Goal: Task Accomplishment & Management: Manage account settings

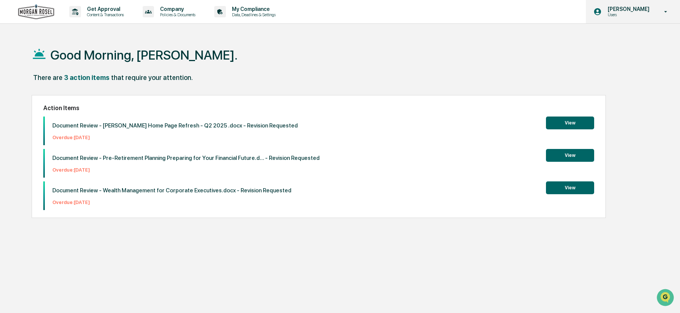
click at [621, 10] on p "[PERSON_NAME]" at bounding box center [628, 9] width 52 height 6
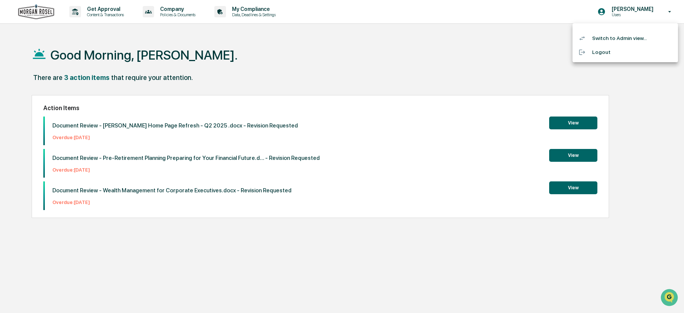
click at [115, 11] on div at bounding box center [342, 156] width 684 height 313
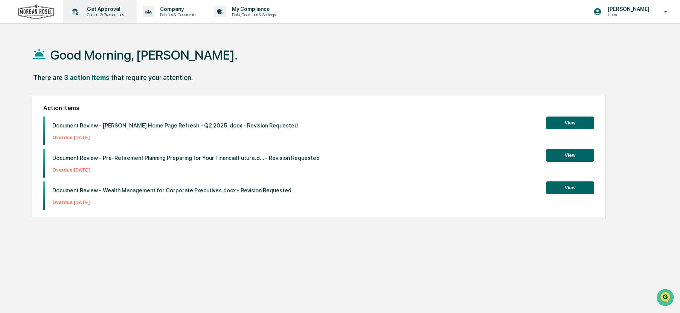
click at [106, 10] on p "Get Approval" at bounding box center [104, 9] width 47 height 6
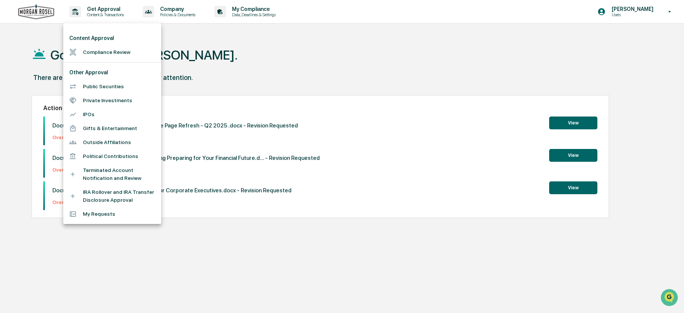
click at [635, 9] on div at bounding box center [342, 156] width 684 height 313
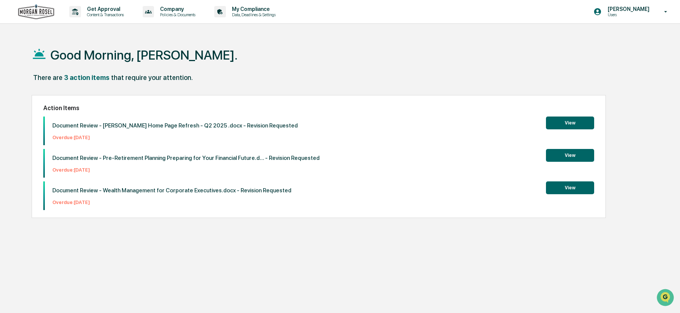
click at [635, 9] on p "[PERSON_NAME]" at bounding box center [628, 9] width 52 height 6
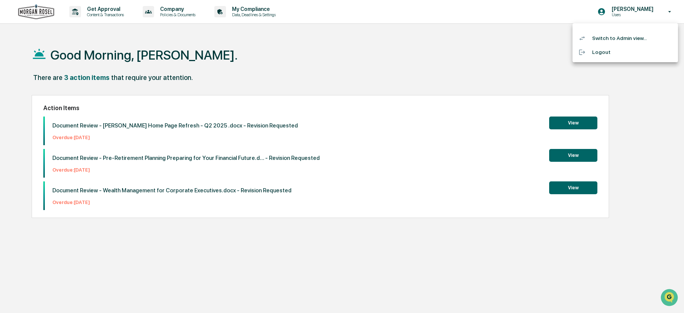
click at [104, 8] on div at bounding box center [342, 156] width 684 height 313
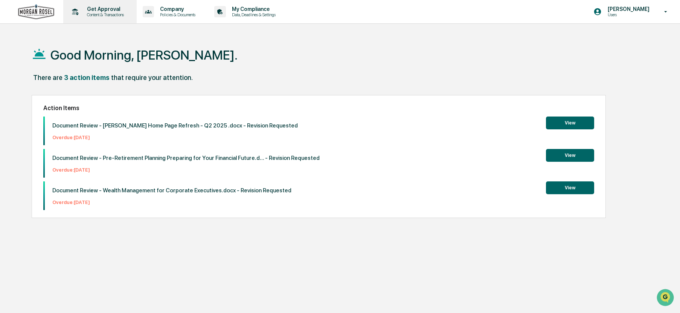
click at [102, 9] on p "Get Approval" at bounding box center [104, 9] width 47 height 6
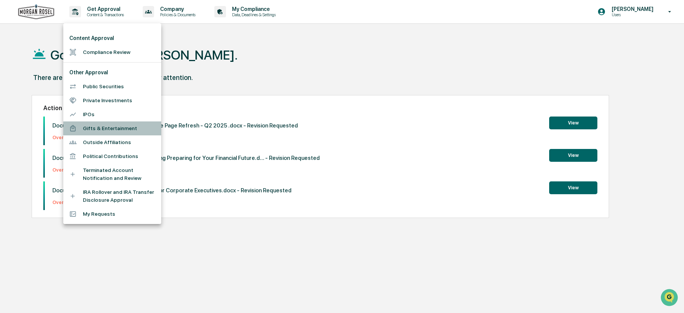
click at [105, 129] on li "Gifts & Entertainment" at bounding box center [112, 128] width 98 height 14
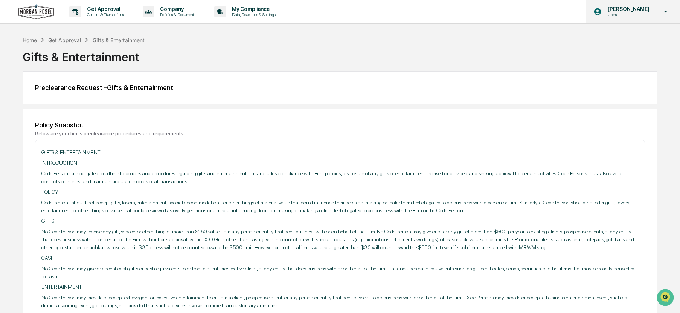
click at [621, 8] on p "[PERSON_NAME]" at bounding box center [628, 9] width 52 height 6
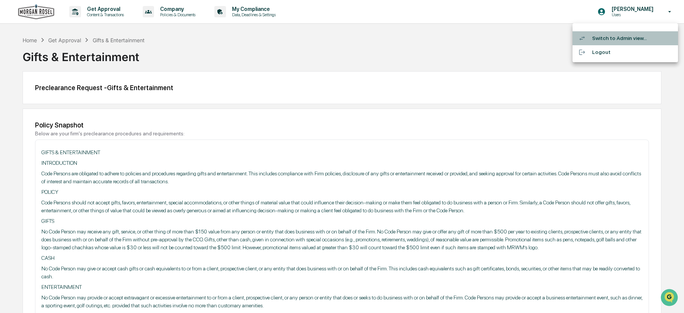
click at [600, 41] on li "Switch to Admin view..." at bounding box center [625, 38] width 105 height 14
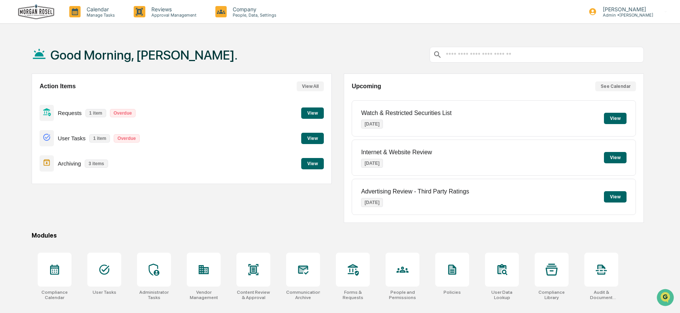
click at [323, 165] on button "View" at bounding box center [312, 163] width 23 height 11
click at [315, 138] on button "View" at bounding box center [312, 138] width 23 height 11
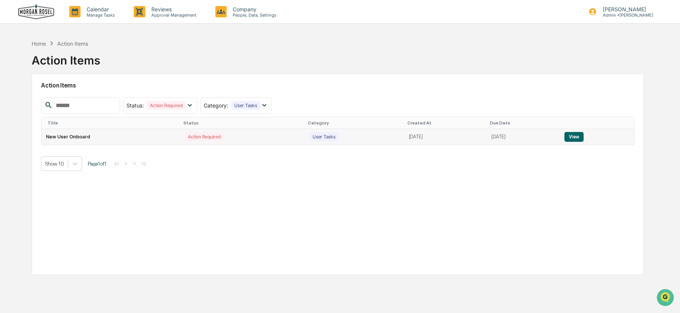
click at [578, 137] on button "View" at bounding box center [574, 137] width 19 height 10
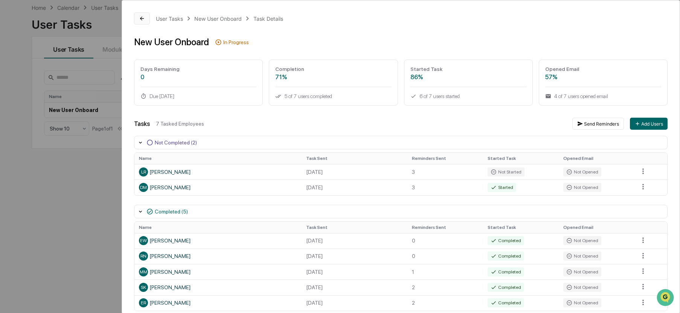
click at [141, 18] on icon at bounding box center [142, 19] width 4 height 4
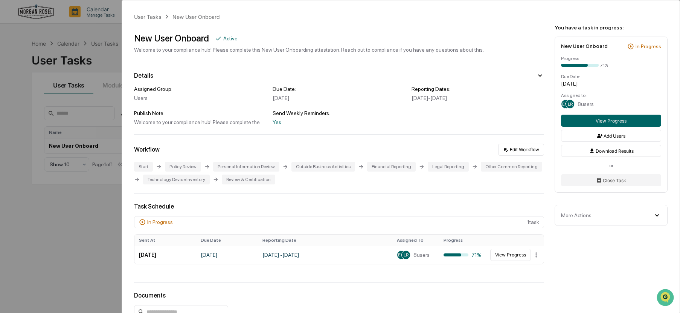
click at [107, 53] on div "User Tasks New User Onboard New User Onboard Active Welcome to your compliance …" at bounding box center [340, 156] width 680 height 313
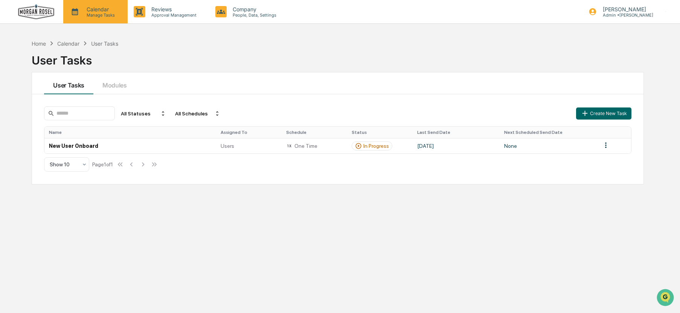
click at [86, 12] on p "Manage Tasks" at bounding box center [100, 14] width 38 height 5
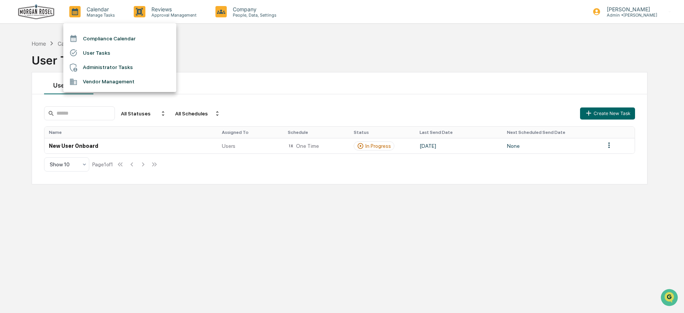
click at [257, 50] on div at bounding box center [342, 156] width 684 height 313
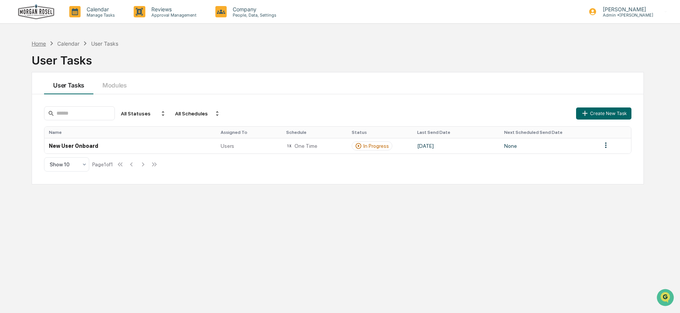
click at [40, 44] on div "Home" at bounding box center [39, 43] width 14 height 6
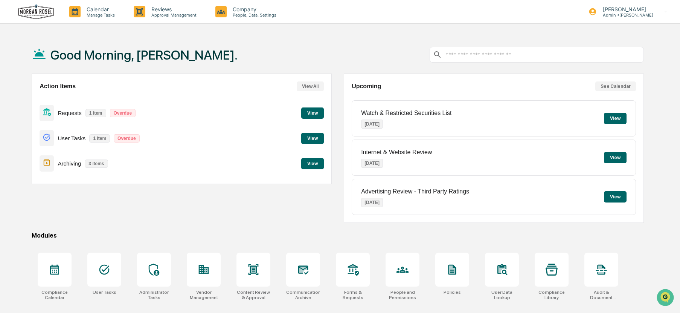
click at [309, 111] on button "View" at bounding box center [312, 112] width 23 height 11
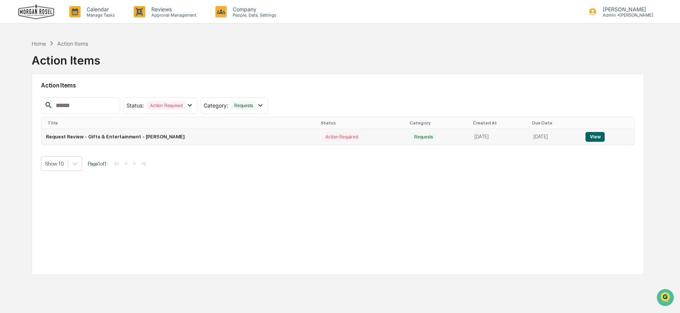
click at [599, 136] on button "View" at bounding box center [595, 137] width 19 height 10
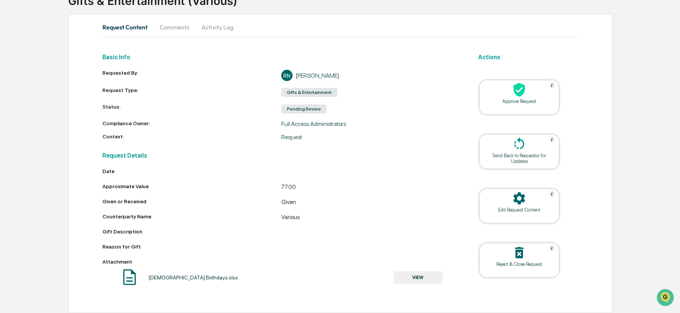
scroll to position [22, 0]
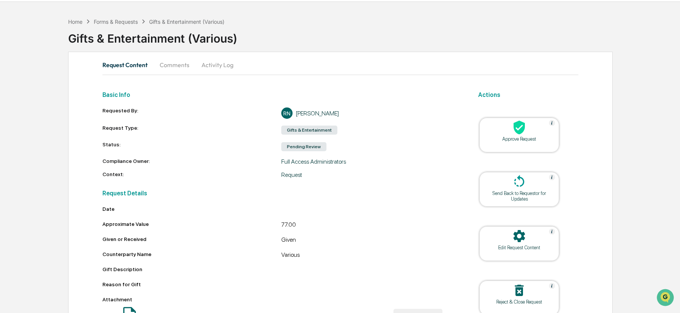
click at [169, 61] on button "Comments" at bounding box center [175, 65] width 42 height 18
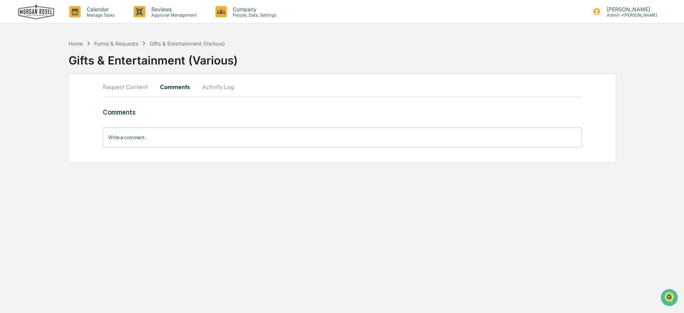
click at [211, 87] on button "Activity Log" at bounding box center [218, 87] width 44 height 18
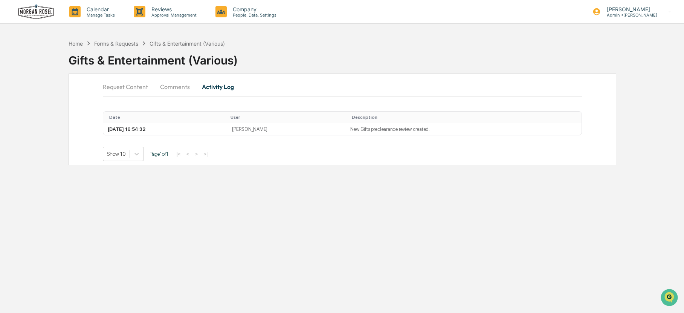
click at [171, 87] on button "Comments" at bounding box center [175, 87] width 42 height 18
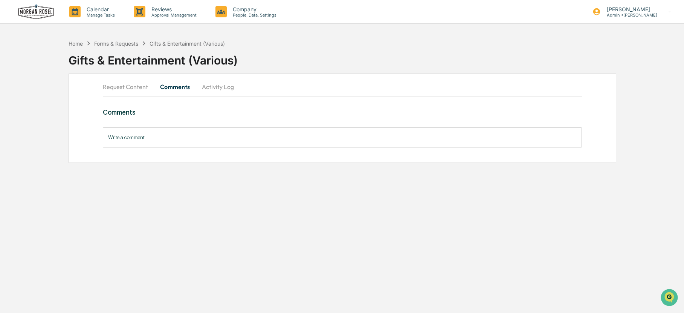
click at [119, 84] on button "Request Content" at bounding box center [128, 87] width 51 height 18
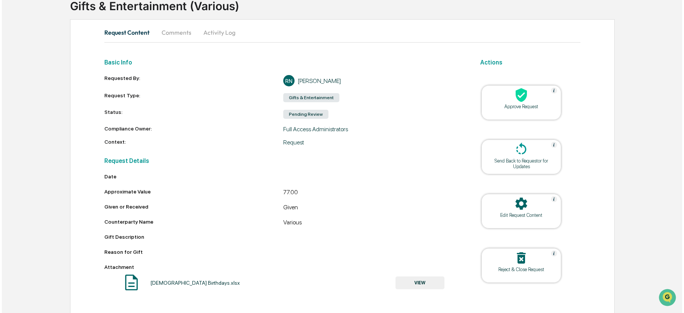
scroll to position [60, 0]
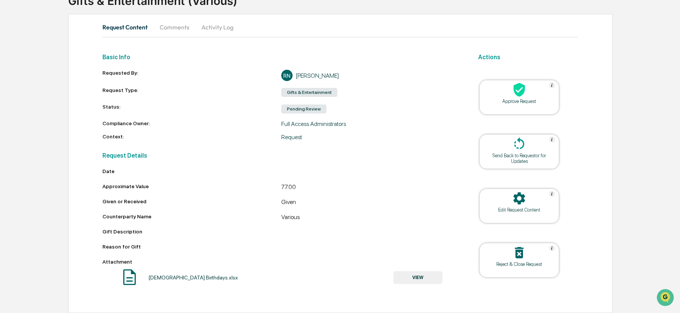
click at [415, 278] on button "VIEW" at bounding box center [418, 277] width 49 height 13
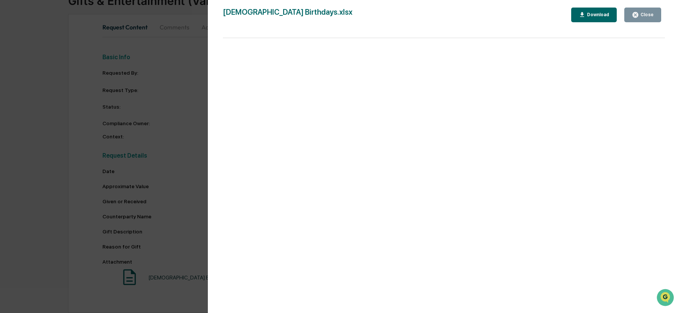
click at [586, 14] on icon "button" at bounding box center [582, 14] width 7 height 7
click at [648, 14] on div "Close" at bounding box center [646, 14] width 15 height 5
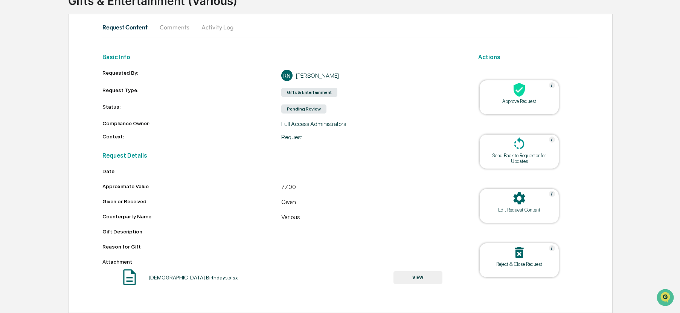
click at [515, 95] on icon at bounding box center [519, 89] width 15 height 15
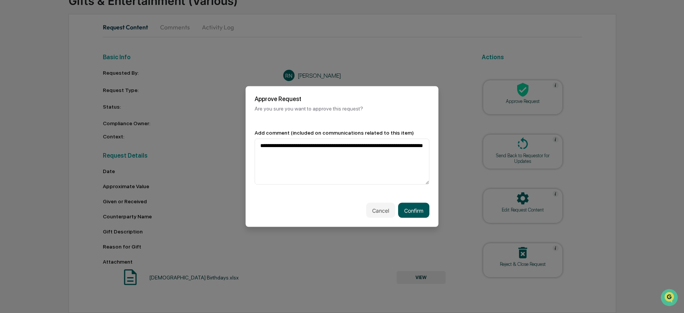
type textarea "**********"
click at [415, 209] on button "Confirm" at bounding box center [413, 210] width 31 height 15
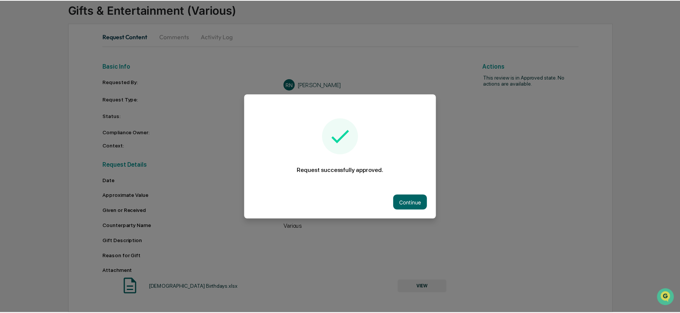
scroll to position [50, 0]
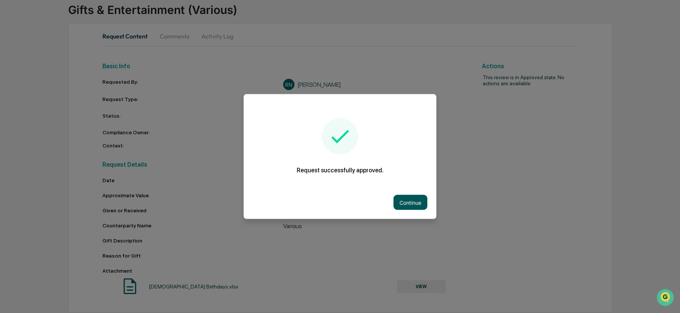
click at [404, 200] on button "Continue" at bounding box center [411, 202] width 34 height 15
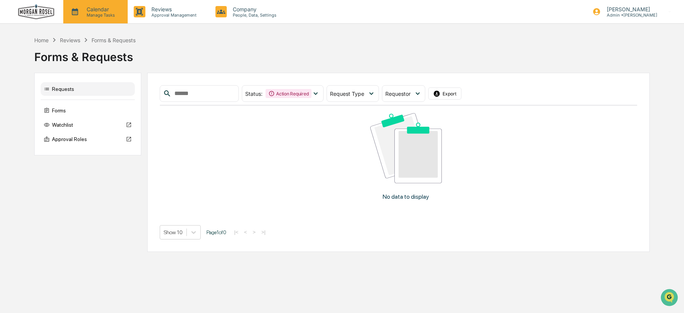
click at [101, 8] on p "Calendar" at bounding box center [100, 9] width 38 height 6
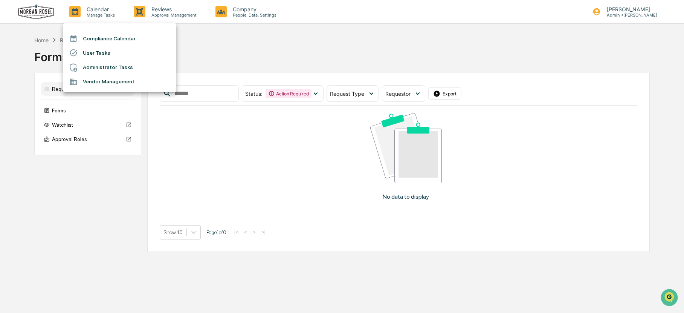
click at [165, 9] on div at bounding box center [342, 156] width 684 height 313
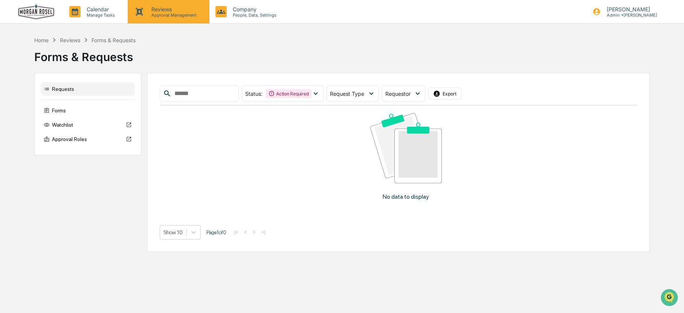
click at [154, 10] on p "Reviews" at bounding box center [172, 9] width 55 height 6
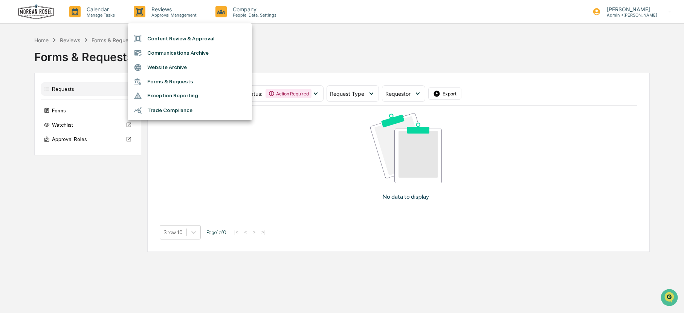
click at [155, 79] on li "Forms & Requests" at bounding box center [190, 82] width 124 height 14
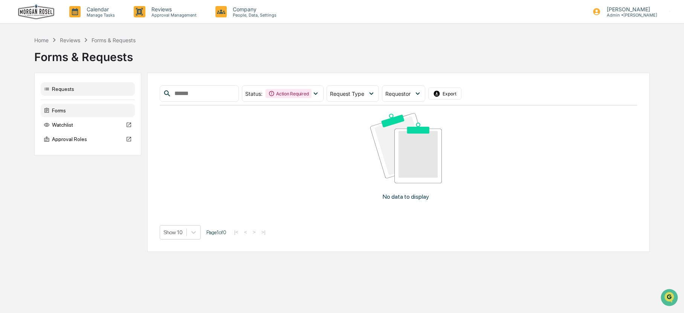
click at [58, 112] on div "Forms" at bounding box center [88, 111] width 94 height 14
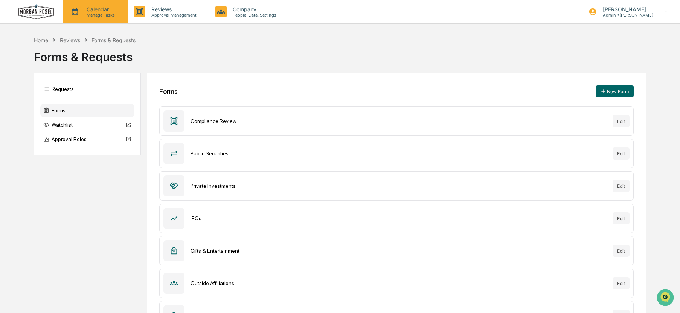
click at [82, 15] on p "Manage Tasks" at bounding box center [100, 14] width 38 height 5
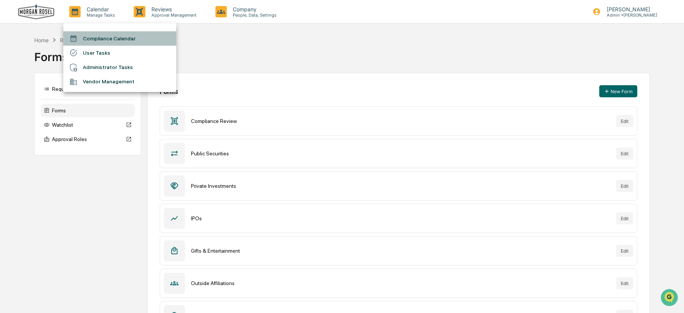
click at [82, 38] on div at bounding box center [76, 38] width 14 height 8
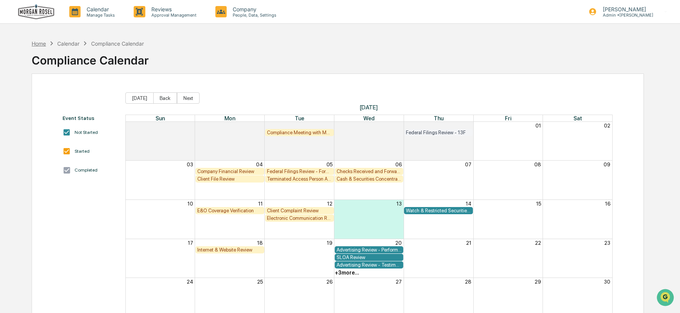
click at [35, 46] on div "Home" at bounding box center [39, 43] width 14 height 6
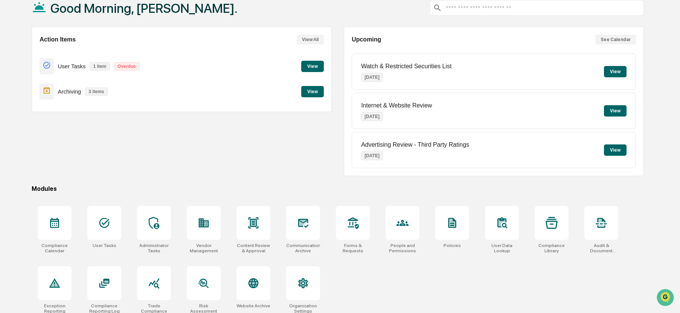
scroll to position [52, 0]
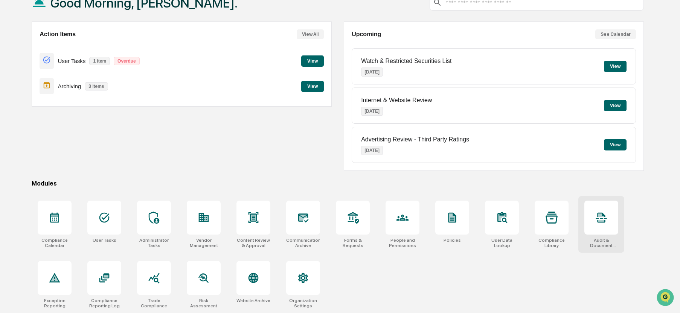
click at [607, 215] on icon at bounding box center [602, 217] width 12 height 12
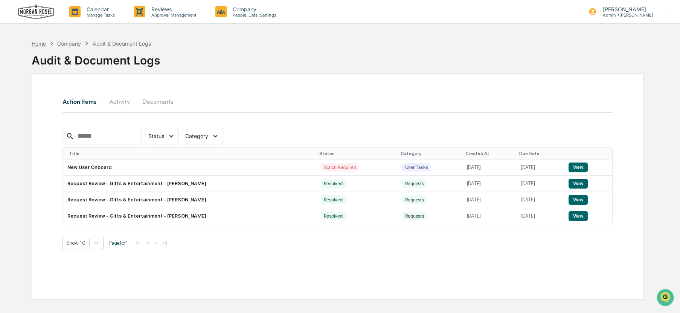
click at [40, 43] on div "Home" at bounding box center [39, 43] width 14 height 6
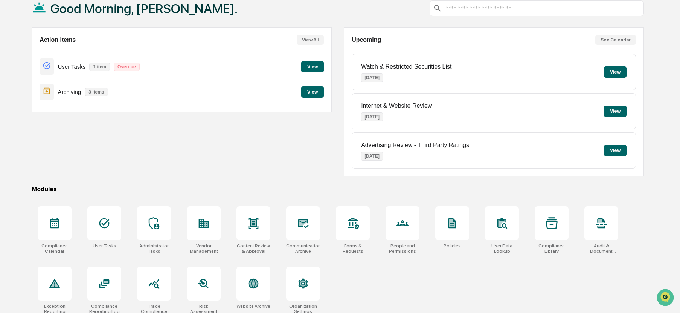
scroll to position [52, 0]
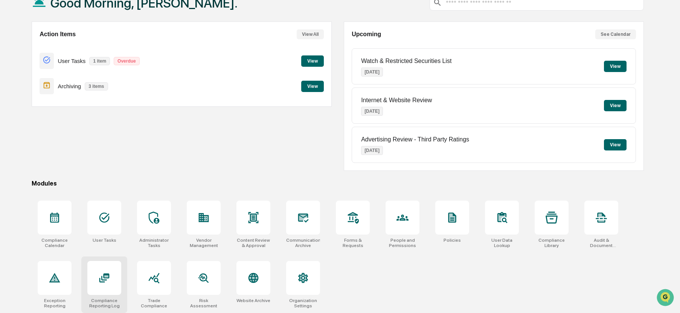
click at [120, 273] on div at bounding box center [104, 278] width 34 height 34
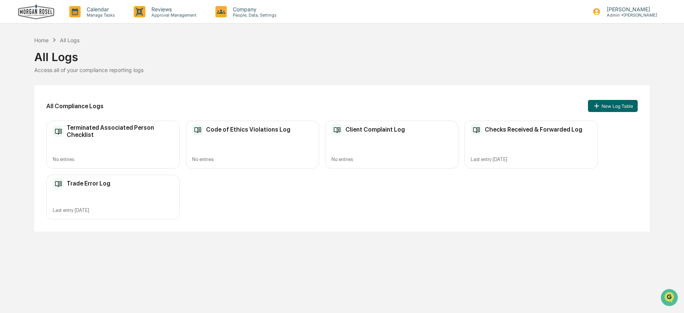
click at [26, 277] on div "Calendar Manage Tasks Reviews Approval Management Company People, Data, Setting…" at bounding box center [342, 156] width 684 height 313
click at [99, 12] on p "Calendar" at bounding box center [100, 9] width 38 height 6
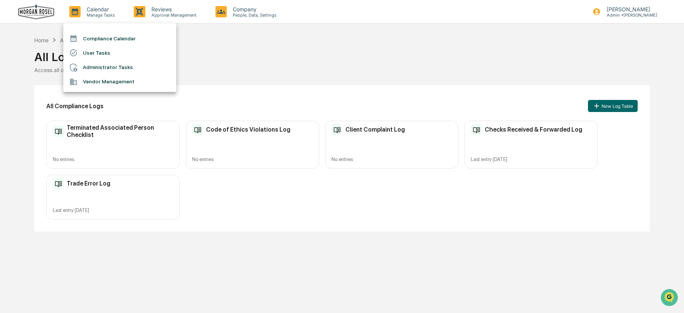
click at [156, 14] on div at bounding box center [342, 156] width 684 height 313
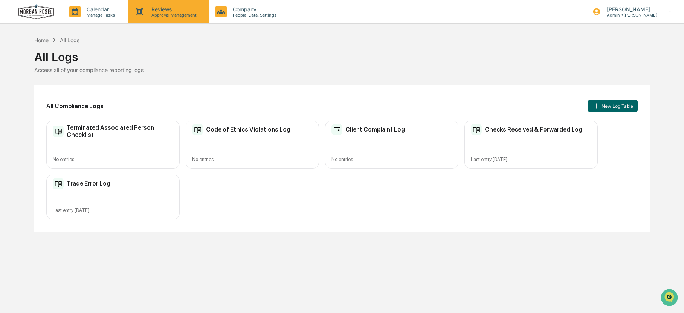
click at [143, 11] on icon at bounding box center [139, 11] width 11 height 11
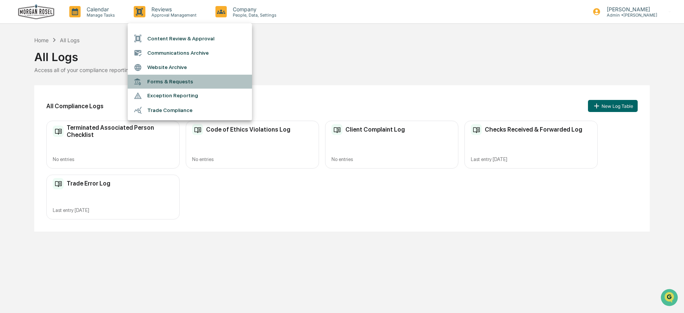
click at [153, 80] on li "Forms & Requests" at bounding box center [190, 82] width 124 height 14
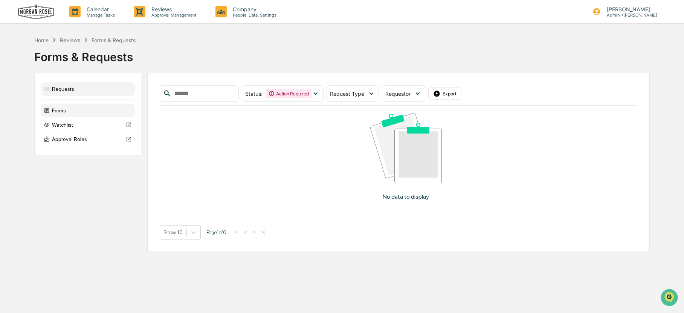
click at [62, 111] on div "Forms" at bounding box center [88, 111] width 94 height 14
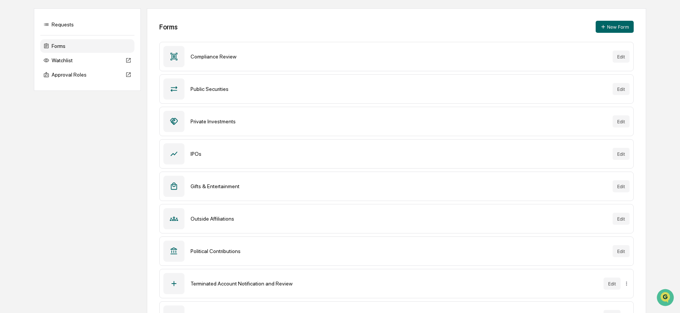
scroll to position [75, 0]
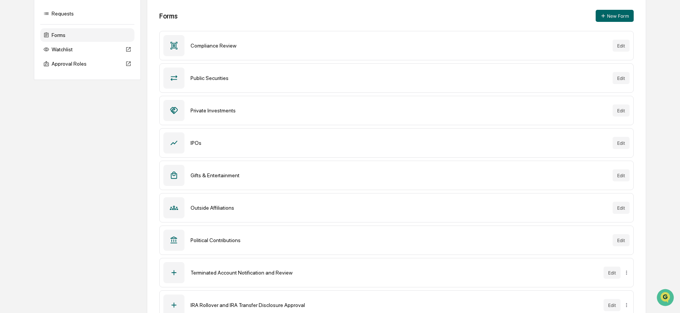
click at [207, 174] on div "Gifts & Entertainment" at bounding box center [399, 175] width 416 height 6
click at [172, 177] on icon at bounding box center [174, 175] width 8 height 8
click at [182, 175] on div at bounding box center [174, 175] width 21 height 21
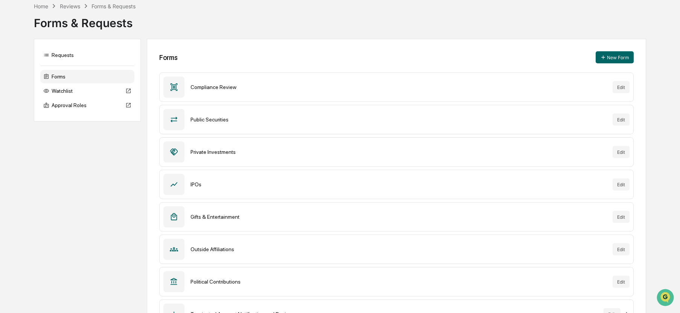
scroll to position [0, 0]
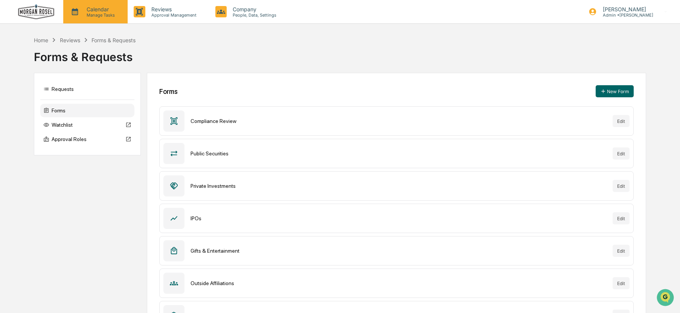
click at [100, 13] on p "Manage Tasks" at bounding box center [100, 14] width 38 height 5
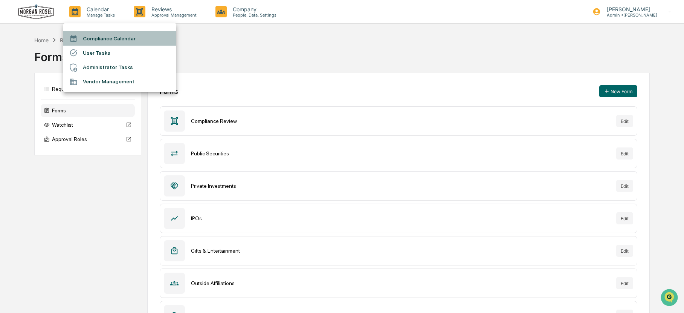
click at [98, 36] on li "Compliance Calendar" at bounding box center [119, 38] width 113 height 14
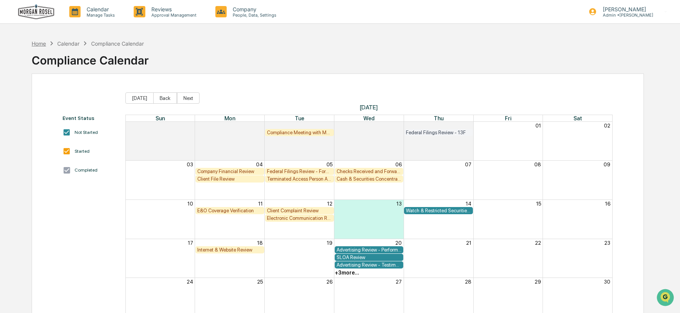
click at [42, 41] on div "Home" at bounding box center [39, 43] width 14 height 6
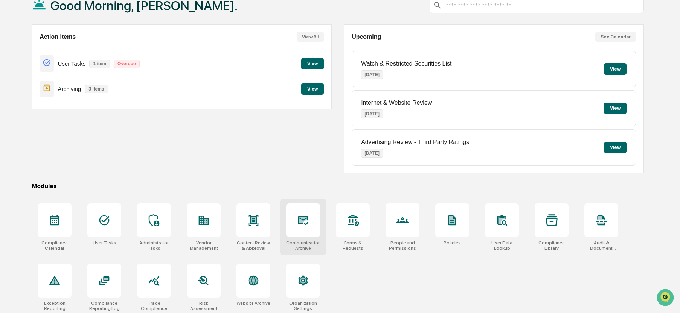
scroll to position [52, 0]
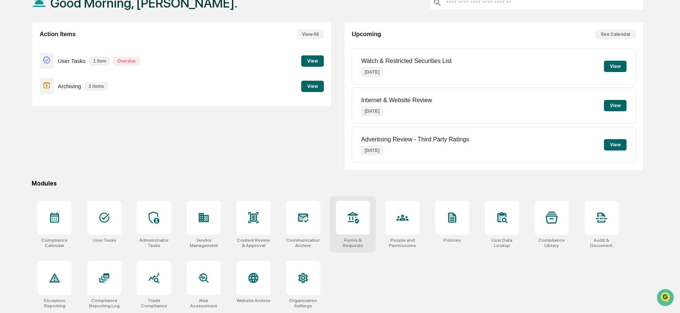
click at [357, 218] on icon at bounding box center [353, 217] width 12 height 12
click at [602, 220] on icon at bounding box center [602, 217] width 12 height 12
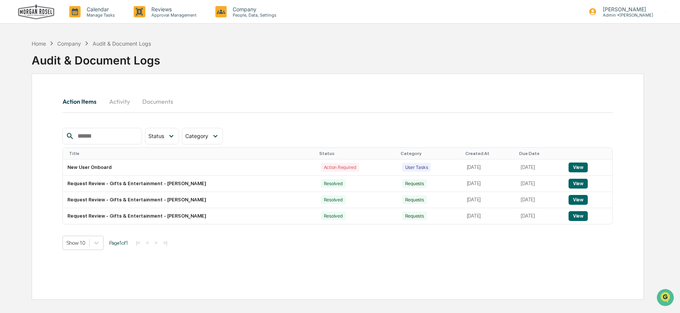
click at [154, 100] on button "Documents" at bounding box center [157, 101] width 43 height 18
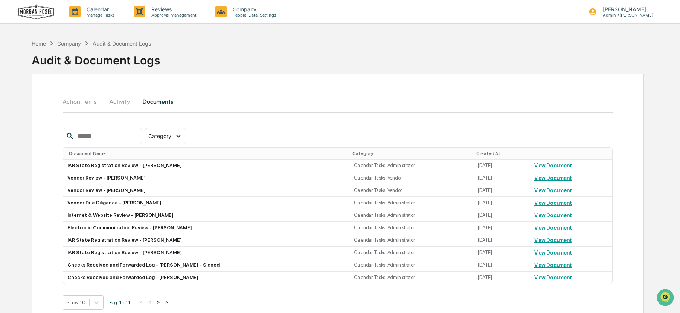
click at [114, 103] on button "Activity" at bounding box center [119, 101] width 34 height 18
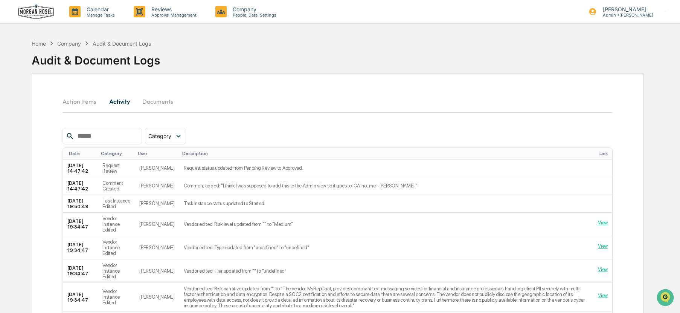
click at [72, 102] on button "Action Items" at bounding box center [83, 101] width 40 height 18
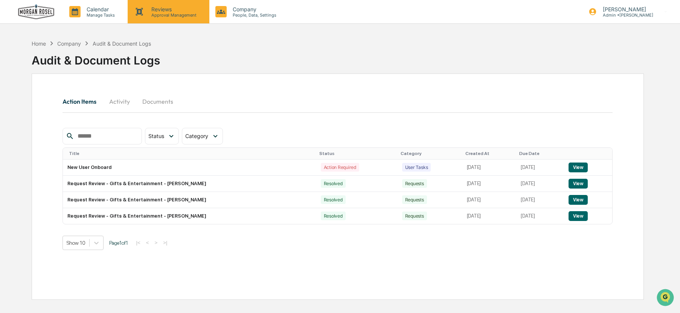
click at [144, 11] on icon at bounding box center [139, 11] width 11 height 11
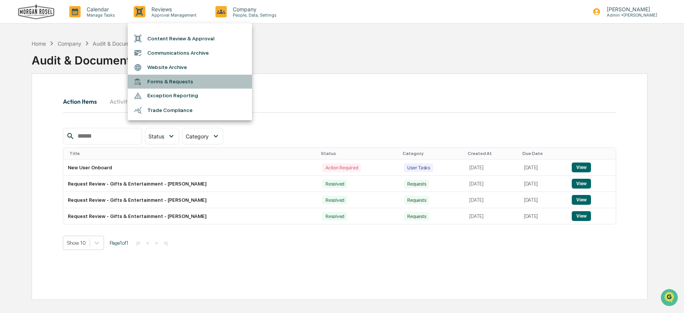
click at [155, 80] on li "Forms & Requests" at bounding box center [190, 82] width 124 height 14
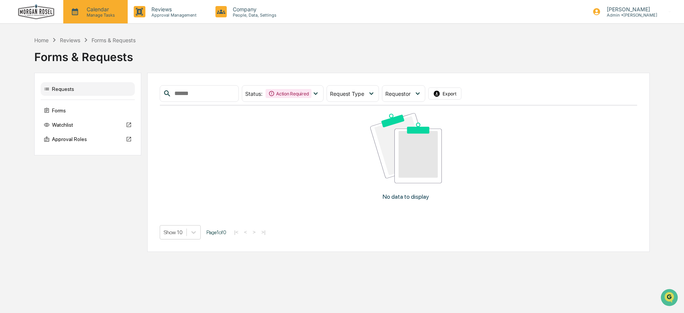
click at [105, 13] on p "Manage Tasks" at bounding box center [100, 14] width 38 height 5
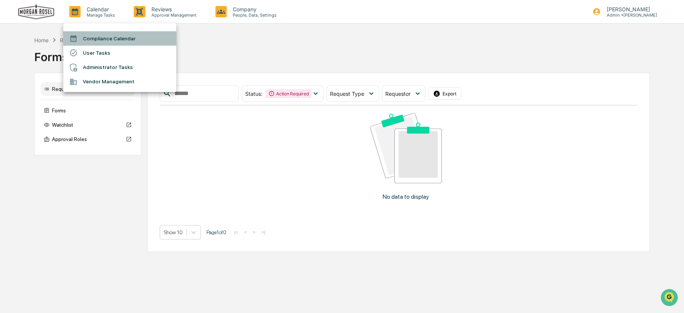
click at [104, 35] on li "Compliance Calendar" at bounding box center [119, 38] width 113 height 14
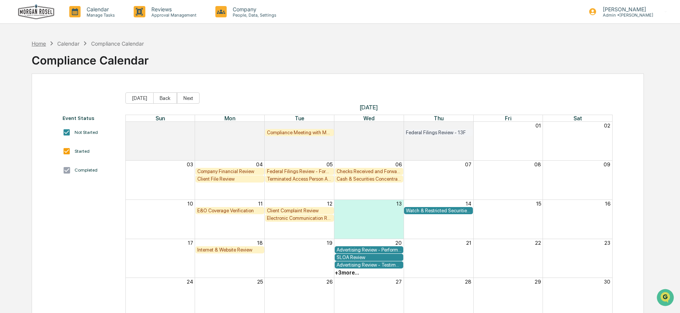
click at [45, 43] on div "Home" at bounding box center [39, 43] width 14 height 6
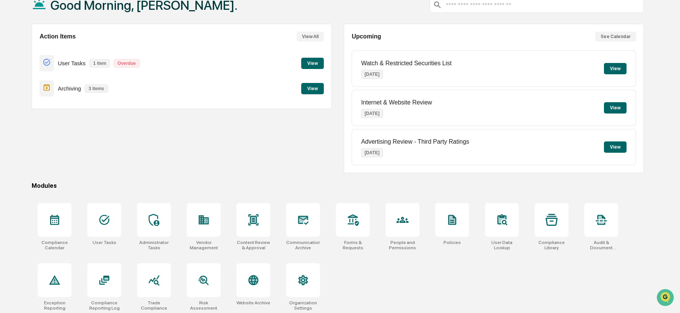
scroll to position [52, 0]
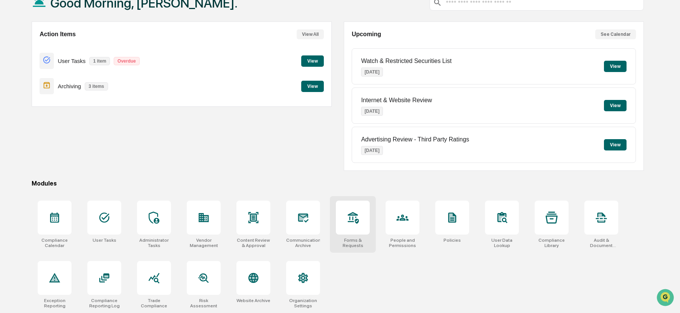
click at [355, 215] on icon at bounding box center [353, 218] width 11 height 12
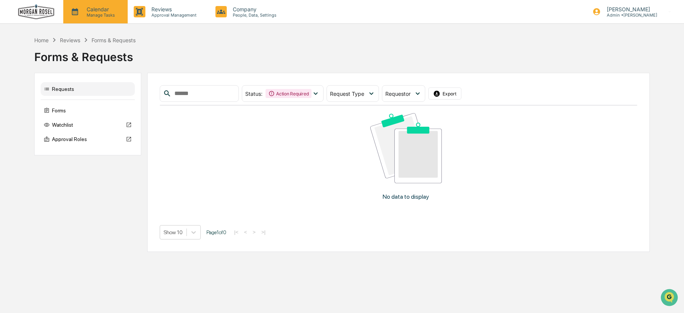
click at [77, 14] on icon at bounding box center [74, 11] width 11 height 11
click at [102, 11] on p "Calendar" at bounding box center [100, 9] width 38 height 6
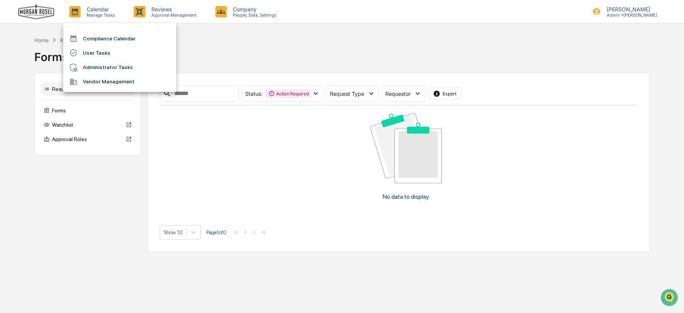
click at [38, 37] on div at bounding box center [342, 156] width 684 height 313
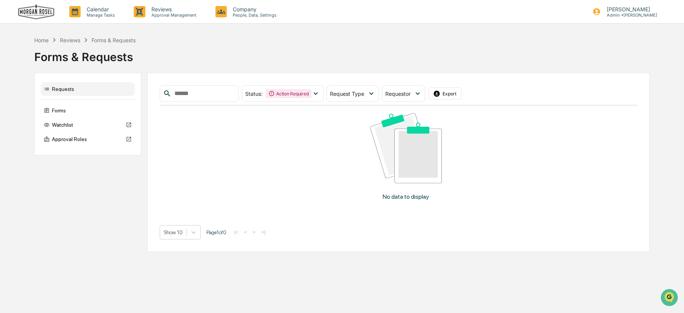
click at [38, 40] on div "Home" at bounding box center [41, 40] width 14 height 6
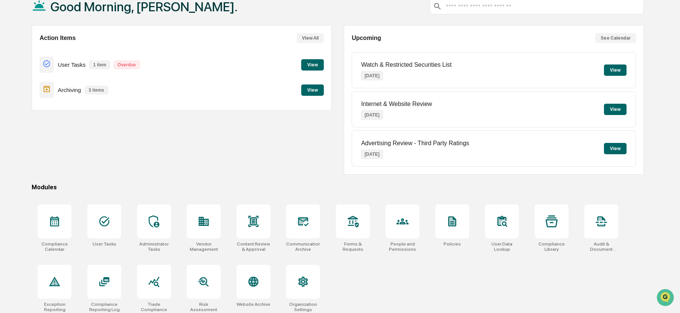
scroll to position [52, 0]
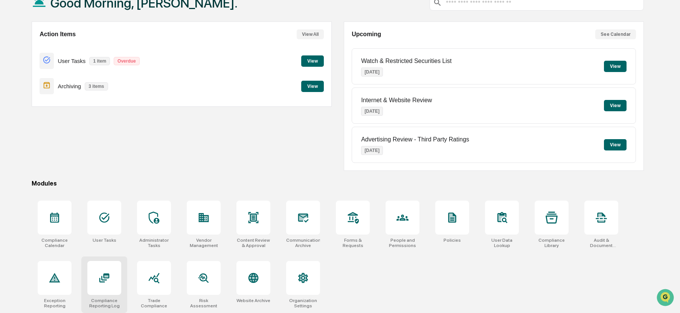
click at [109, 276] on icon at bounding box center [104, 277] width 10 height 9
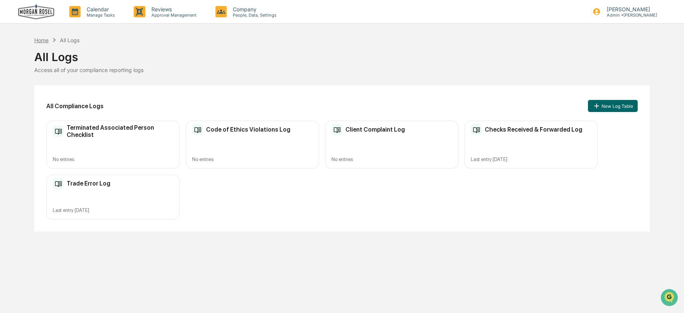
click at [44, 40] on div "Home" at bounding box center [41, 40] width 14 height 6
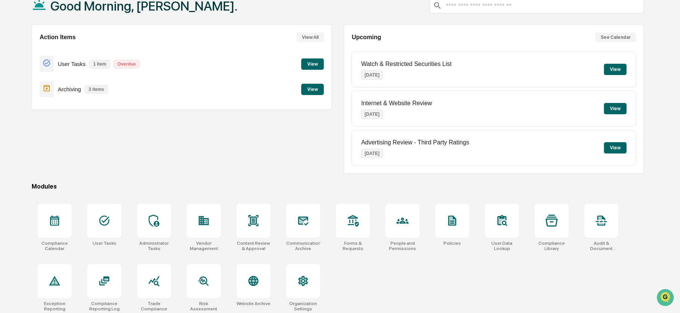
scroll to position [52, 0]
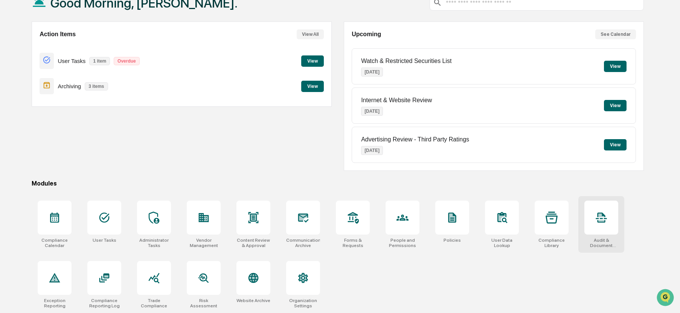
click at [605, 219] on icon at bounding box center [602, 217] width 12 height 12
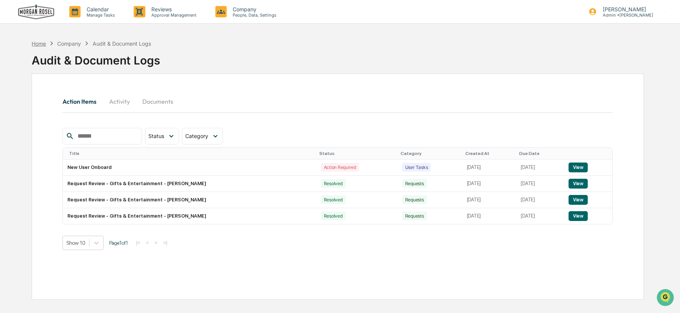
click at [44, 43] on div "Home" at bounding box center [39, 43] width 14 height 6
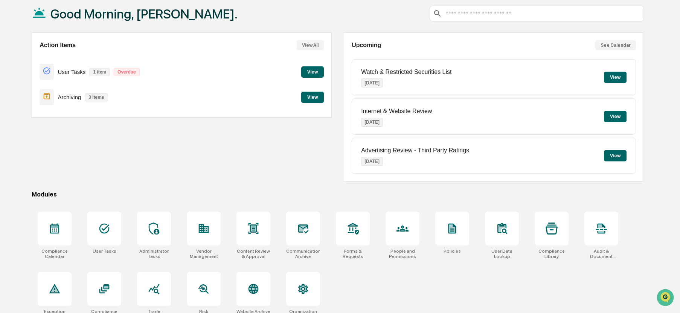
scroll to position [52, 0]
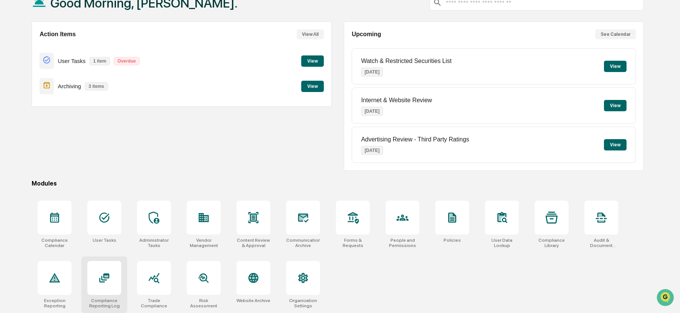
click at [106, 280] on icon at bounding box center [104, 278] width 6 height 5
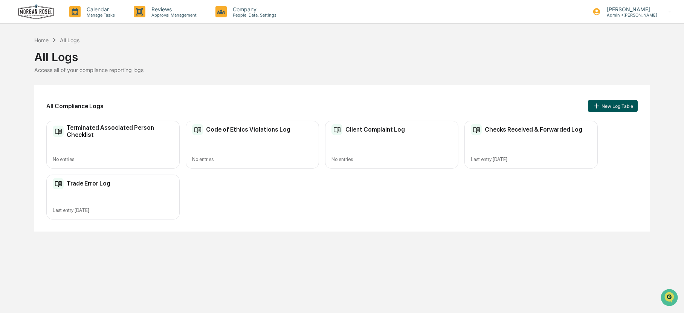
click at [624, 104] on button "New Log Table" at bounding box center [613, 106] width 50 height 12
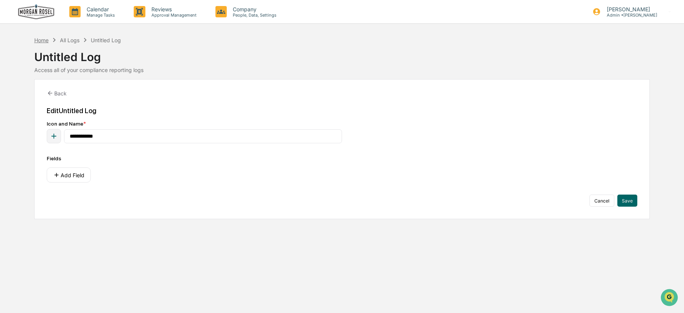
click at [43, 39] on div "Home" at bounding box center [41, 40] width 14 height 6
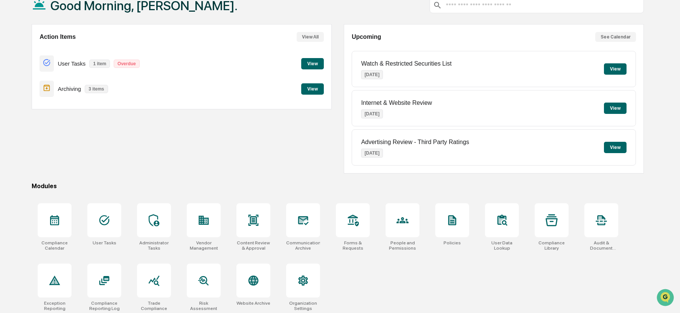
scroll to position [52, 0]
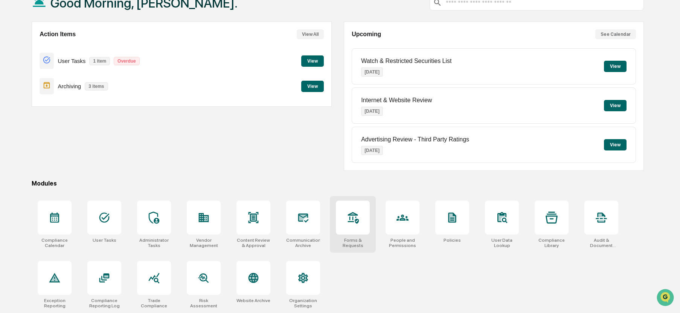
click at [352, 220] on icon at bounding box center [353, 217] width 12 height 12
click at [206, 274] on icon at bounding box center [203, 277] width 9 height 9
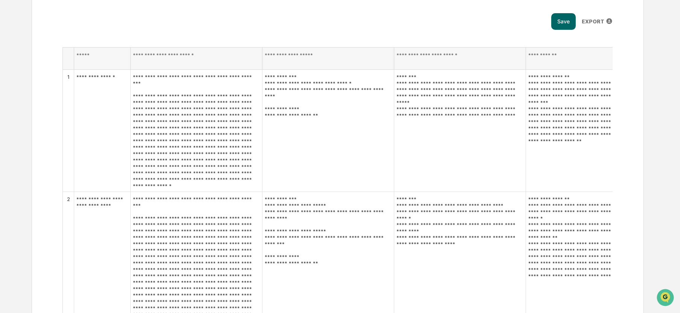
scroll to position [38, 0]
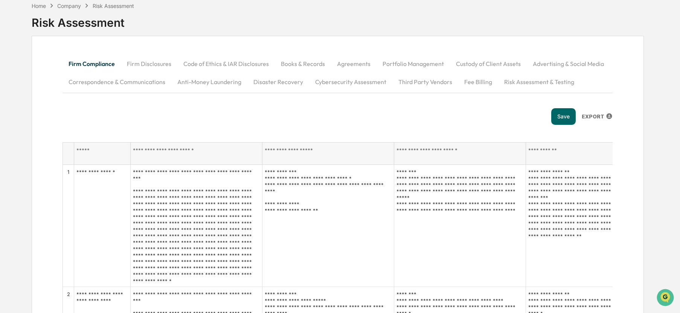
click at [295, 64] on button "Books & Records" at bounding box center [303, 64] width 56 height 18
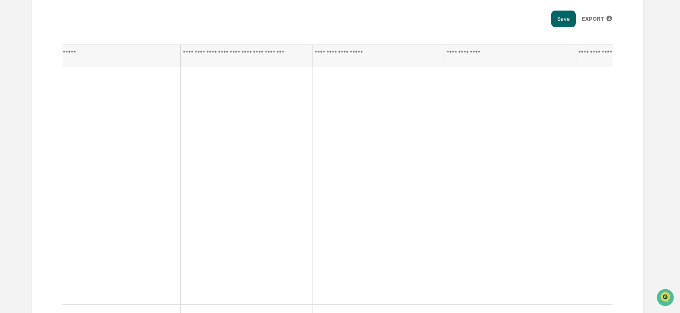
scroll to position [0, 0]
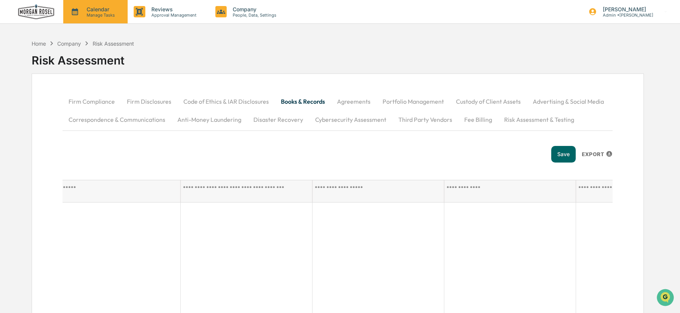
click at [93, 14] on p "Manage Tasks" at bounding box center [100, 14] width 38 height 5
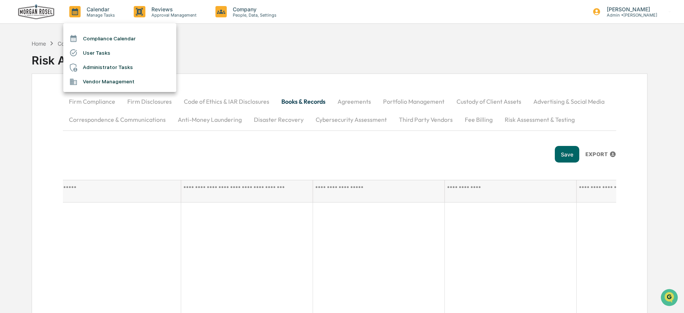
click at [41, 44] on div at bounding box center [342, 156] width 684 height 313
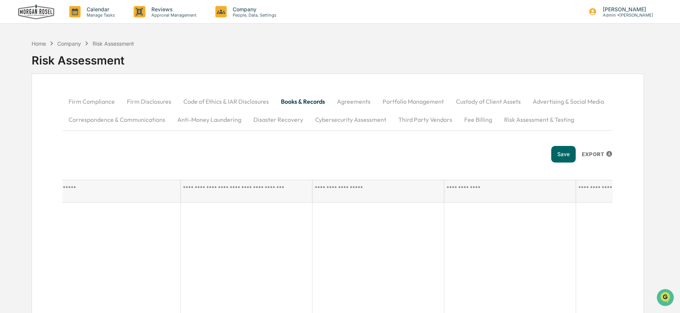
click at [41, 44] on div "Home" at bounding box center [39, 43] width 14 height 6
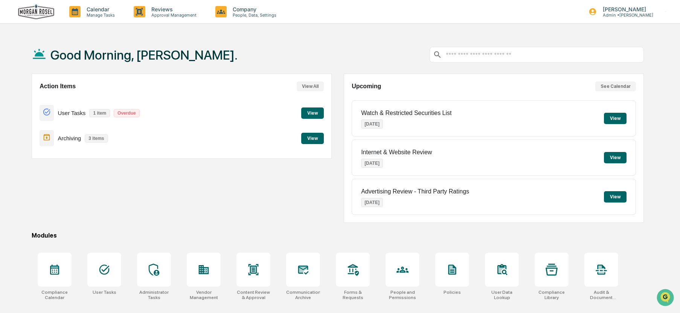
click at [468, 54] on input "text" at bounding box center [543, 54] width 196 height 7
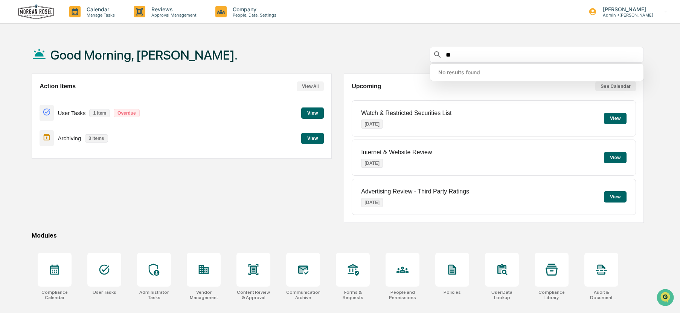
type input "*"
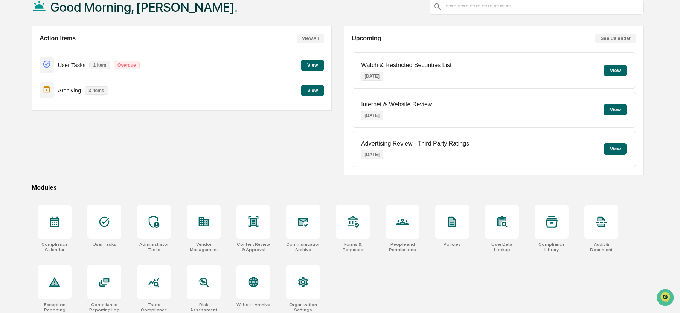
scroll to position [52, 0]
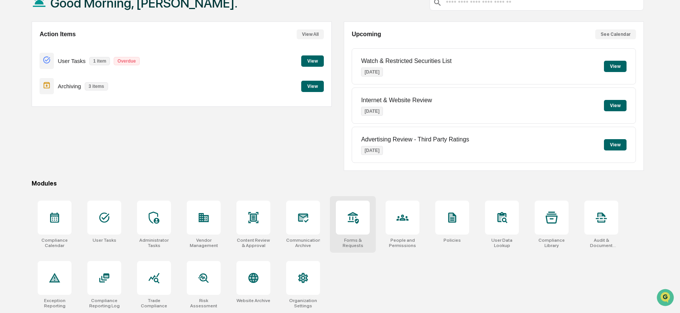
click at [356, 215] on icon at bounding box center [353, 218] width 11 height 12
click at [108, 278] on icon at bounding box center [104, 278] width 12 height 12
click at [352, 217] on icon at bounding box center [353, 217] width 12 height 12
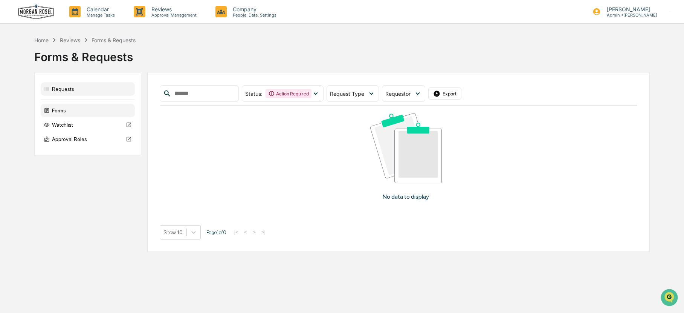
click at [56, 112] on div "Forms" at bounding box center [88, 111] width 94 height 14
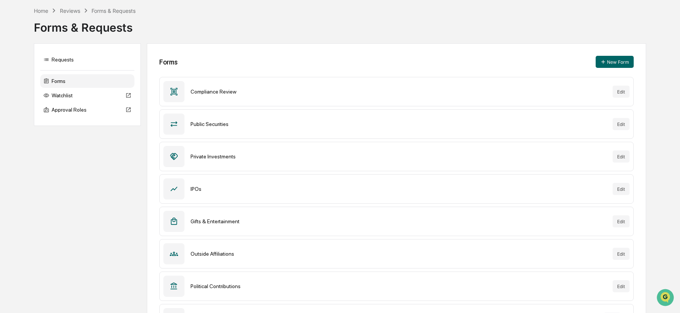
scroll to position [98, 0]
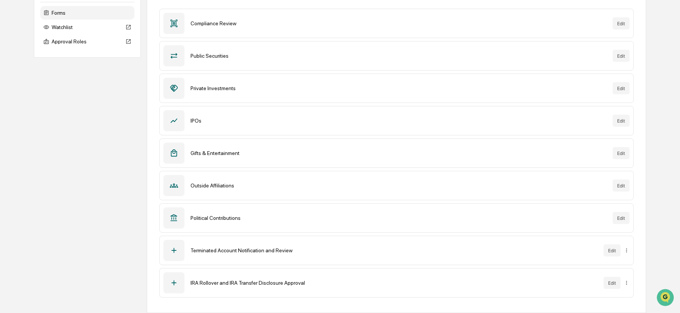
click at [175, 150] on icon at bounding box center [174, 152] width 6 height 7
click at [247, 158] on div "Gifts & Entertainment Edit" at bounding box center [396, 152] width 474 height 29
click at [175, 222] on icon at bounding box center [174, 218] width 8 height 8
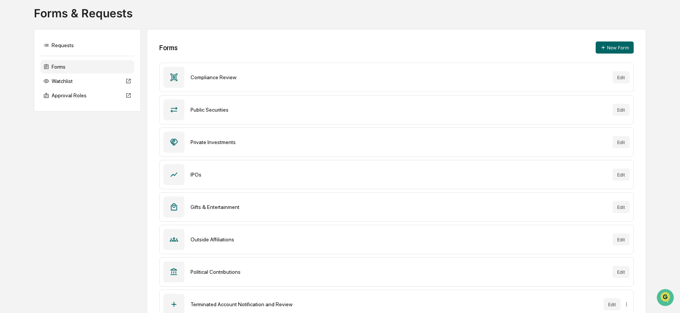
scroll to position [0, 0]
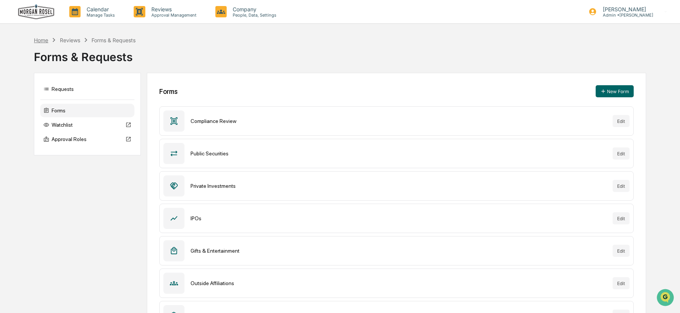
click at [40, 38] on div "Home" at bounding box center [41, 40] width 14 height 6
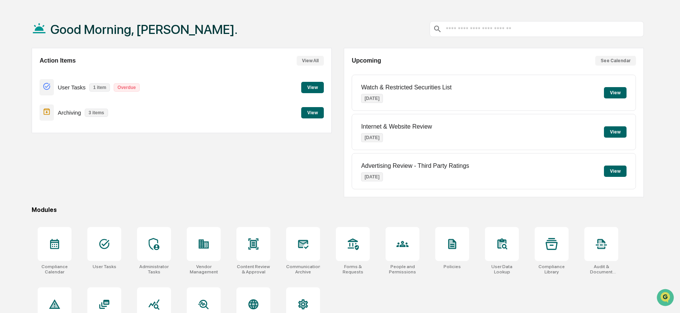
scroll to position [52, 0]
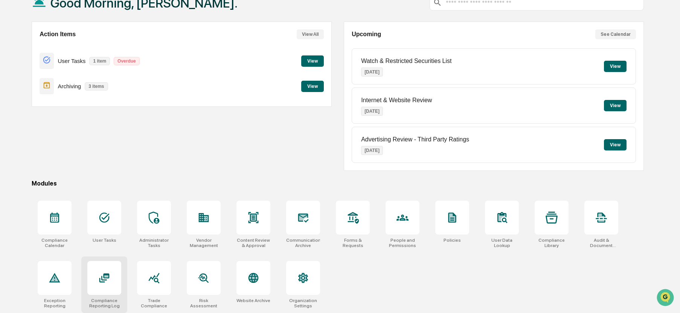
click at [102, 279] on icon at bounding box center [104, 278] width 6 height 5
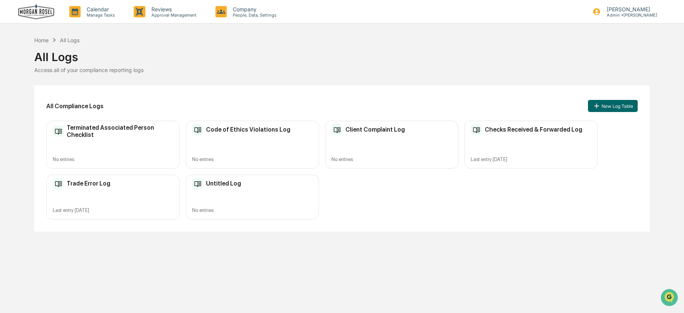
click at [86, 186] on h2 "Trade Error Log" at bounding box center [89, 183] width 44 height 7
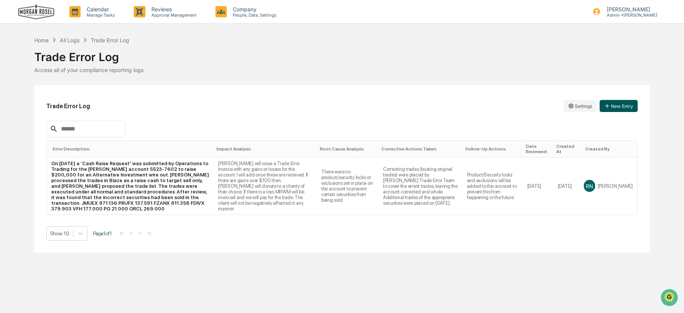
click at [623, 101] on button "New Entry" at bounding box center [619, 106] width 38 height 12
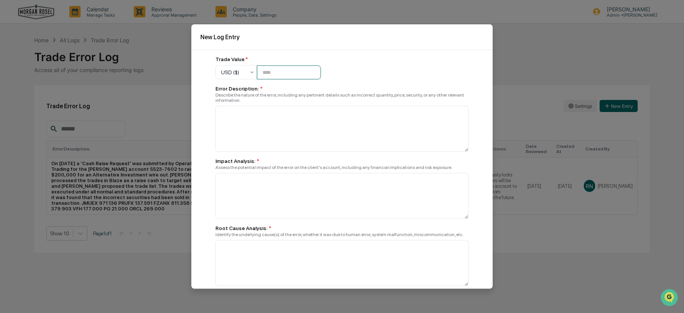
click at [295, 75] on input "number" at bounding box center [289, 72] width 64 height 14
type input "********"
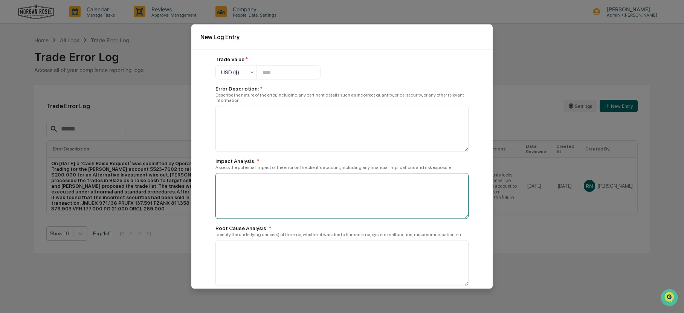
click at [230, 152] on textarea at bounding box center [342, 129] width 253 height 46
paste textarea "**********"
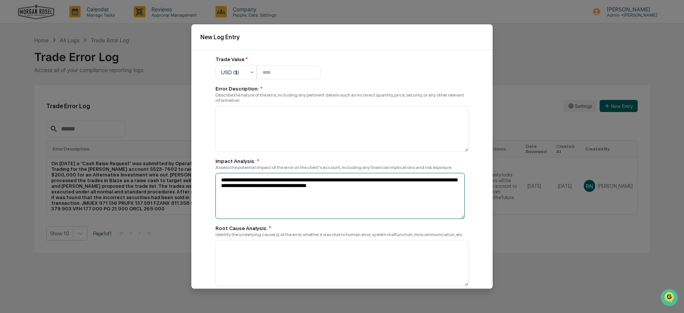
type textarea "**********"
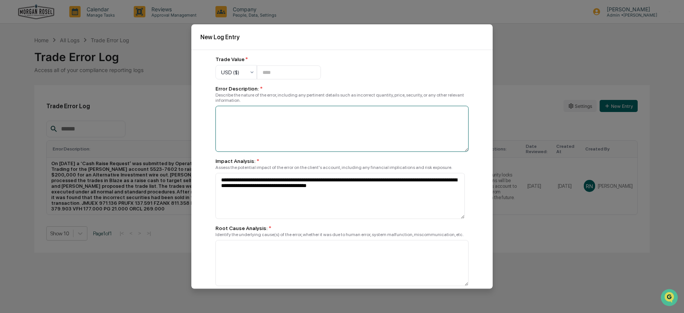
click at [324, 116] on textarea at bounding box center [342, 129] width 253 height 46
paste textarea "**********"
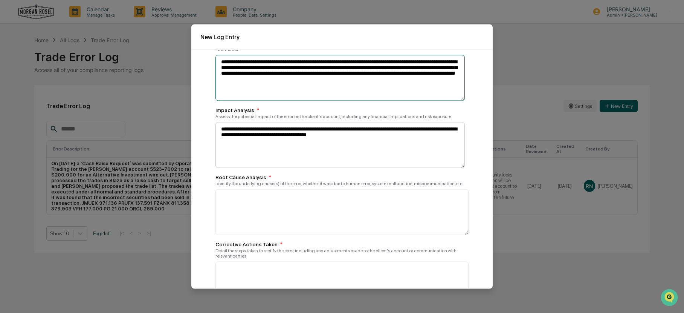
scroll to position [38, 0]
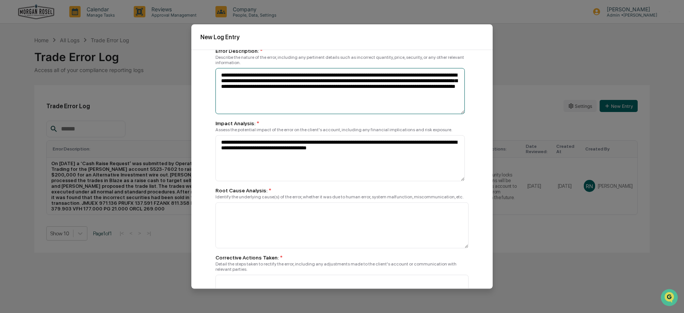
click at [242, 80] on textarea "**********" at bounding box center [340, 91] width 249 height 46
drag, startPoint x: 456, startPoint y: 82, endPoint x: 243, endPoint y: 78, distance: 213.3
click at [243, 78] on textarea "**********" at bounding box center [340, 91] width 249 height 46
type textarea "**********"
click at [234, 114] on textarea at bounding box center [340, 91] width 249 height 46
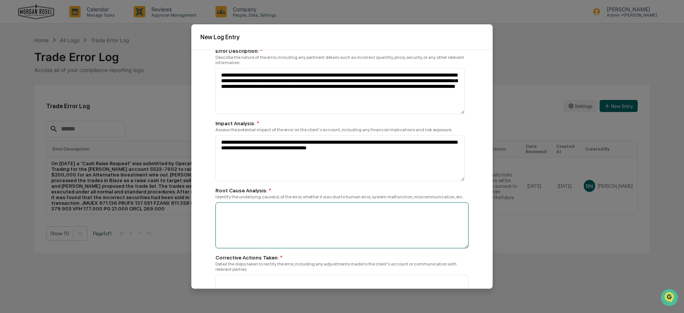
paste textarea "**********"
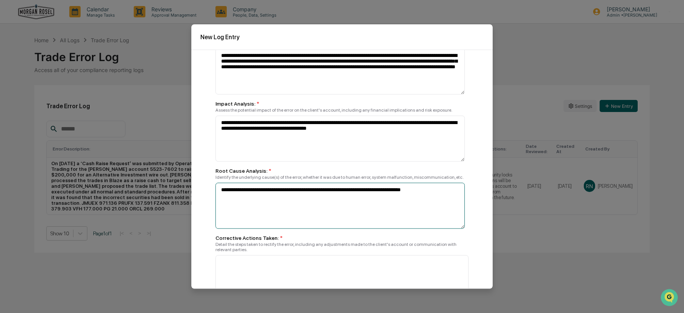
scroll to position [75, 0]
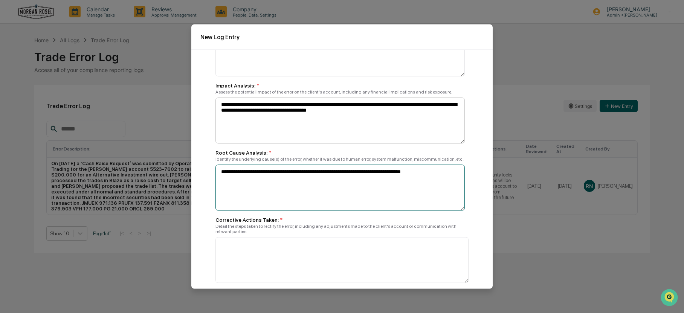
type textarea "**********"
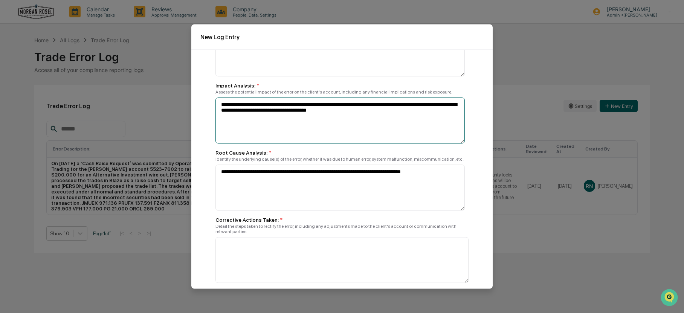
click at [330, 76] on textarea "**********" at bounding box center [340, 54] width 249 height 46
drag, startPoint x: 328, startPoint y: 110, endPoint x: 219, endPoint y: 102, distance: 109.6
click at [219, 76] on textarea "**********" at bounding box center [340, 54] width 249 height 46
type textarea "**********"
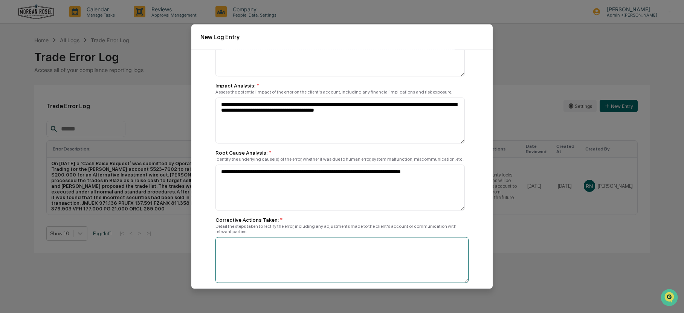
click at [231, 76] on textarea at bounding box center [340, 54] width 249 height 46
paste textarea "**********"
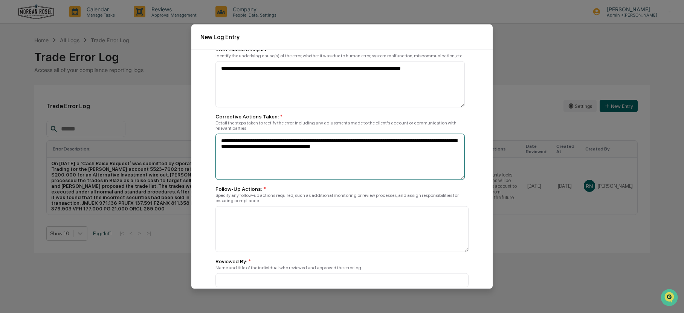
scroll to position [168, 0]
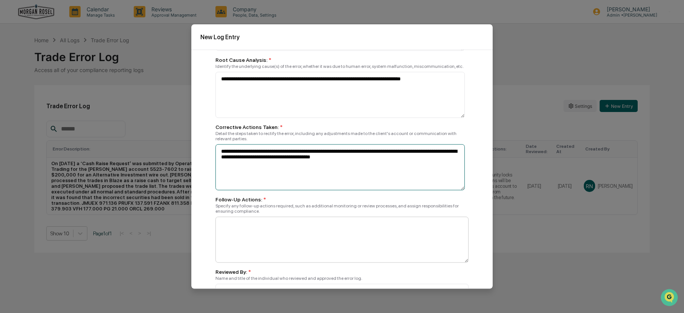
type textarea "**********"
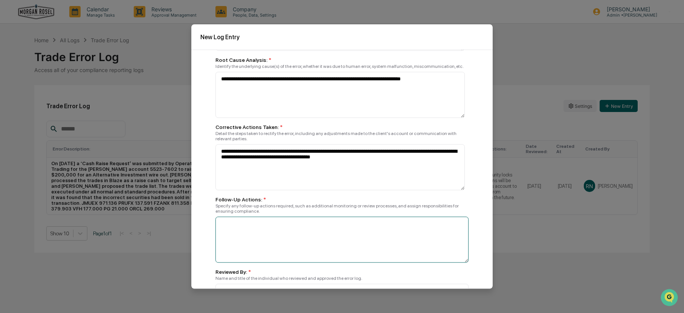
type textarea "*"
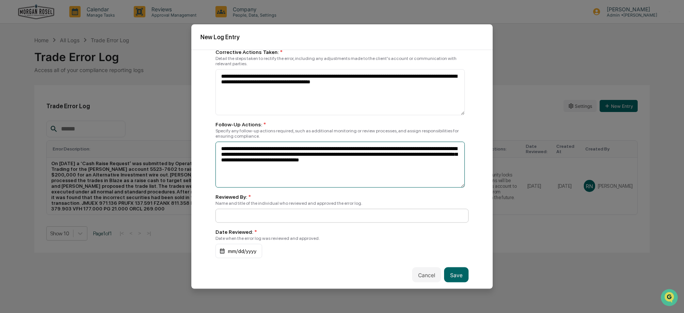
type textarea "**********"
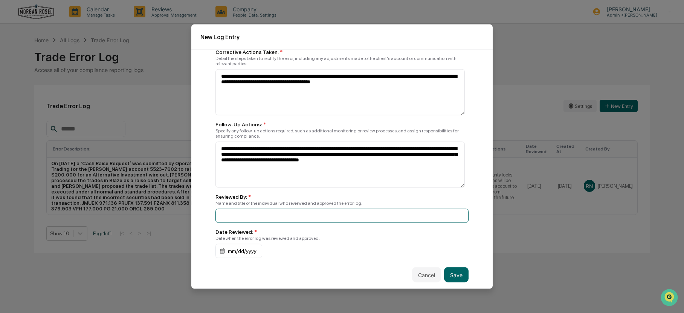
click at [228, 215] on input at bounding box center [342, 216] width 253 height 14
click at [246, 216] on input "**********" at bounding box center [342, 216] width 253 height 14
type input "**********"
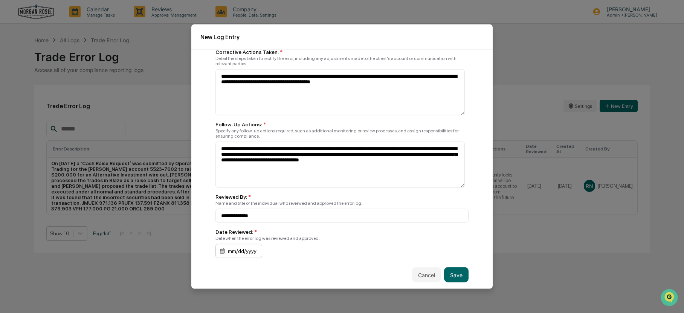
click at [245, 252] on div "mm/dd/yyyy" at bounding box center [239, 251] width 47 height 14
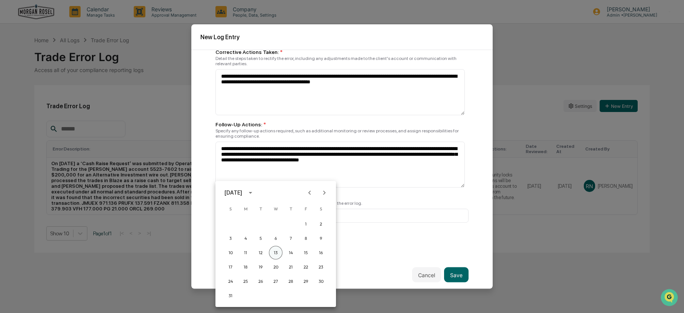
click at [276, 252] on button "13" at bounding box center [276, 253] width 14 height 14
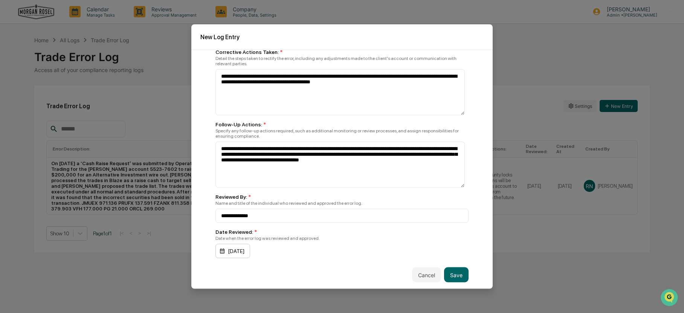
click at [246, 251] on div "[DATE]" at bounding box center [233, 251] width 35 height 14
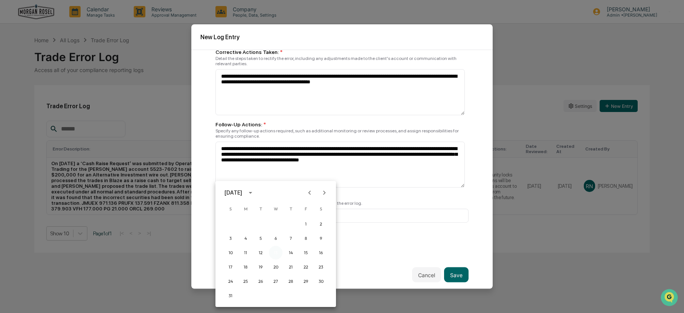
click at [273, 252] on button "13" at bounding box center [276, 253] width 14 height 14
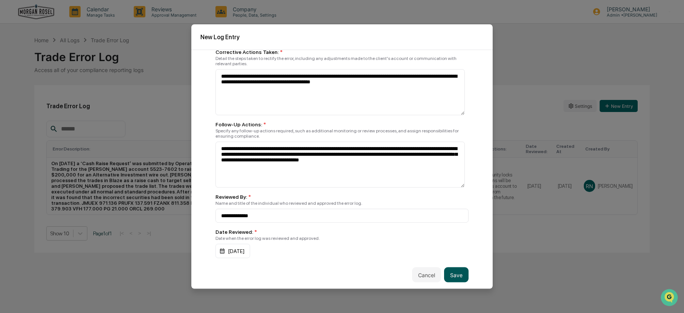
click at [454, 272] on button "Save" at bounding box center [456, 274] width 24 height 15
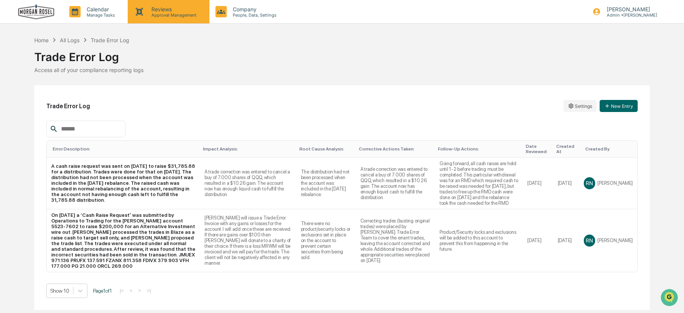
click at [149, 11] on p "Reviews" at bounding box center [172, 9] width 55 height 6
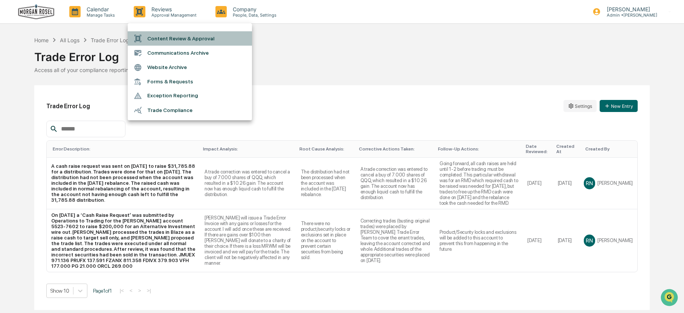
click at [169, 40] on li "Content Review & Approval" at bounding box center [190, 38] width 124 height 14
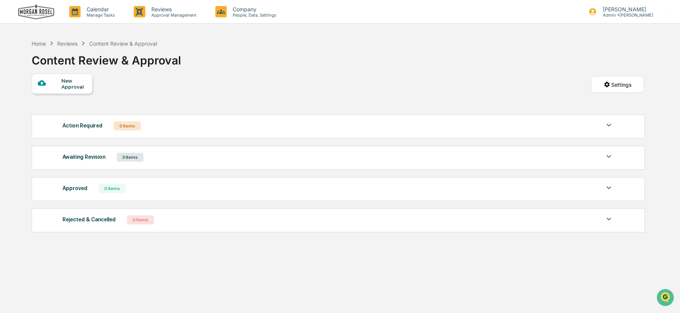
click at [125, 157] on div "3 Items" at bounding box center [130, 157] width 27 height 9
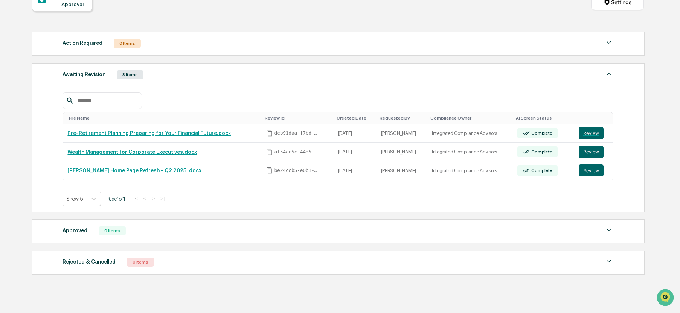
scroll to position [109, 0]
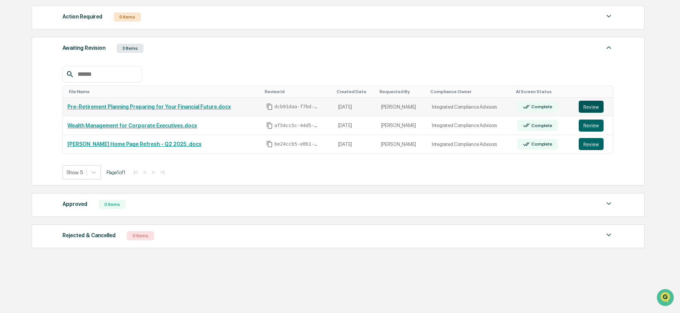
click at [590, 103] on button "Review" at bounding box center [591, 107] width 25 height 12
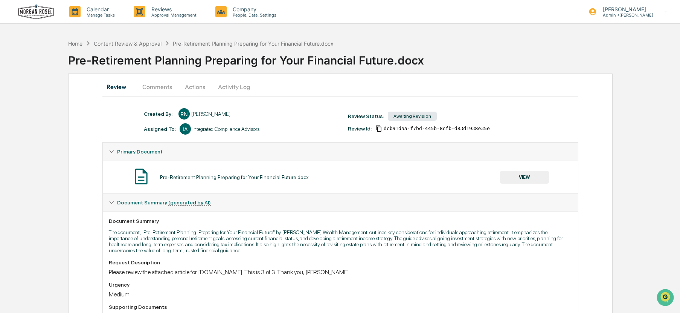
click at [192, 87] on button "Actions" at bounding box center [195, 87] width 34 height 18
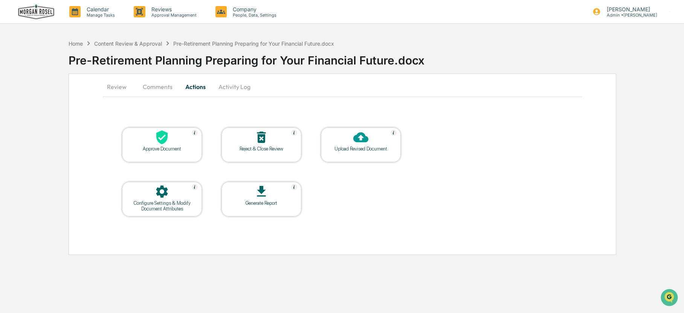
click at [360, 134] on icon at bounding box center [360, 137] width 15 height 10
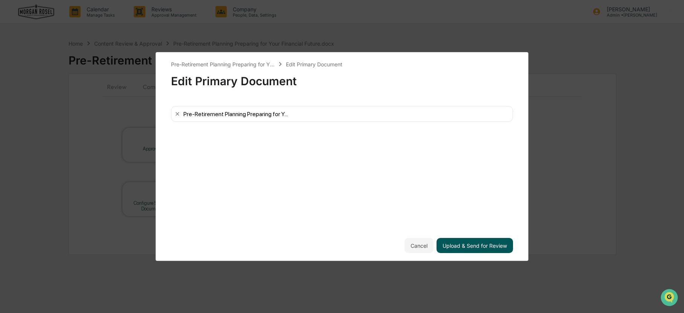
click at [485, 245] on button "Upload & Send for Review" at bounding box center [475, 245] width 76 height 15
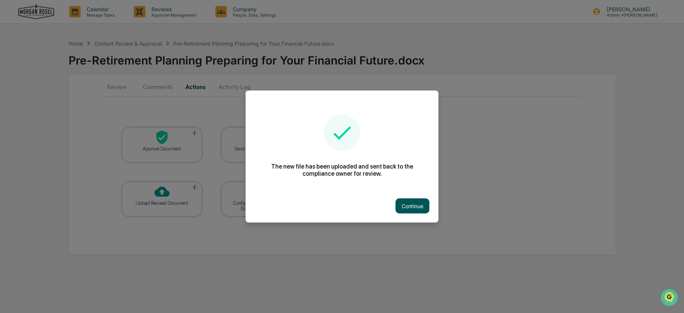
click at [413, 207] on button "Continue" at bounding box center [413, 205] width 34 height 15
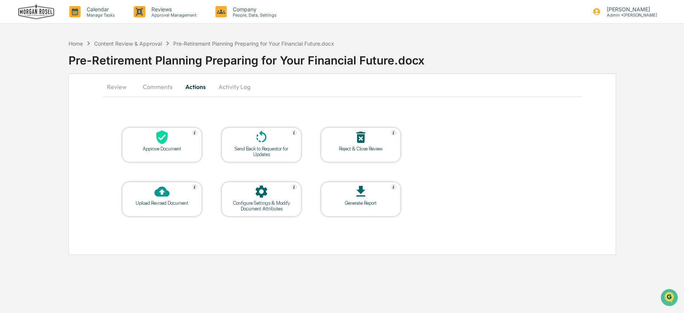
click at [155, 87] on button "Comments" at bounding box center [158, 87] width 42 height 18
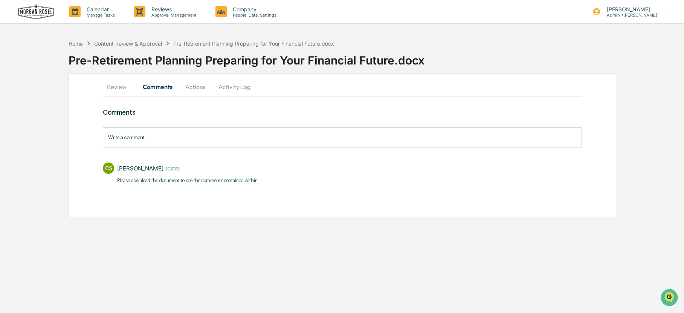
click at [116, 86] on button "Review" at bounding box center [120, 87] width 34 height 18
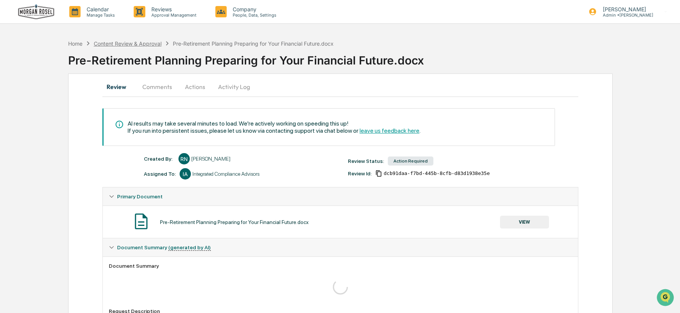
click at [151, 42] on div "Content Review & Approval" at bounding box center [128, 43] width 68 height 6
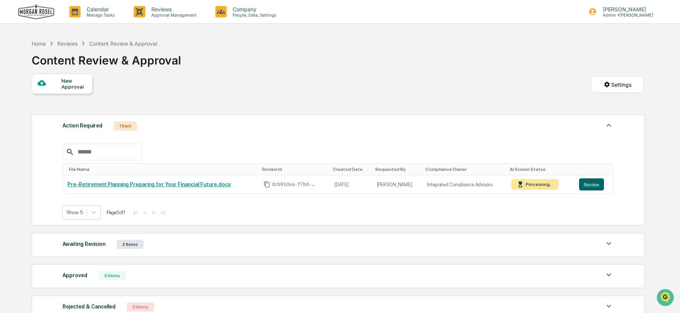
scroll to position [38, 0]
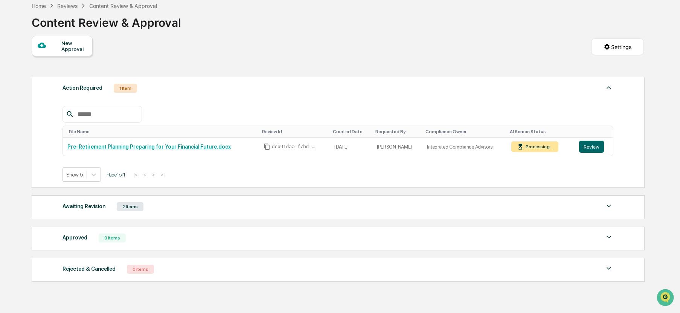
click at [130, 207] on div "2 Items" at bounding box center [130, 206] width 27 height 9
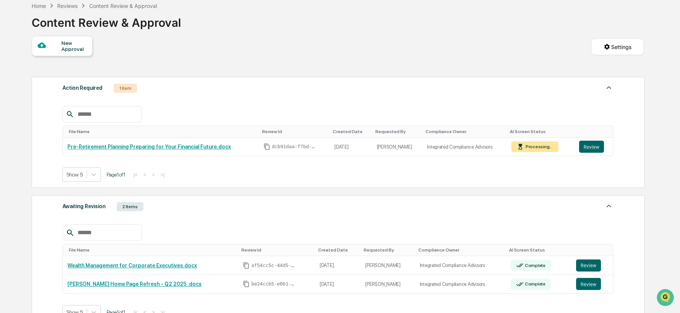
scroll to position [75, 0]
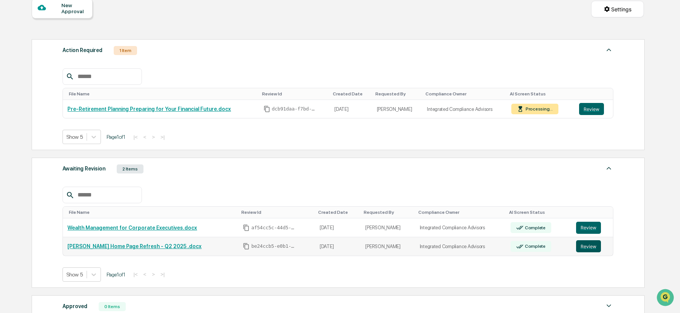
click at [592, 248] on button "Review" at bounding box center [588, 246] width 25 height 12
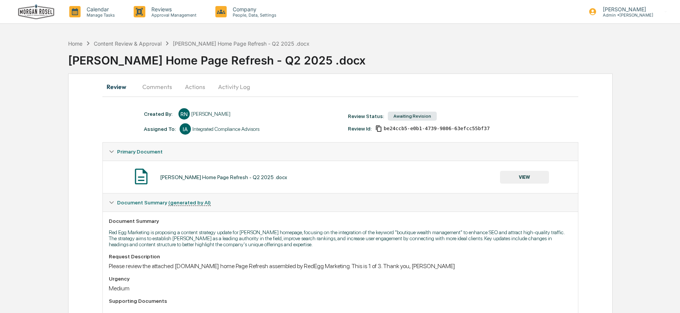
click at [196, 86] on button "Actions" at bounding box center [195, 87] width 34 height 18
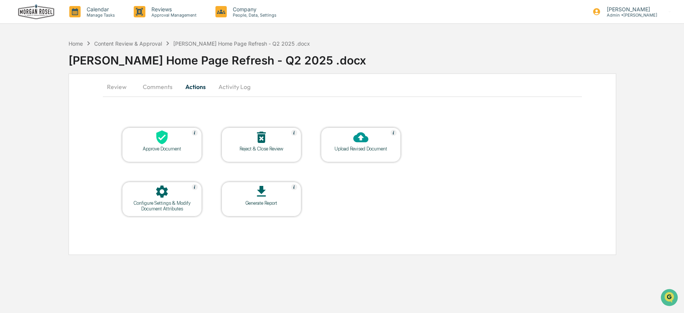
click at [353, 135] on div at bounding box center [360, 138] width 75 height 16
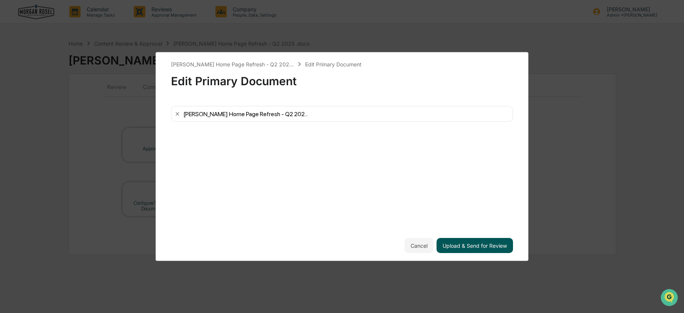
click at [477, 242] on button "Upload & Send for Review" at bounding box center [475, 245] width 76 height 15
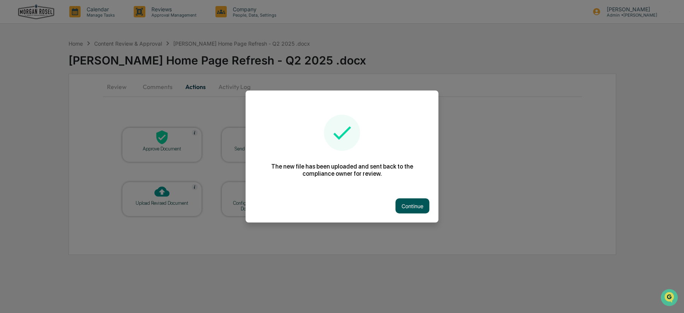
click at [417, 205] on button "Continue" at bounding box center [413, 205] width 34 height 15
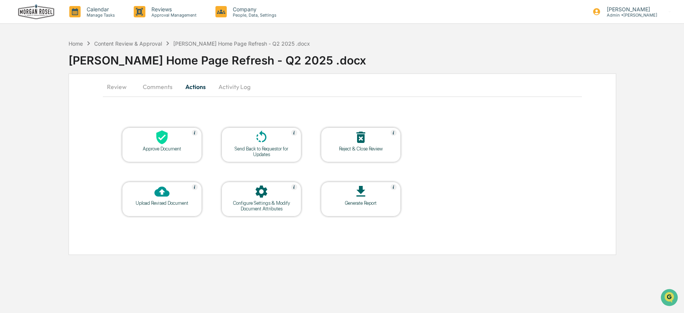
click at [113, 87] on button "Review" at bounding box center [120, 87] width 34 height 18
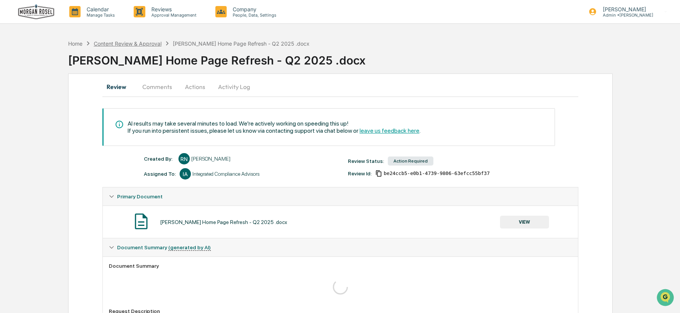
click at [142, 44] on div "Content Review & Approval" at bounding box center [128, 43] width 68 height 6
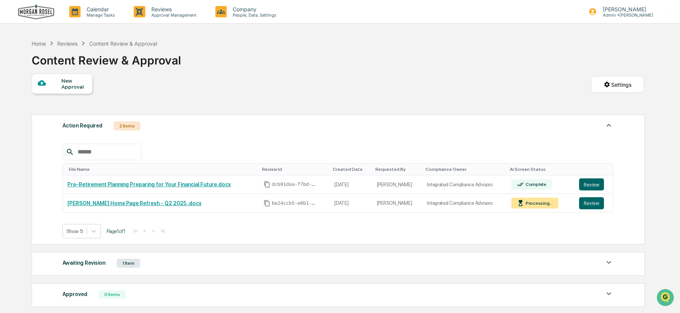
scroll to position [38, 0]
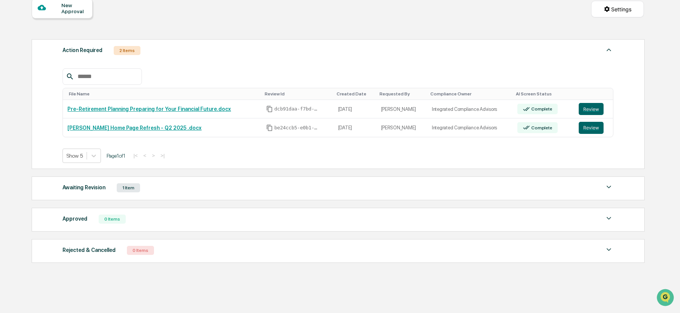
scroll to position [38, 0]
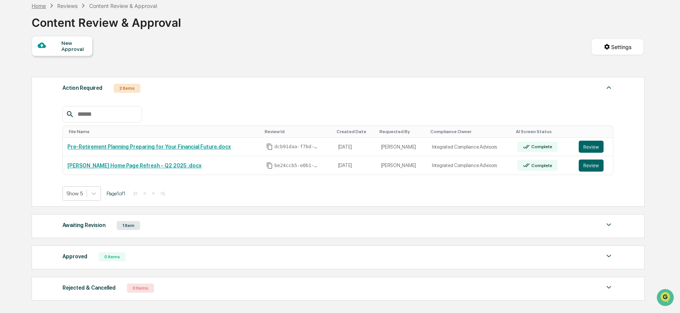
click at [41, 6] on div "Home" at bounding box center [39, 6] width 14 height 6
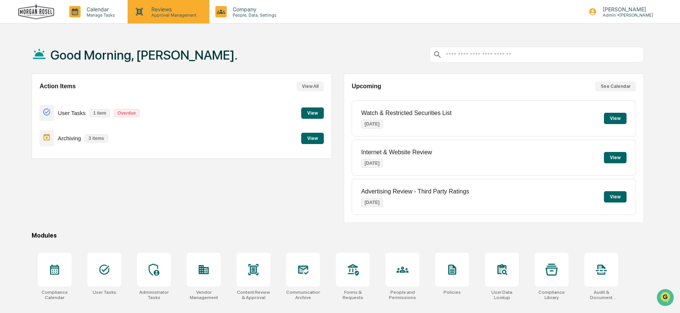
click at [155, 16] on p "Approval Management" at bounding box center [172, 14] width 55 height 5
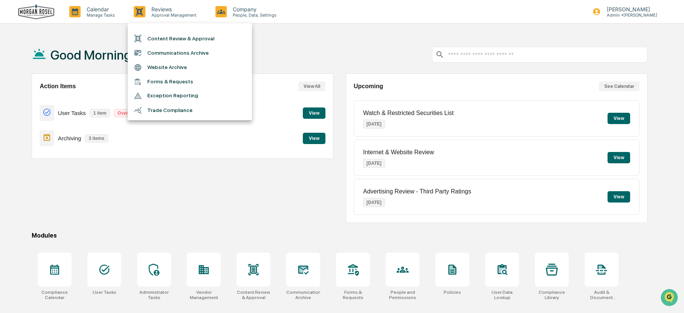
click at [160, 37] on li "Content Review & Approval" at bounding box center [190, 38] width 124 height 14
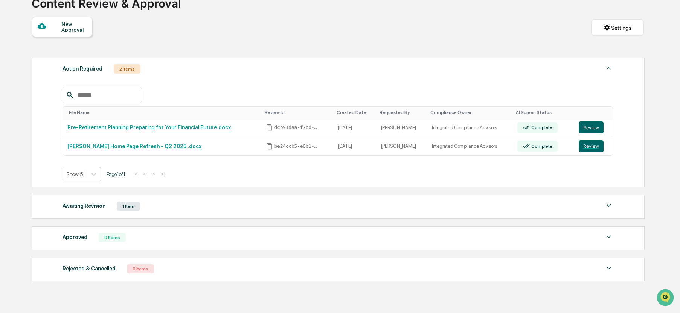
scroll to position [75, 0]
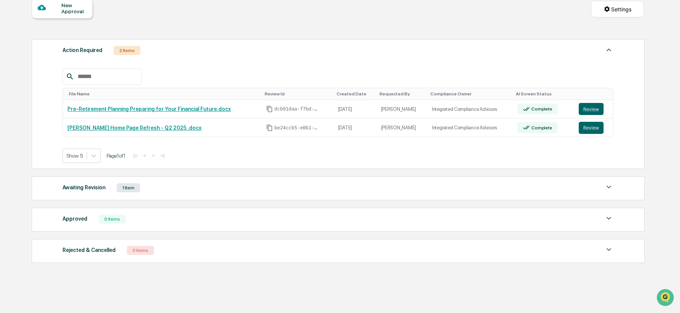
click at [607, 219] on img at bounding box center [609, 218] width 9 height 9
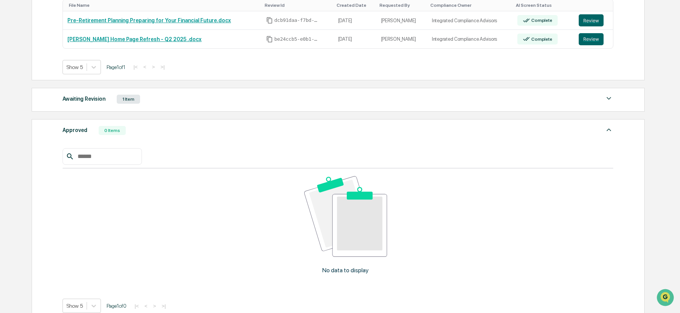
scroll to position [113, 0]
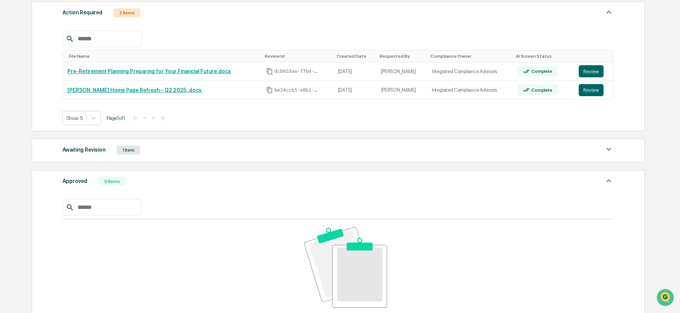
click at [609, 180] on img at bounding box center [609, 180] width 9 height 9
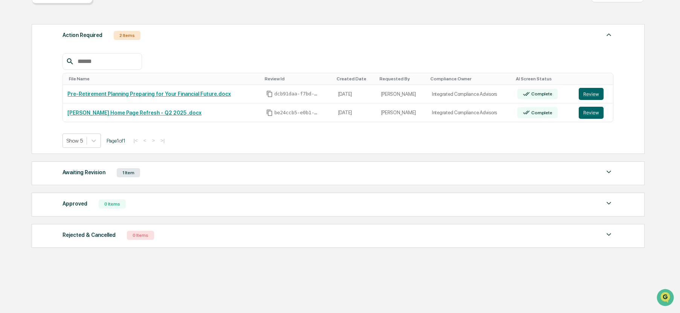
scroll to position [90, 0]
click at [608, 171] on img at bounding box center [609, 171] width 9 height 9
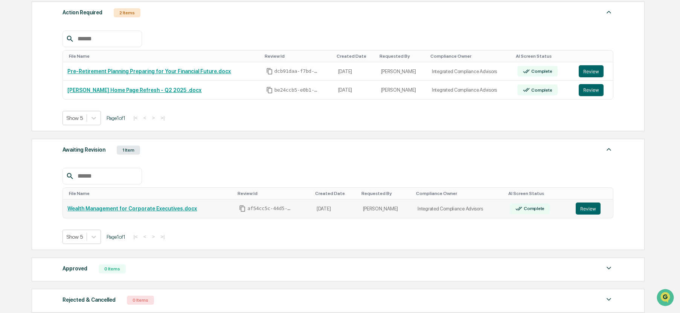
click at [130, 208] on link "Wealth Management for Corporate Executives.docx" at bounding box center [132, 208] width 130 height 6
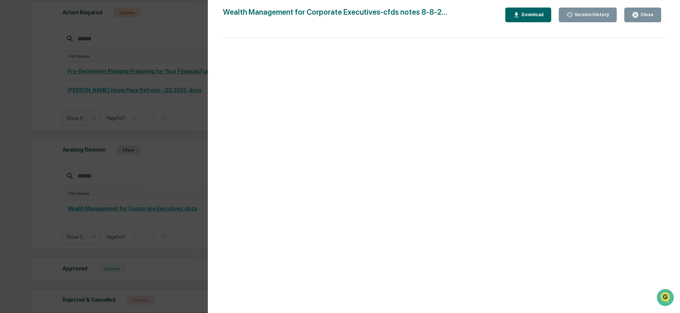
click at [639, 14] on icon "button" at bounding box center [636, 15] width 6 height 6
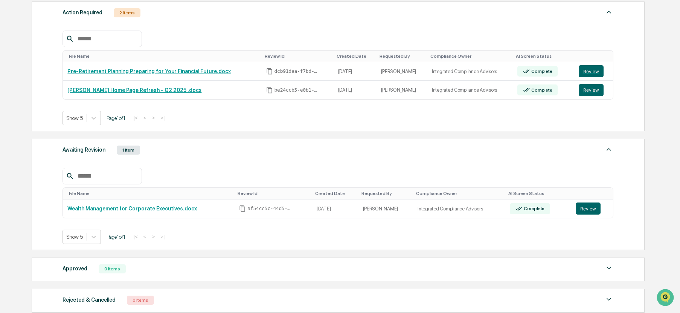
scroll to position [151, 0]
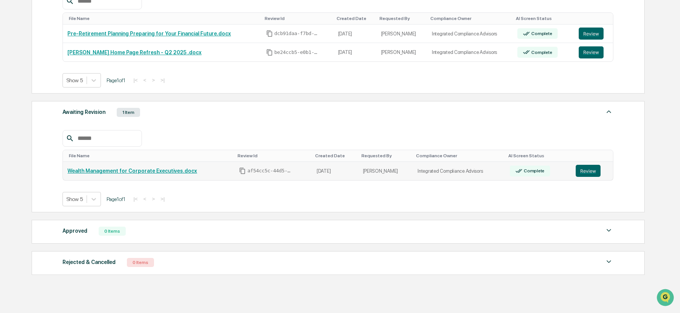
click at [149, 171] on link "Wealth Management for Corporate Executives.docx" at bounding box center [132, 171] width 130 height 6
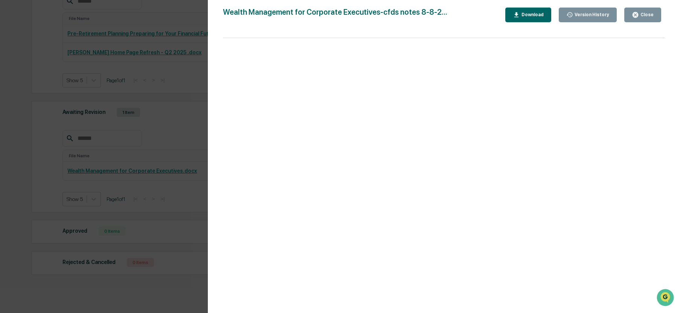
click at [646, 15] on div "Close" at bounding box center [646, 14] width 15 height 5
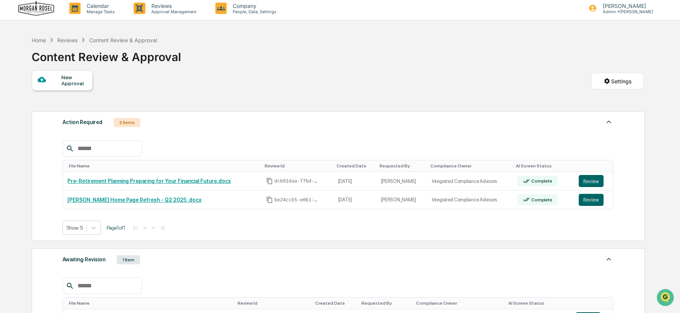
scroll to position [0, 0]
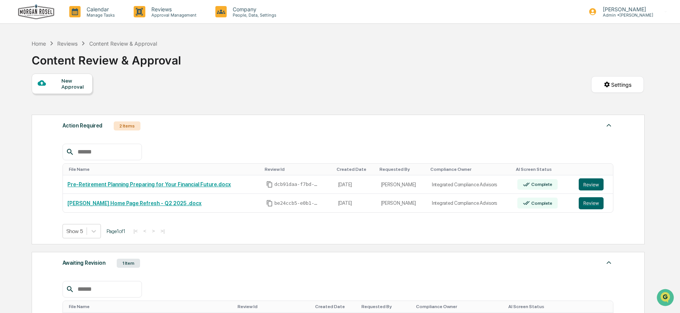
click at [91, 46] on div "Content Review & Approval" at bounding box center [123, 43] width 68 height 6
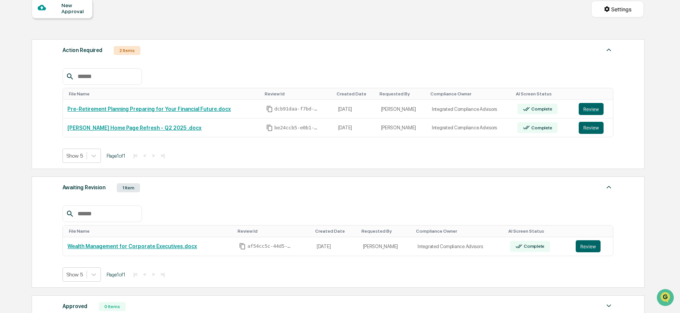
scroll to position [113, 0]
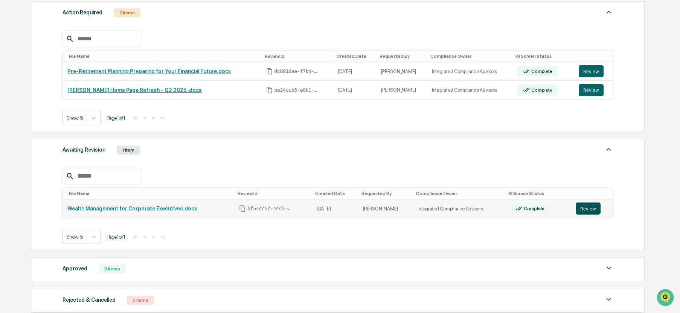
click at [589, 207] on button "Review" at bounding box center [588, 208] width 25 height 12
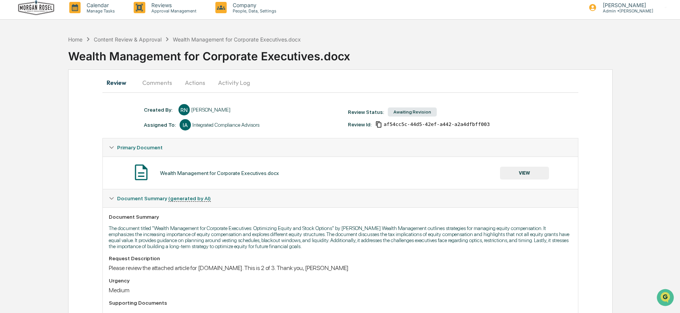
scroll to position [0, 0]
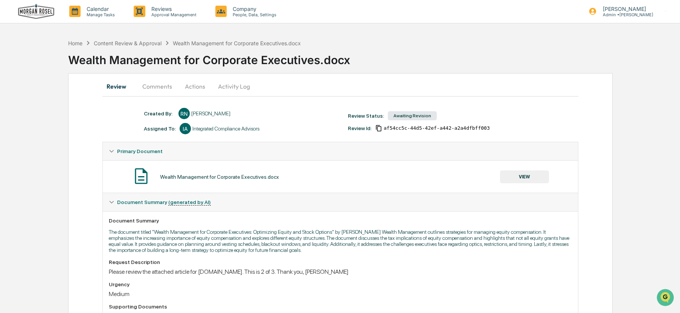
click at [158, 88] on button "Comments" at bounding box center [157, 86] width 42 height 18
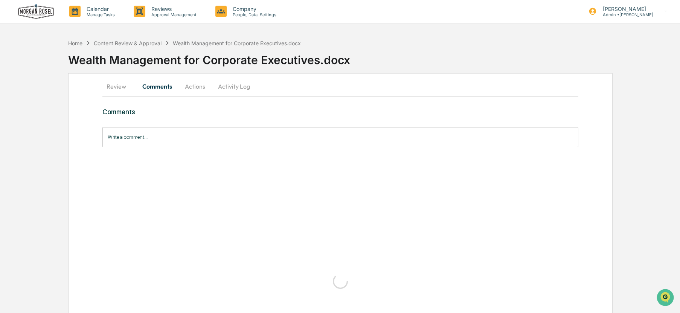
scroll to position [0, 0]
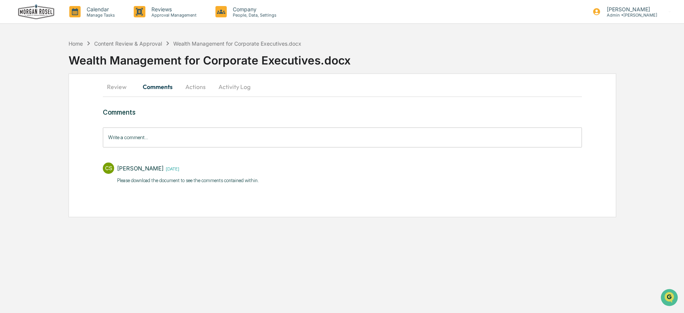
click at [198, 83] on button "Actions" at bounding box center [196, 87] width 34 height 18
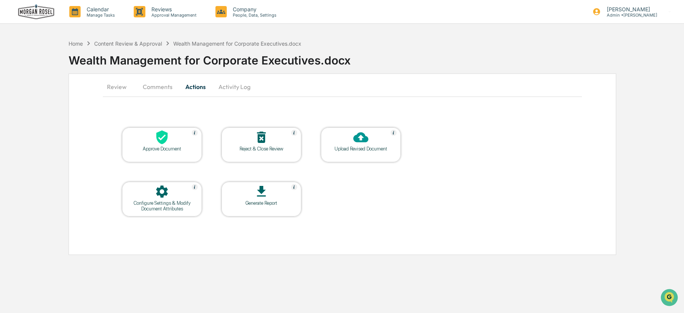
click at [168, 138] on icon at bounding box center [161, 137] width 15 height 15
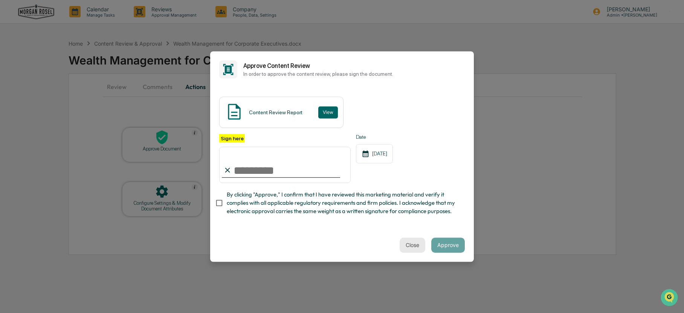
click at [414, 246] on button "Close" at bounding box center [413, 244] width 26 height 15
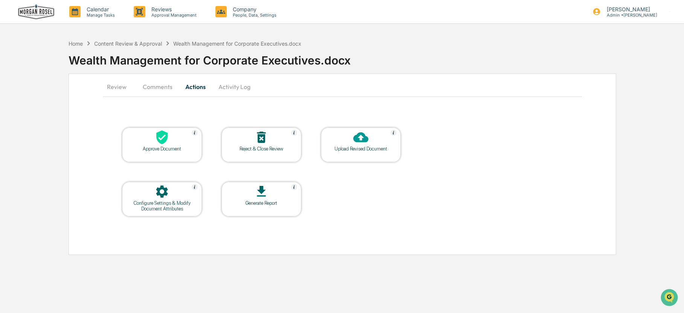
click at [160, 87] on button "Comments" at bounding box center [158, 87] width 42 height 18
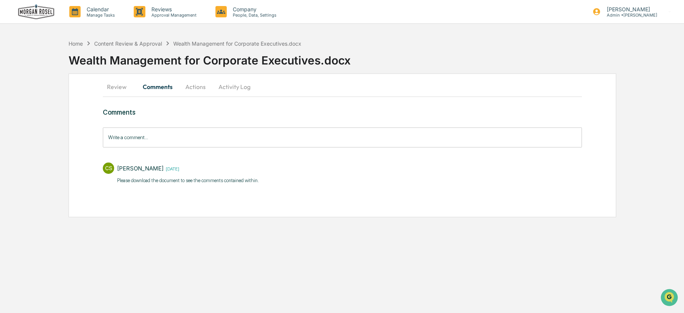
click at [185, 133] on input "Write a comment..." at bounding box center [342, 137] width 479 height 20
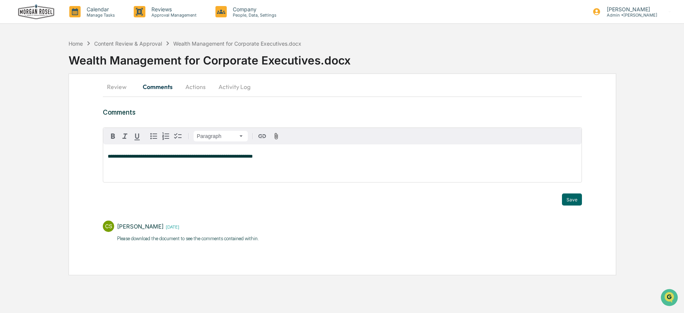
click at [114, 86] on button "Review" at bounding box center [120, 87] width 34 height 18
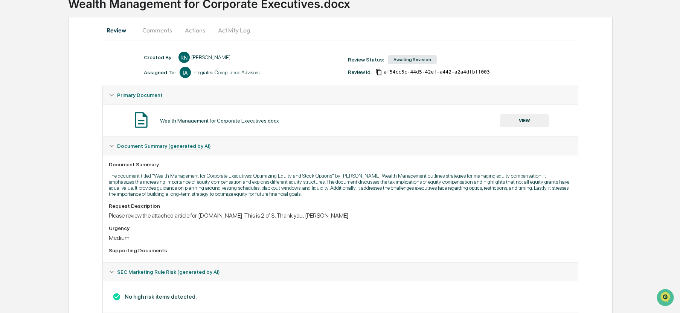
scroll to position [0, 0]
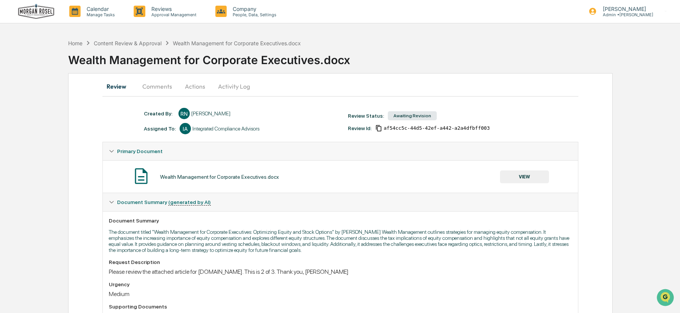
click at [527, 176] on button "VIEW" at bounding box center [524, 176] width 49 height 13
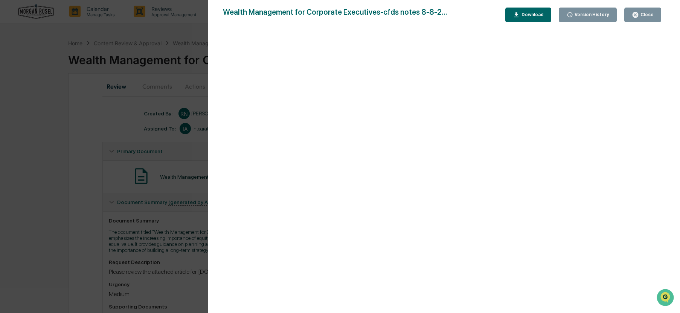
click at [537, 14] on div "Download" at bounding box center [532, 14] width 24 height 5
click at [24, 124] on div "Version History 08/08/2025, 06:39 PM Corrie Scoby 07/31/2025, 08:20 PM Renee Ne…" at bounding box center [340, 156] width 680 height 313
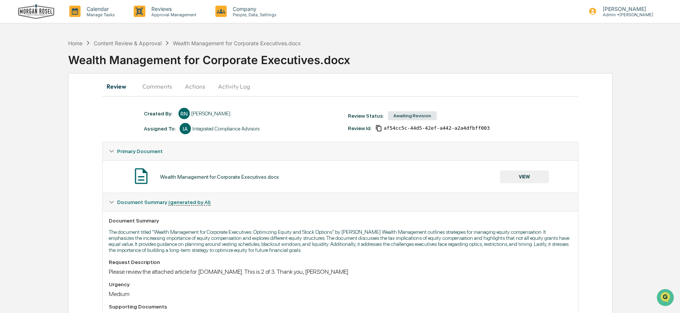
click at [160, 86] on button "Comments" at bounding box center [157, 86] width 42 height 18
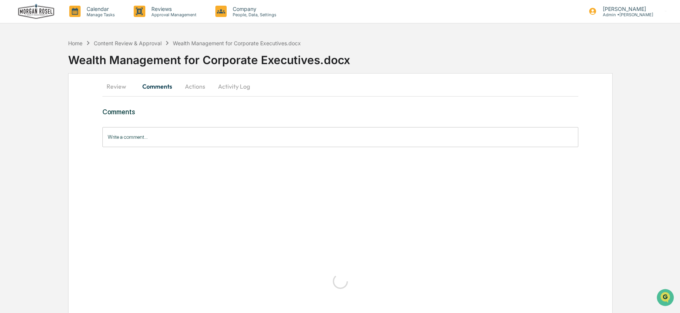
scroll to position [0, 0]
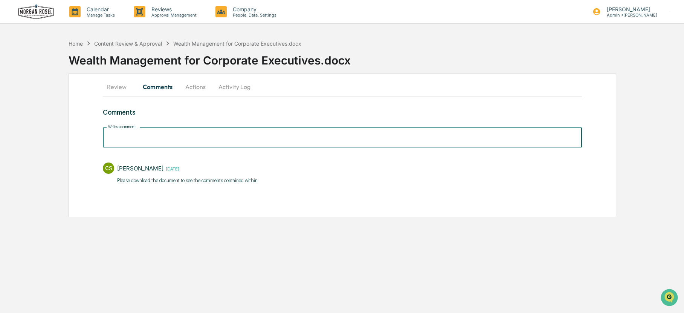
click at [167, 134] on input "Write a comment..." at bounding box center [342, 137] width 479 height 20
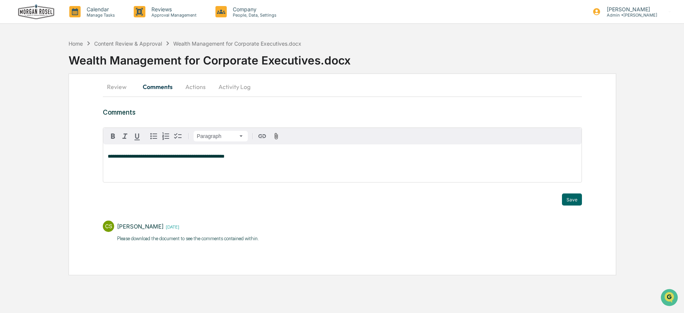
click at [108, 156] on span "**********" at bounding box center [166, 156] width 117 height 5
click at [116, 157] on span "**********" at bounding box center [175, 156] width 134 height 5
click at [572, 199] on button "Save" at bounding box center [572, 199] width 20 height 12
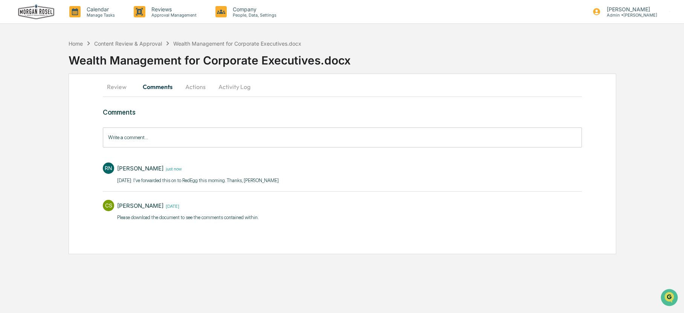
click at [200, 83] on button "Actions" at bounding box center [196, 87] width 34 height 18
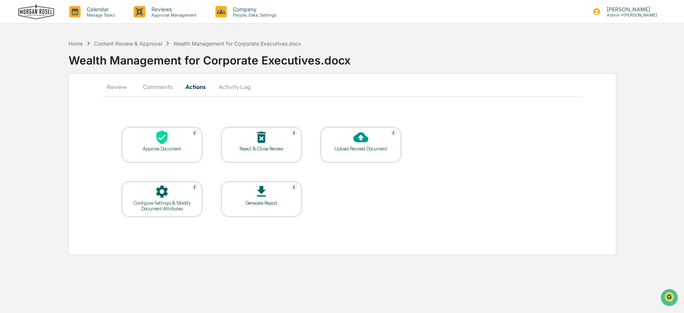
click at [228, 86] on button "Activity Log" at bounding box center [235, 87] width 44 height 18
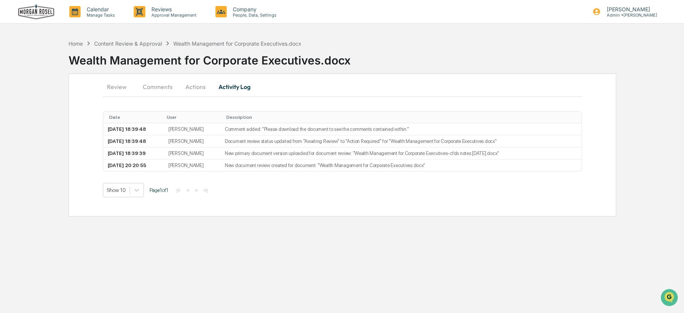
click at [118, 89] on button "Review" at bounding box center [120, 87] width 34 height 18
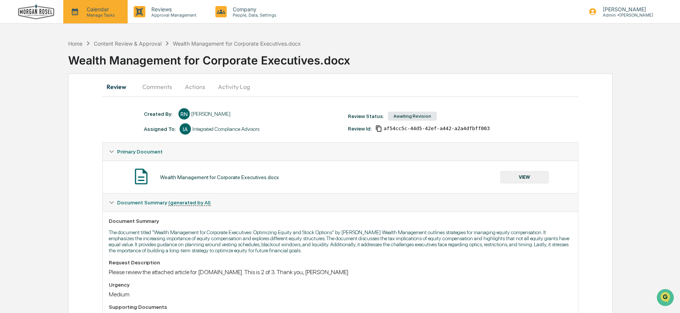
click at [98, 10] on p "Calendar" at bounding box center [100, 9] width 38 height 6
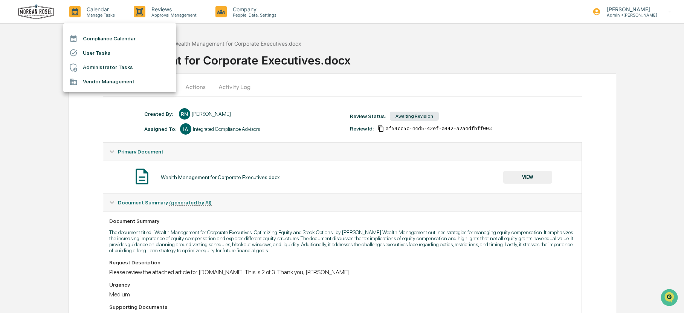
click at [83, 14] on div at bounding box center [342, 156] width 684 height 313
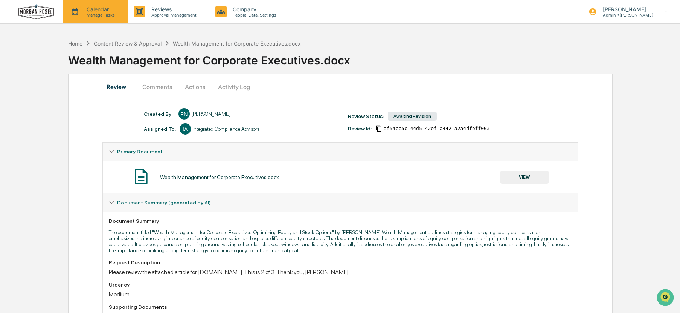
click at [76, 12] on icon at bounding box center [74, 11] width 11 height 11
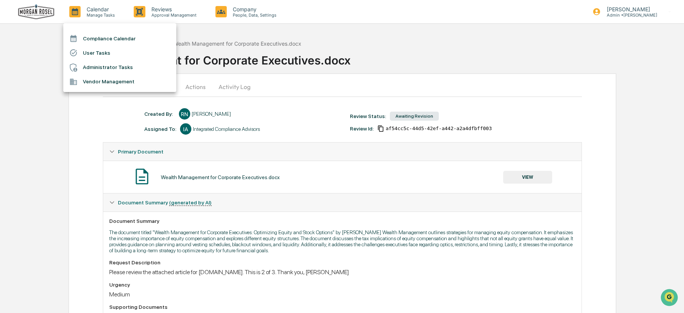
click at [41, 48] on div at bounding box center [342, 156] width 684 height 313
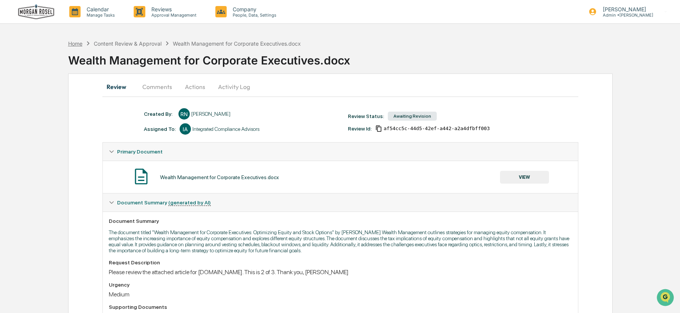
click at [75, 41] on div "Home" at bounding box center [75, 43] width 14 height 6
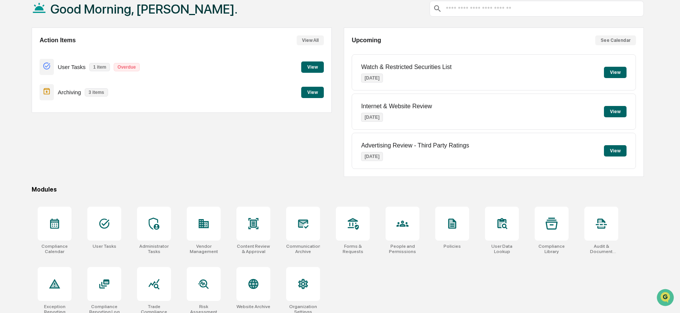
scroll to position [52, 0]
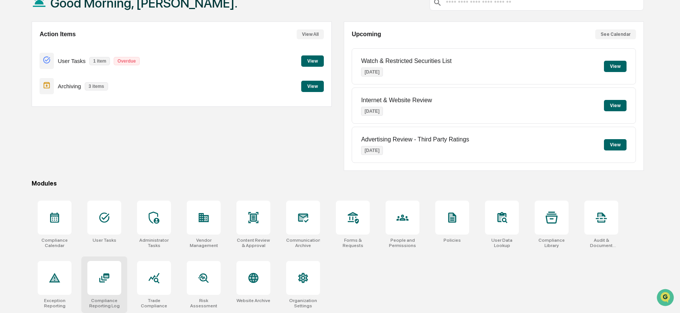
click at [105, 278] on icon at bounding box center [104, 277] width 10 height 9
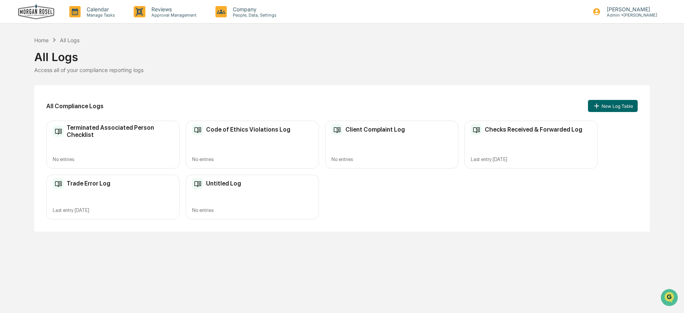
click at [84, 182] on h2 "Trade Error Log" at bounding box center [89, 183] width 44 height 7
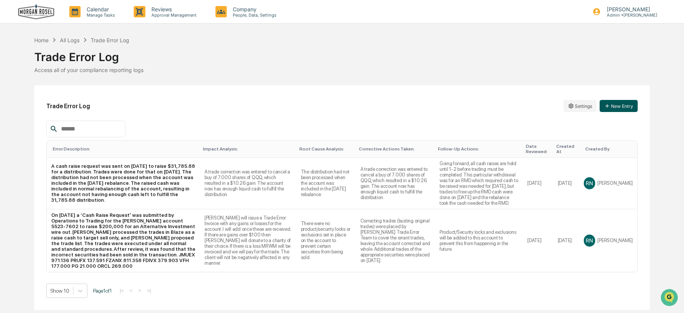
click at [622, 104] on button "New Entry" at bounding box center [619, 106] width 38 height 12
click at [620, 103] on button "New Entry" at bounding box center [619, 106] width 38 height 12
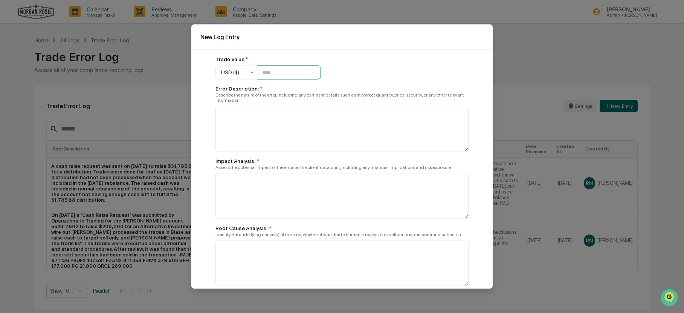
click at [281, 73] on input "number" at bounding box center [289, 72] width 64 height 14
type input "*******"
click at [258, 116] on textarea at bounding box center [342, 129] width 253 height 46
paste textarea "**********"
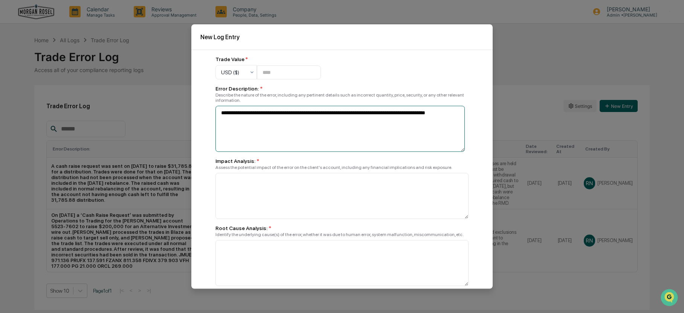
type textarea "**********"
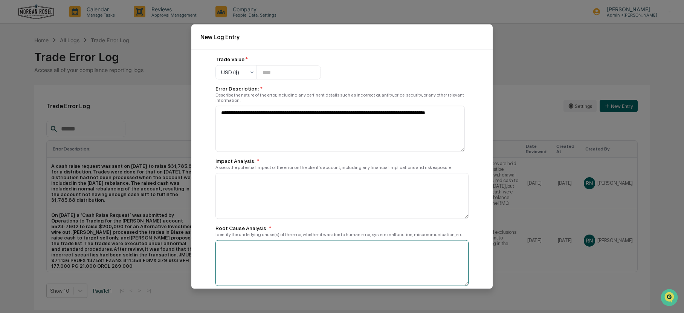
click at [244, 152] on textarea at bounding box center [340, 129] width 249 height 46
paste textarea "**********"
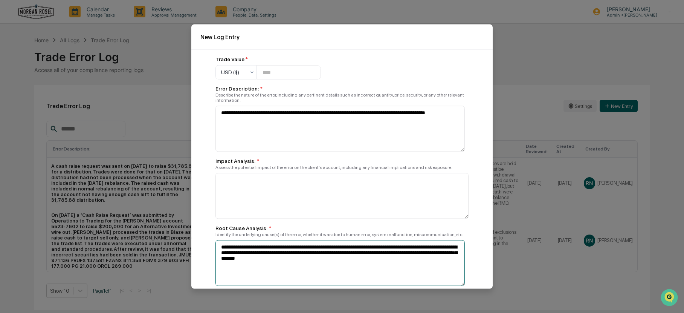
type textarea "**********"
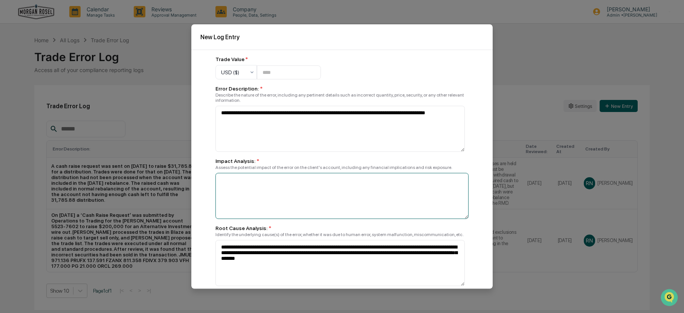
click at [237, 152] on textarea at bounding box center [340, 129] width 249 height 46
paste textarea "**********"
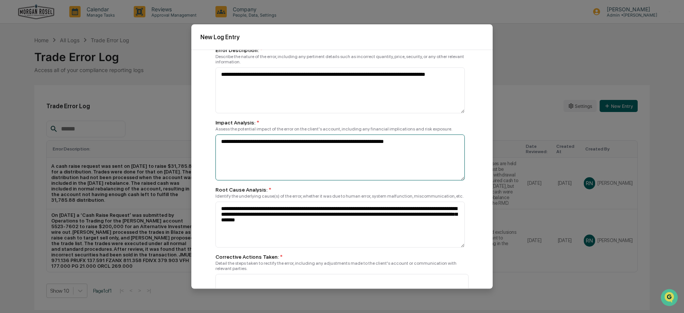
scroll to position [75, 0]
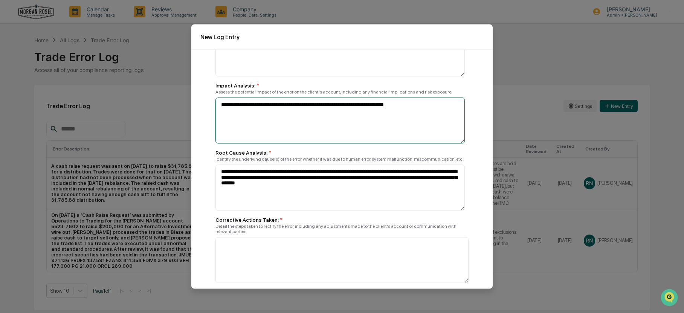
drag, startPoint x: 425, startPoint y: 103, endPoint x: 194, endPoint y: 102, distance: 231.3
click at [194, 102] on div "**********" at bounding box center [341, 169] width 301 height 239
type textarea "**********"
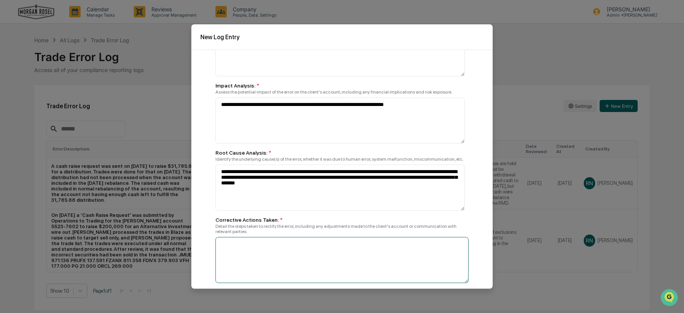
click at [247, 76] on textarea at bounding box center [340, 54] width 249 height 46
paste textarea "**********"
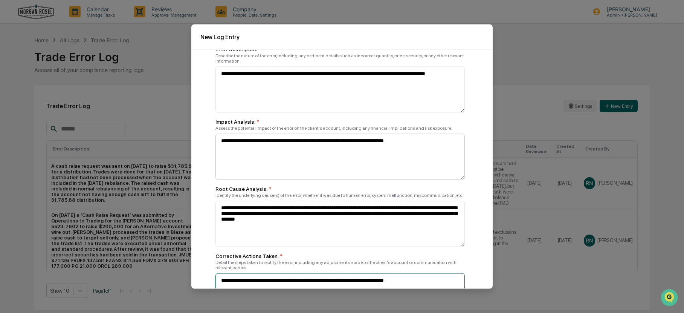
scroll to position [38, 0]
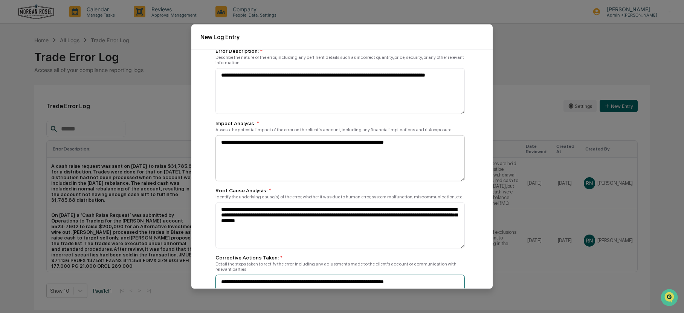
type textarea "**********"
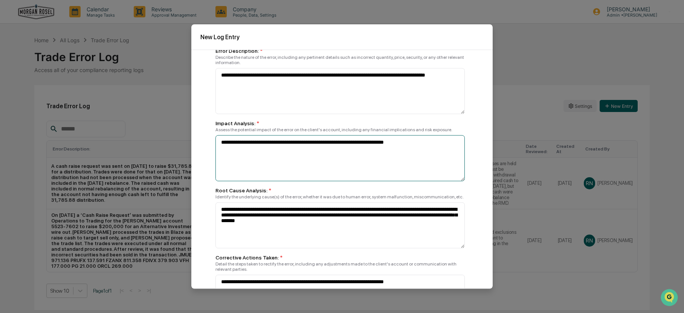
click at [413, 114] on textarea "**********" at bounding box center [340, 91] width 249 height 46
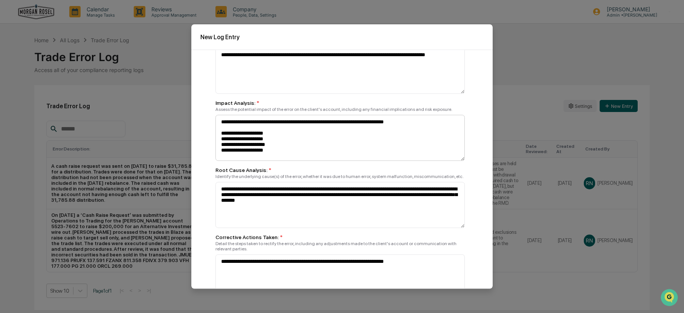
scroll to position [75, 0]
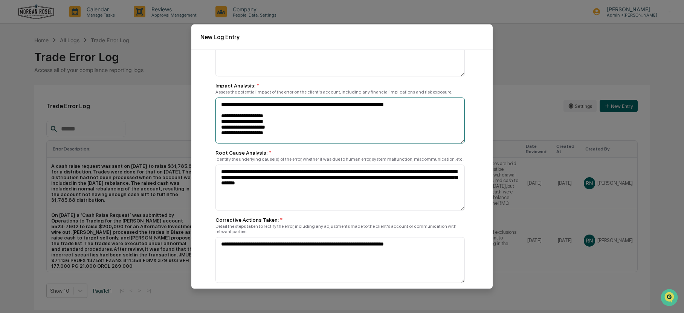
click at [256, 76] on textarea "**********" at bounding box center [340, 54] width 249 height 46
click at [253, 76] on textarea "**********" at bounding box center [340, 54] width 249 height 46
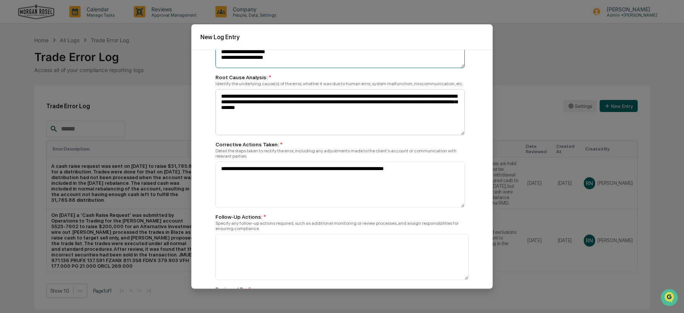
scroll to position [188, 0]
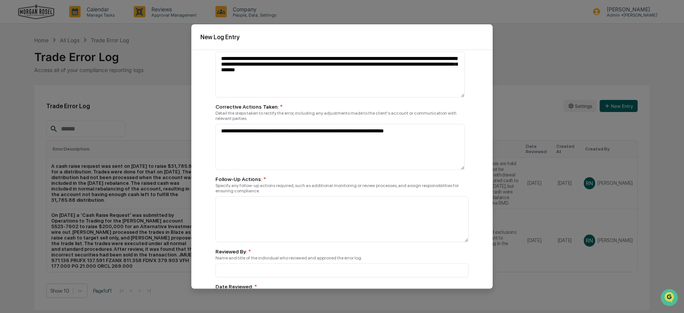
type textarea "**********"
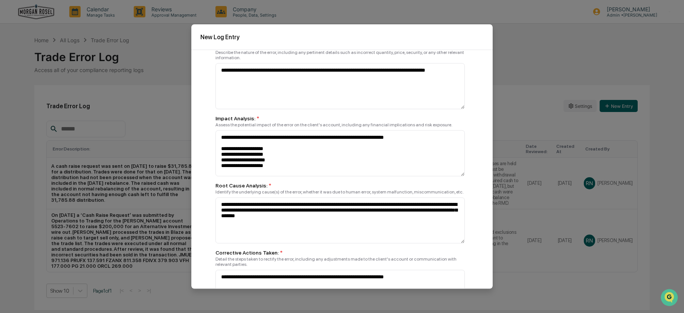
scroll to position [0, 0]
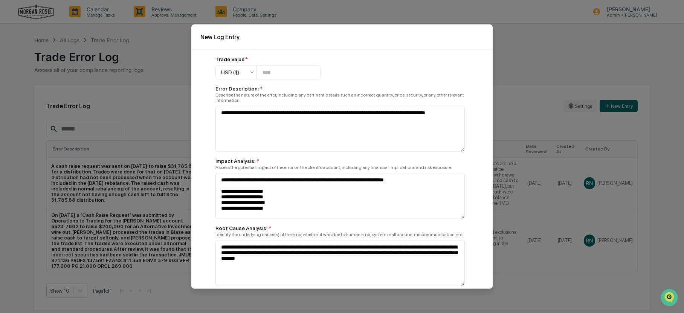
drag, startPoint x: 397, startPoint y: 31, endPoint x: 395, endPoint y: 43, distance: 12.2
click at [395, 43] on div "New Log Entry" at bounding box center [341, 36] width 301 height 25
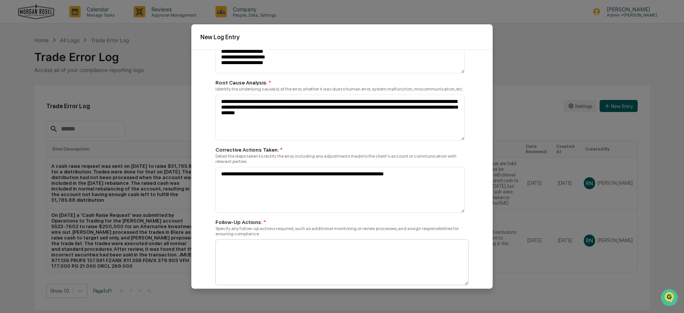
scroll to position [243, 0]
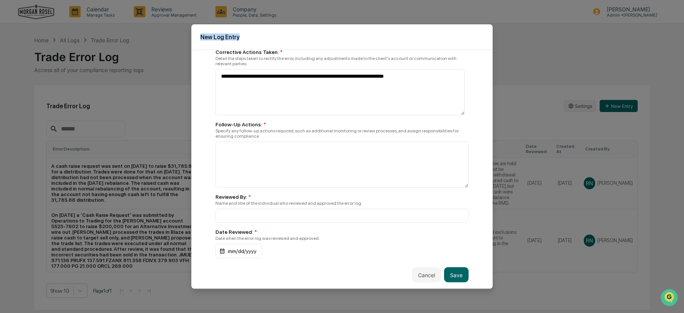
drag, startPoint x: 391, startPoint y: 23, endPoint x: 363, endPoint y: 24, distance: 28.3
click at [364, 23] on body "Calendar Manage Tasks Reviews Approval Management Company People, Data, Setting…" at bounding box center [342, 156] width 684 height 313
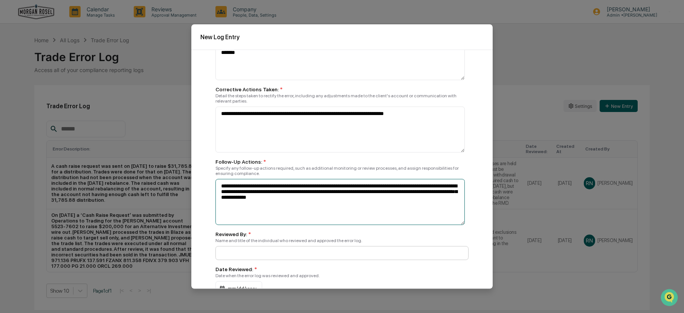
type textarea "**********"
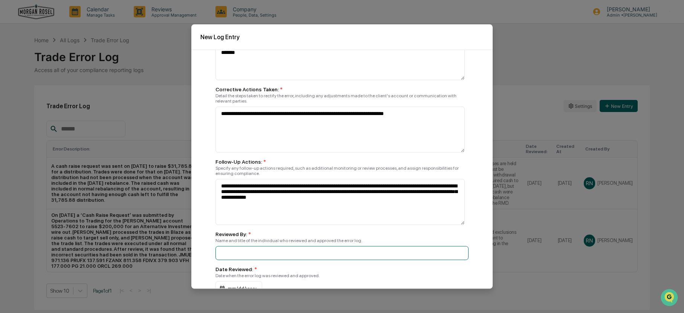
click at [234, 250] on input at bounding box center [342, 253] width 253 height 14
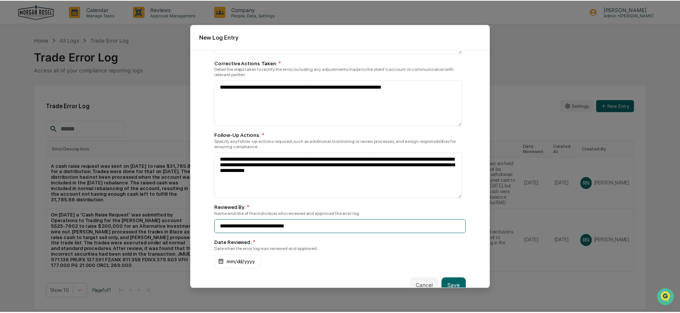
scroll to position [243, 0]
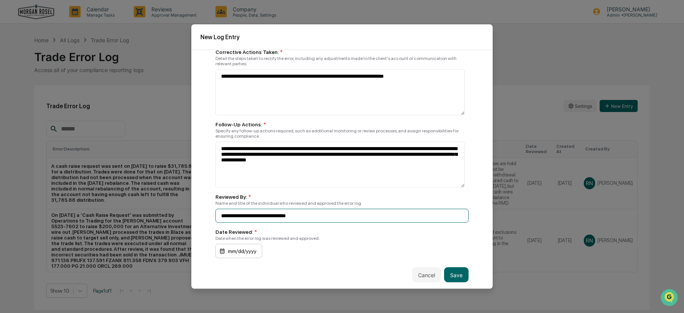
type input "**********"
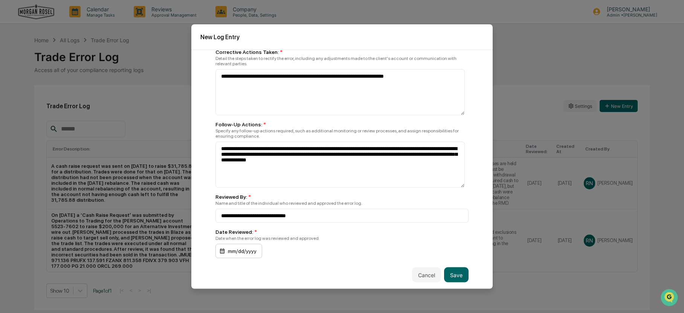
click at [251, 248] on div "mm/dd/yyyy" at bounding box center [239, 251] width 47 height 14
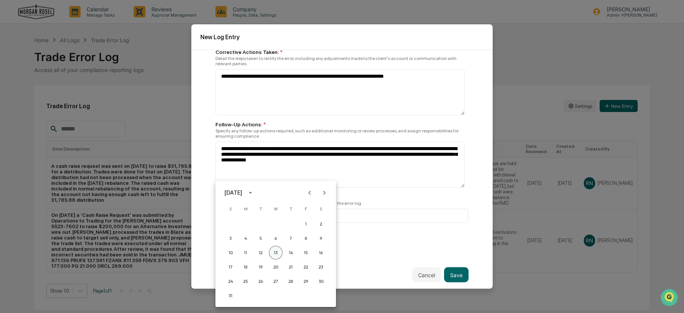
click at [276, 249] on button "13" at bounding box center [276, 253] width 14 height 14
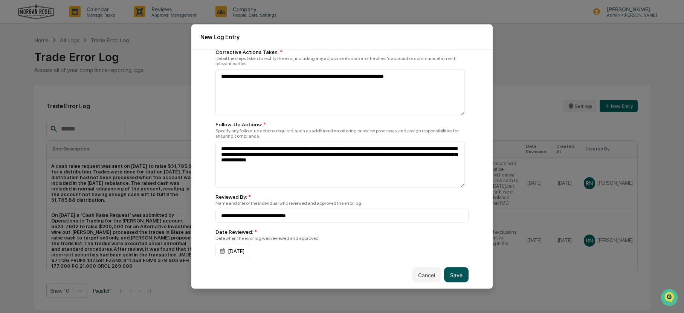
click at [458, 272] on button "Save" at bounding box center [456, 274] width 24 height 15
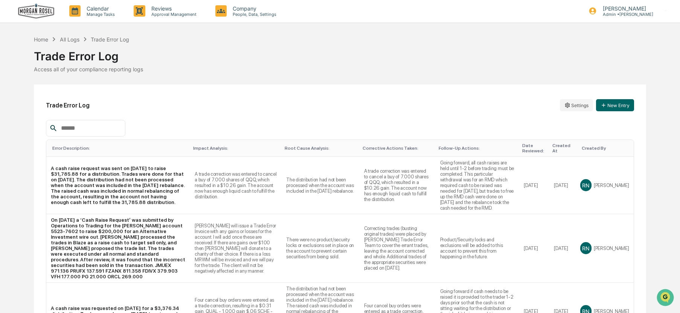
scroll to position [0, 0]
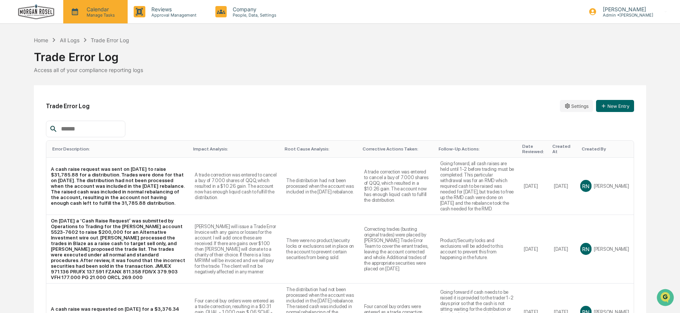
click at [89, 14] on p "Manage Tasks" at bounding box center [100, 14] width 38 height 5
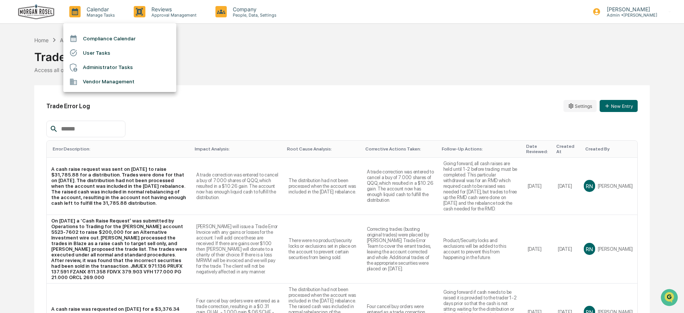
click at [40, 41] on div at bounding box center [342, 156] width 684 height 313
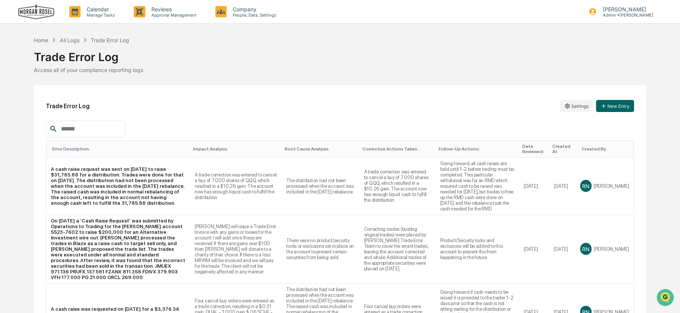
click at [40, 41] on div "Home" at bounding box center [41, 40] width 14 height 6
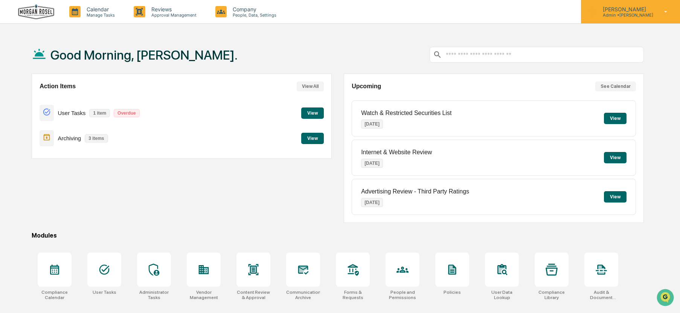
click at [618, 8] on p "[PERSON_NAME]" at bounding box center [625, 9] width 57 height 6
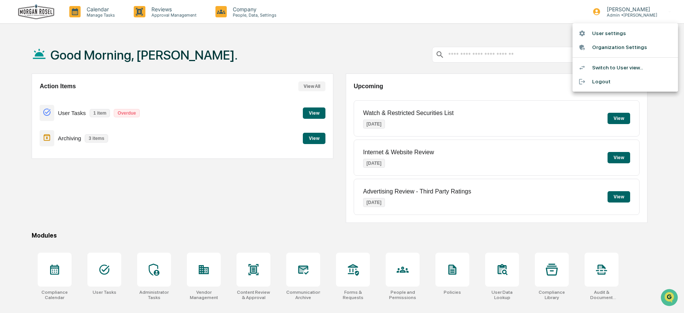
click at [599, 31] on li "User settings" at bounding box center [625, 33] width 105 height 14
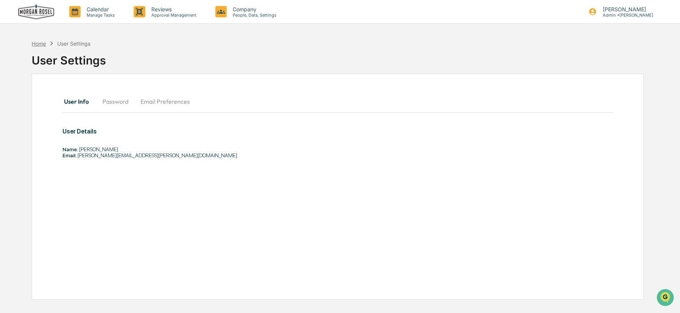
click at [38, 44] on div "Home" at bounding box center [39, 43] width 14 height 6
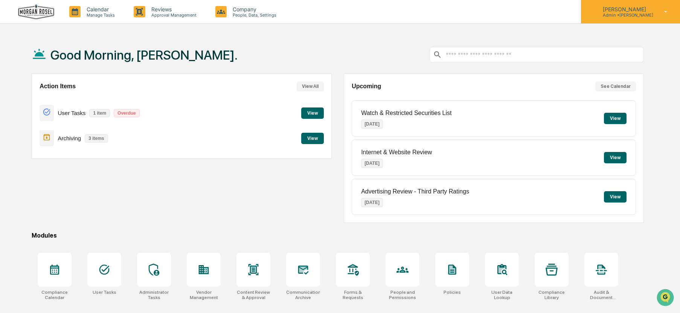
click at [614, 9] on p "[PERSON_NAME]" at bounding box center [625, 9] width 57 height 6
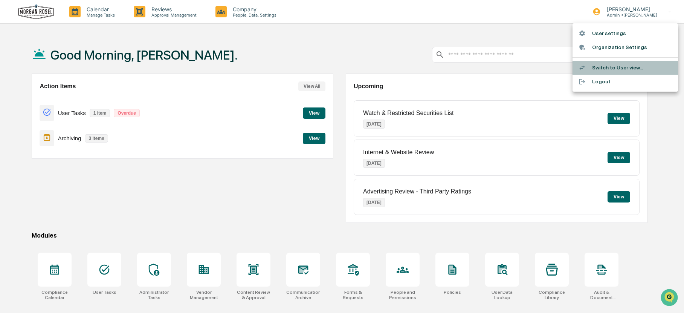
click at [600, 69] on li "Switch to User view..." at bounding box center [625, 68] width 105 height 14
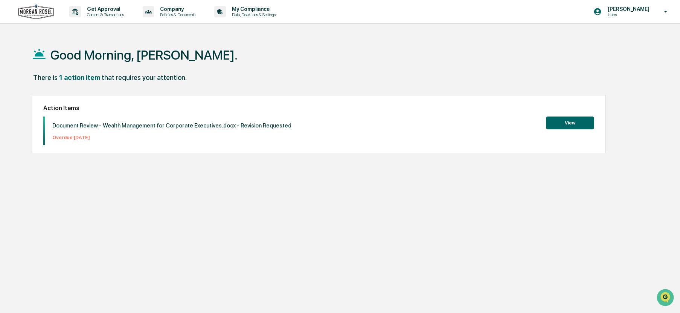
click at [574, 122] on button "View" at bounding box center [570, 122] width 48 height 13
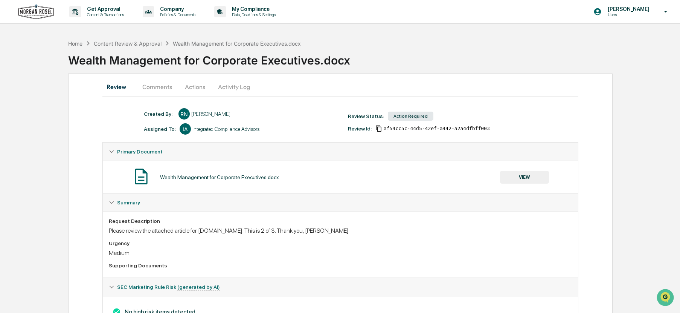
click at [160, 87] on button "Comments" at bounding box center [157, 87] width 42 height 18
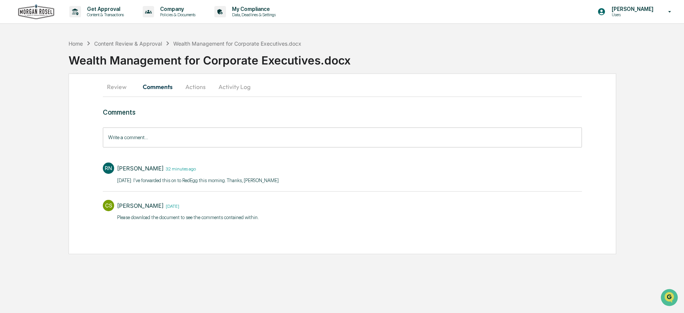
click at [197, 87] on button "Actions" at bounding box center [196, 87] width 34 height 18
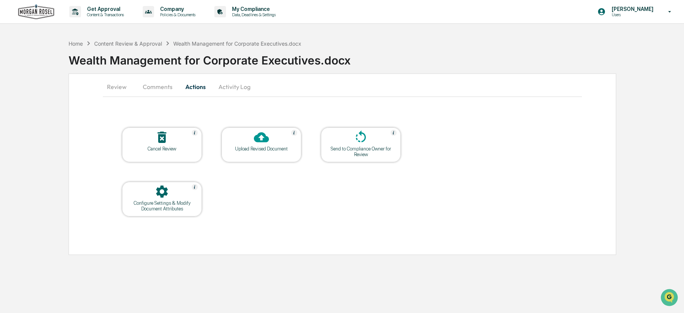
click at [116, 87] on button "Review" at bounding box center [120, 87] width 34 height 18
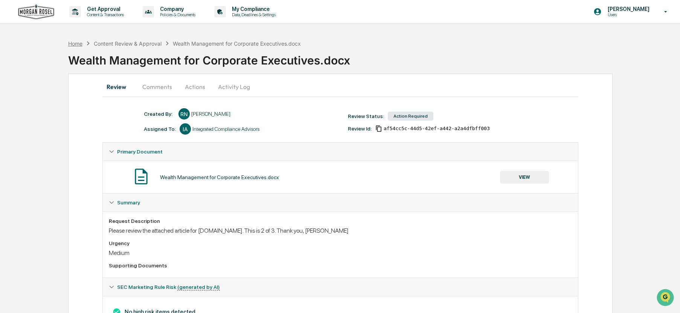
click at [75, 44] on div "Home" at bounding box center [75, 43] width 14 height 6
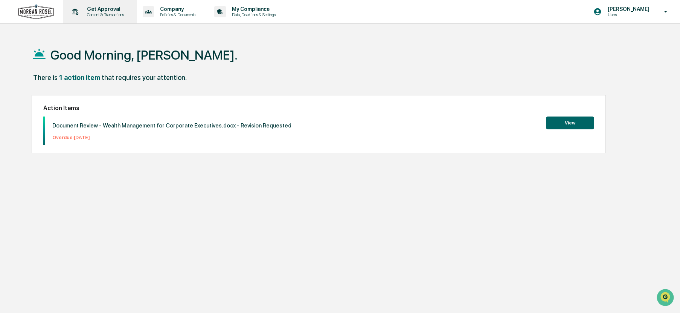
click at [103, 10] on p "Get Approval" at bounding box center [104, 9] width 47 height 6
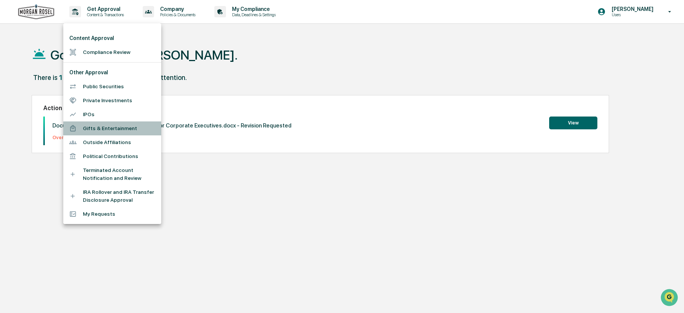
click at [109, 127] on li "Gifts & Entertainment" at bounding box center [112, 128] width 98 height 14
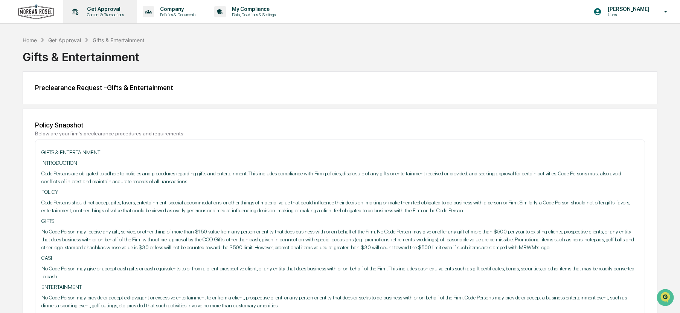
click at [109, 11] on p "Get Approval" at bounding box center [104, 9] width 47 height 6
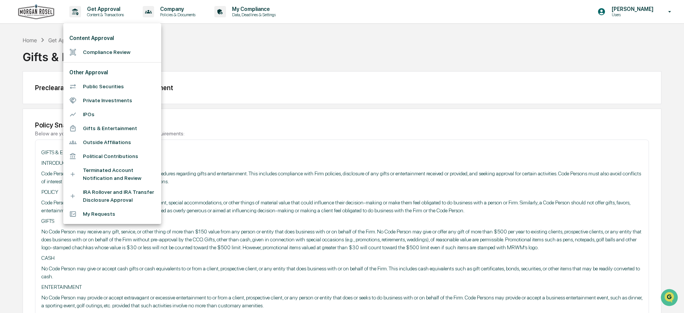
click at [96, 213] on li "My Requests" at bounding box center [112, 214] width 98 height 14
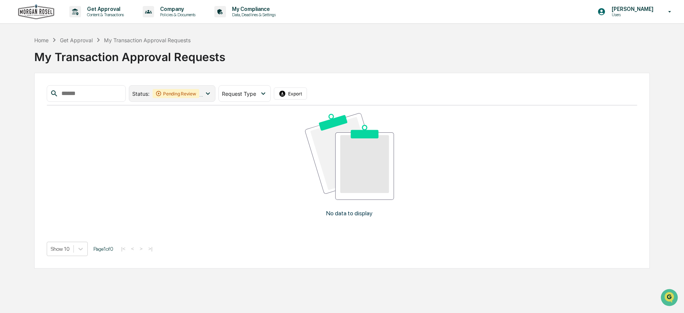
click at [212, 95] on icon at bounding box center [208, 93] width 8 height 8
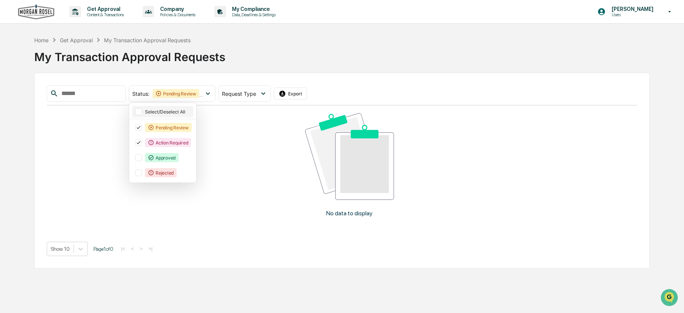
click at [142, 109] on div at bounding box center [138, 111] width 7 height 7
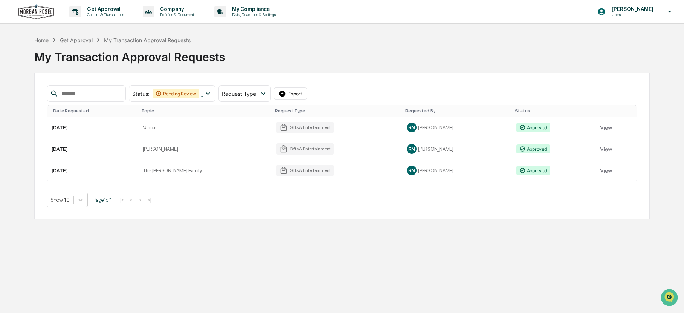
click at [291, 209] on div "Status : Pending Review Action Required Approved Rejected Select/Deselect All P…" at bounding box center [342, 146] width 616 height 147
click at [603, 128] on button "View" at bounding box center [606, 127] width 12 height 15
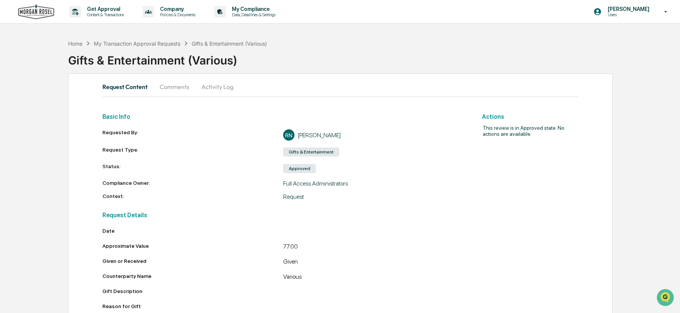
click at [170, 89] on button "Comments" at bounding box center [175, 87] width 42 height 18
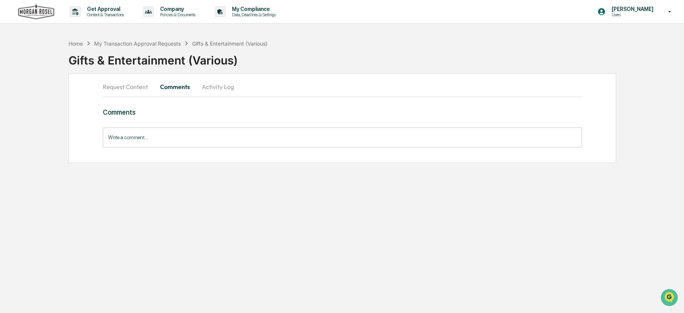
click at [214, 88] on button "Activity Log" at bounding box center [218, 87] width 44 height 18
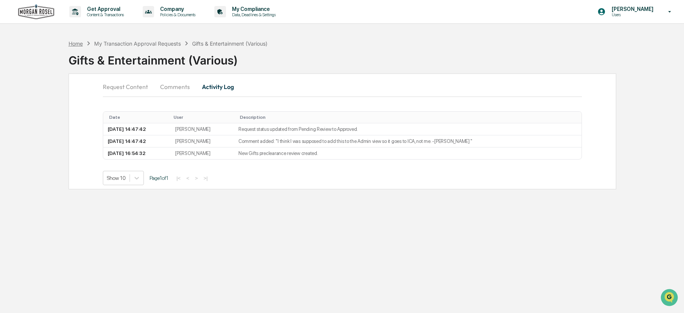
click at [75, 43] on div "Home" at bounding box center [76, 43] width 14 height 6
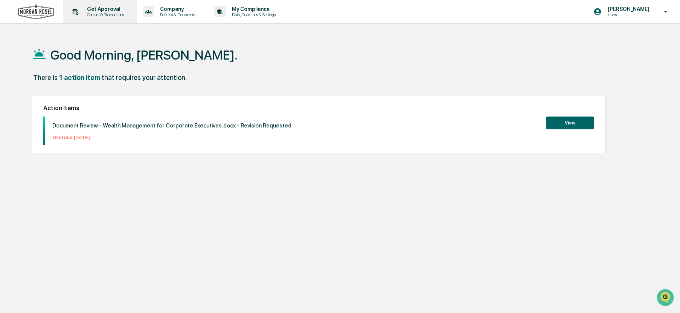
click at [109, 14] on p "Content & Transactions" at bounding box center [104, 14] width 47 height 5
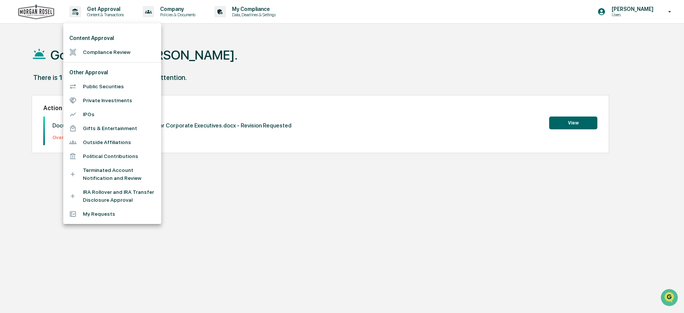
click at [87, 216] on li "My Requests" at bounding box center [112, 214] width 98 height 14
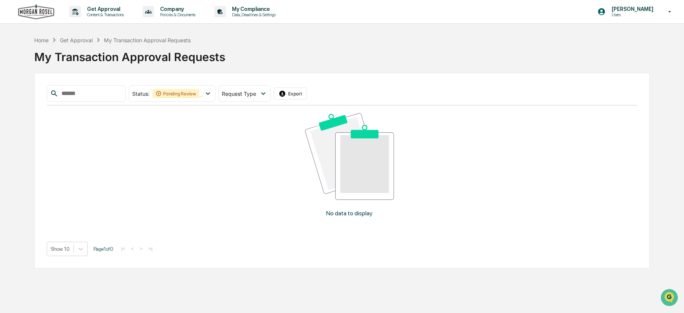
click at [86, 38] on div "Get Approval" at bounding box center [76, 40] width 33 height 6
click at [42, 40] on div "Home" at bounding box center [41, 40] width 14 height 6
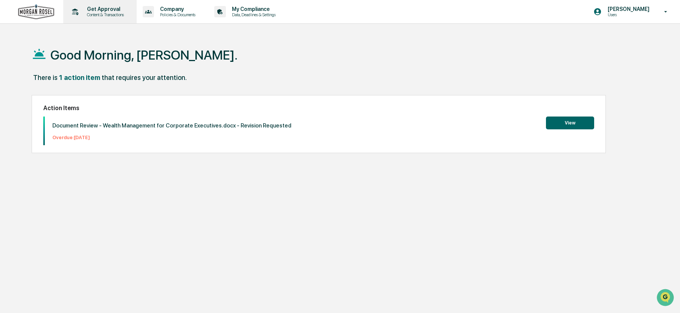
click at [106, 16] on p "Content & Transactions" at bounding box center [104, 14] width 47 height 5
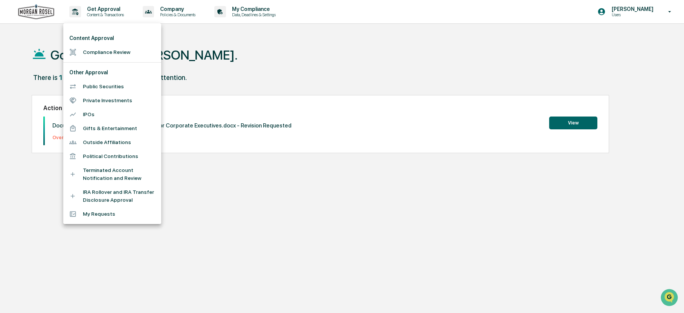
click at [306, 60] on div at bounding box center [342, 156] width 684 height 313
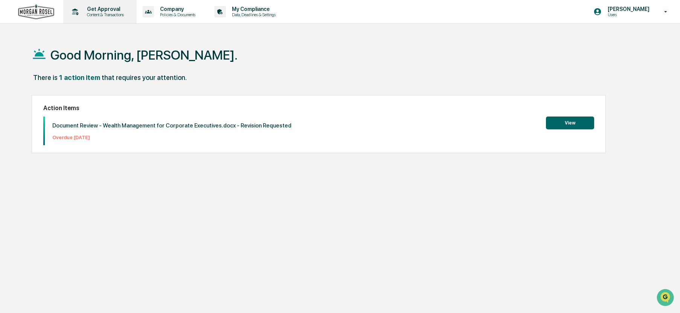
click at [92, 10] on p "Get Approval" at bounding box center [104, 9] width 47 height 6
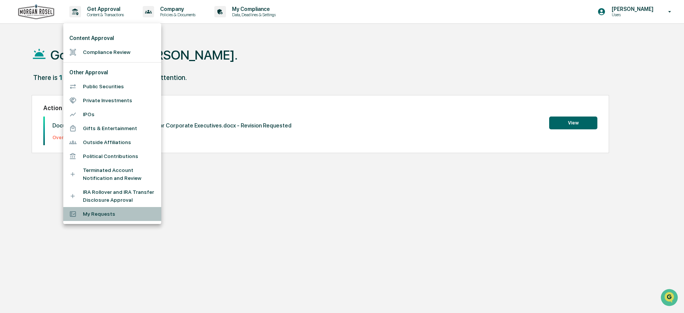
click at [96, 214] on li "My Requests" at bounding box center [112, 214] width 98 height 14
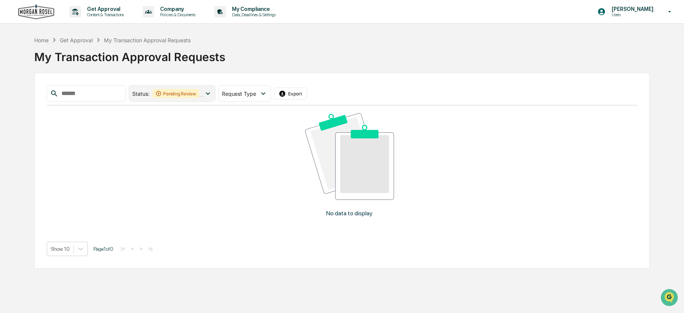
click at [212, 93] on icon at bounding box center [208, 93] width 8 height 8
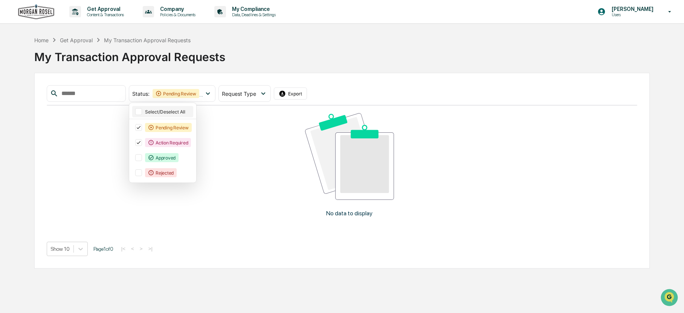
click at [142, 112] on div at bounding box center [138, 111] width 7 height 7
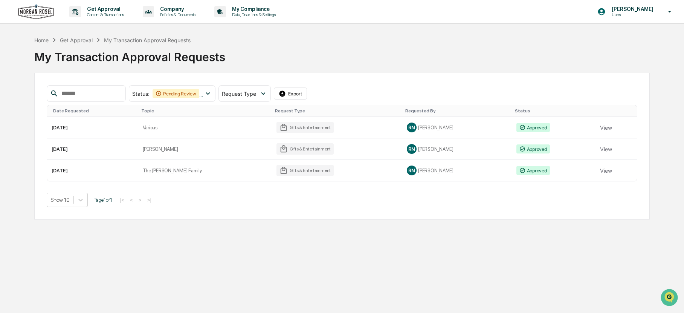
click at [283, 202] on div "Show 10 Page 1 of 1 |< < > >|" at bounding box center [342, 200] width 591 height 14
click at [277, 124] on div "Gifts & Entertainment" at bounding box center [305, 127] width 57 height 11
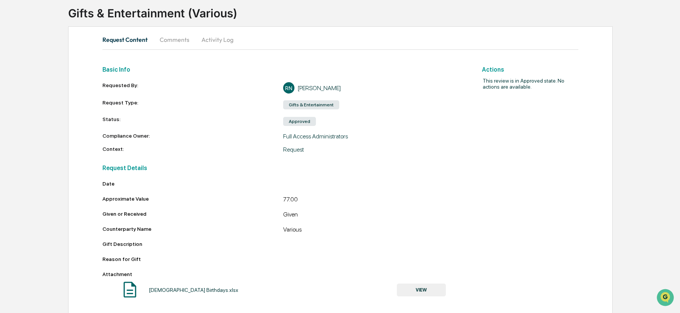
scroll to position [50, 0]
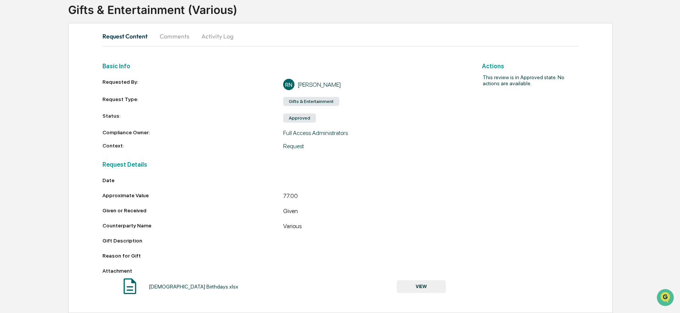
click at [428, 289] on button "VIEW" at bounding box center [421, 286] width 49 height 13
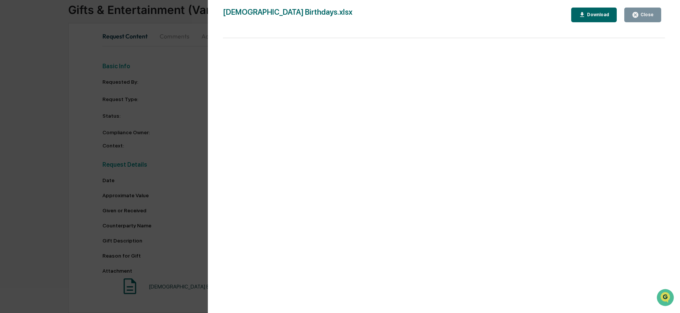
click at [642, 15] on div "Close" at bounding box center [646, 14] width 15 height 5
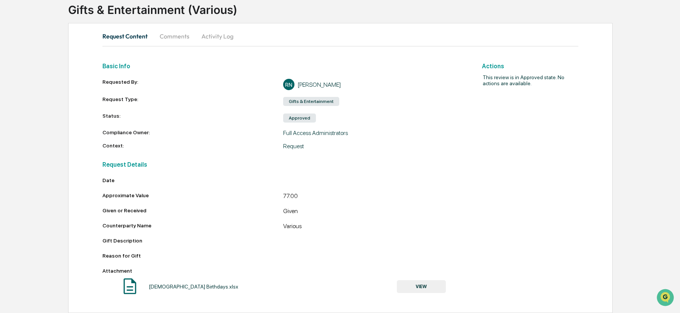
click at [57, 63] on div "Home My Transaction Approval Requests Gifts & Entertainment (Various) Gifts & E…" at bounding box center [340, 148] width 680 height 327
click at [168, 37] on button "Comments" at bounding box center [175, 36] width 42 height 18
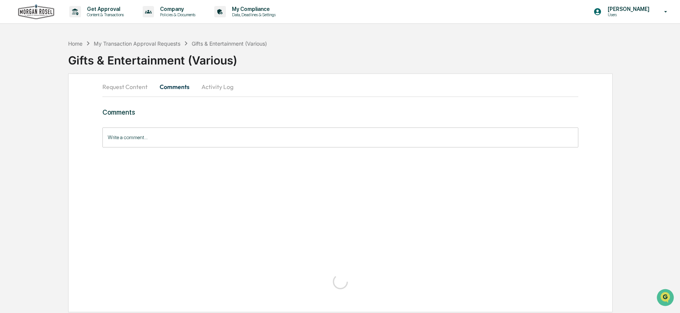
scroll to position [0, 0]
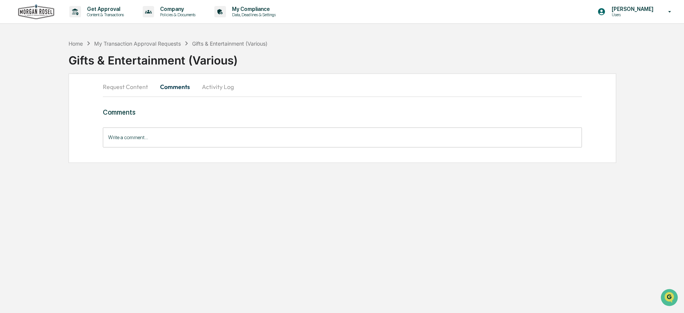
click at [211, 88] on button "Activity Log" at bounding box center [218, 87] width 44 height 18
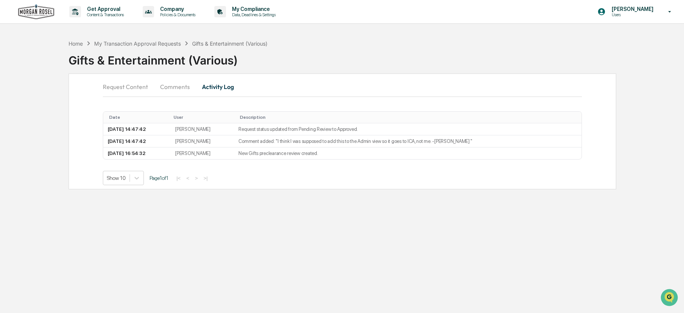
click at [116, 89] on button "Request Content" at bounding box center [128, 87] width 51 height 18
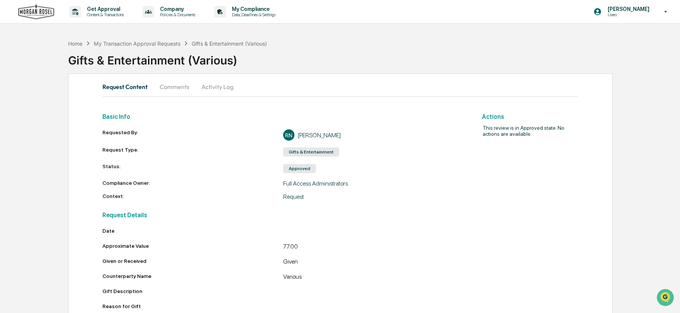
click at [76, 47] on div "Home My Transaction Approval Requests Gifts & Entertainment (Various)" at bounding box center [167, 43] width 199 height 8
click at [70, 43] on div "Home" at bounding box center [75, 43] width 14 height 6
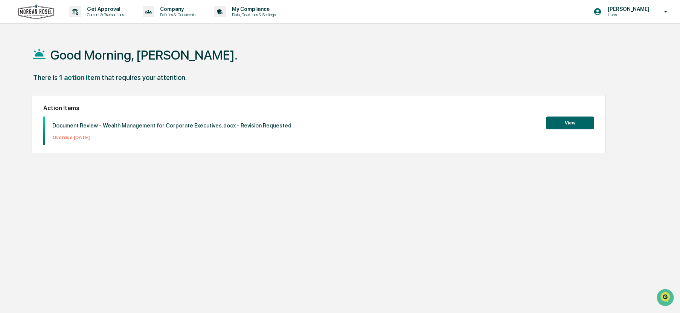
click at [634, 43] on div "Good Morning, Renee." at bounding box center [338, 55] width 612 height 38
click at [104, 11] on p "Get Approval" at bounding box center [104, 9] width 47 height 6
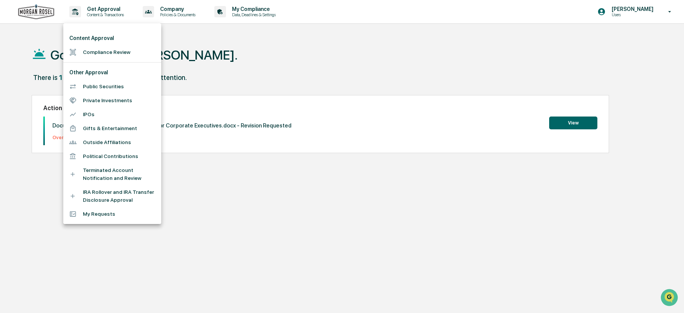
click at [98, 52] on li "Compliance Review" at bounding box center [112, 52] width 98 height 14
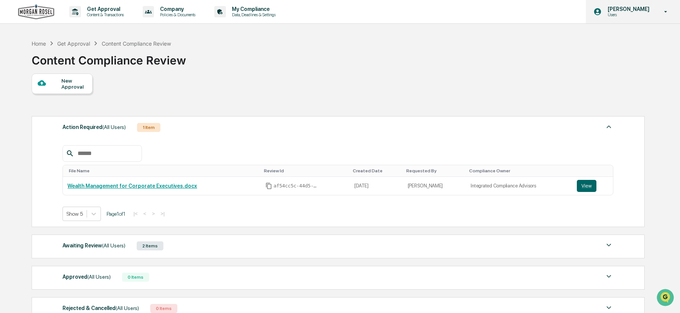
click at [624, 11] on p "[PERSON_NAME]" at bounding box center [628, 9] width 52 height 6
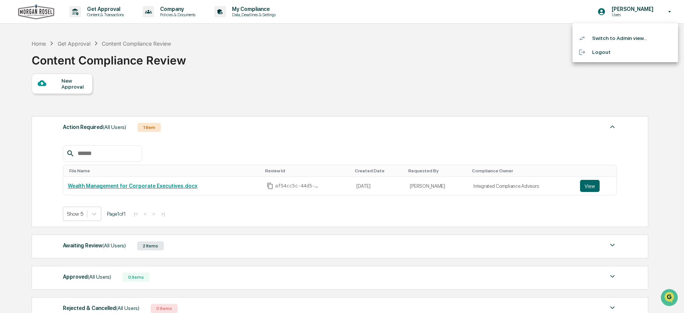
click at [609, 37] on li "Switch to Admin view..." at bounding box center [625, 38] width 105 height 14
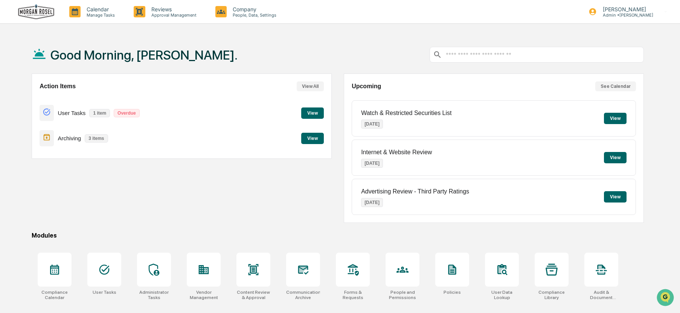
click at [313, 112] on button "View" at bounding box center [312, 112] width 23 height 11
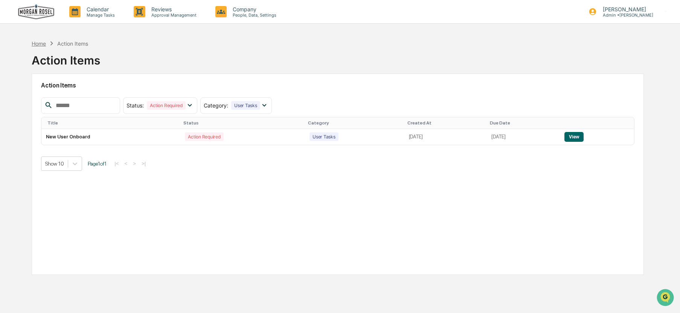
click at [43, 44] on div "Home" at bounding box center [39, 43] width 14 height 6
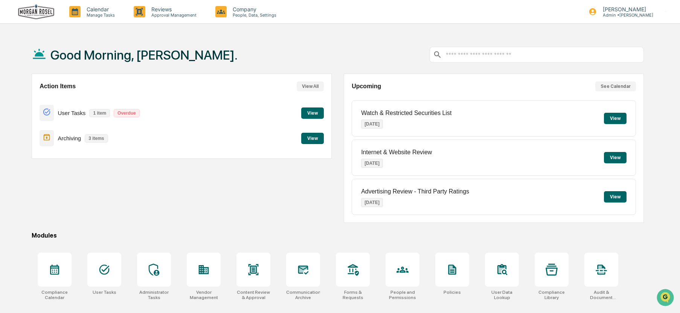
scroll to position [38, 0]
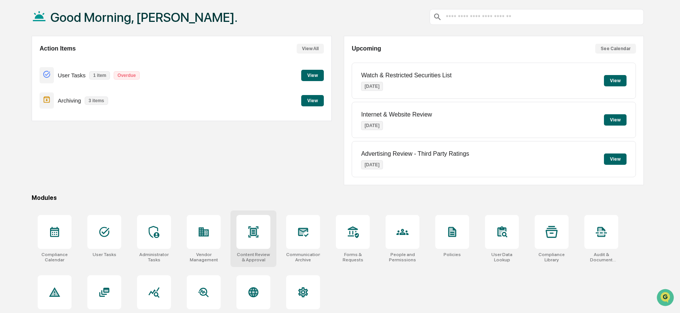
click at [256, 234] on icon at bounding box center [253, 232] width 5 height 6
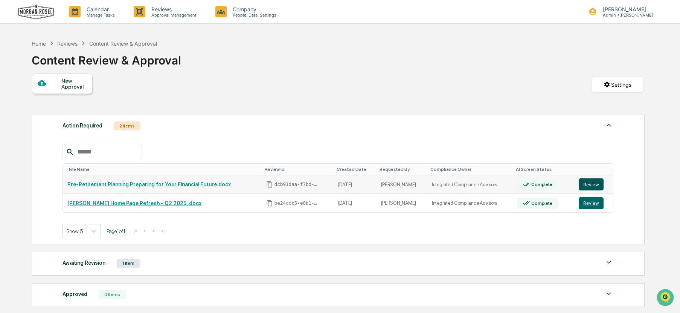
click at [593, 182] on button "Review" at bounding box center [591, 184] width 25 height 12
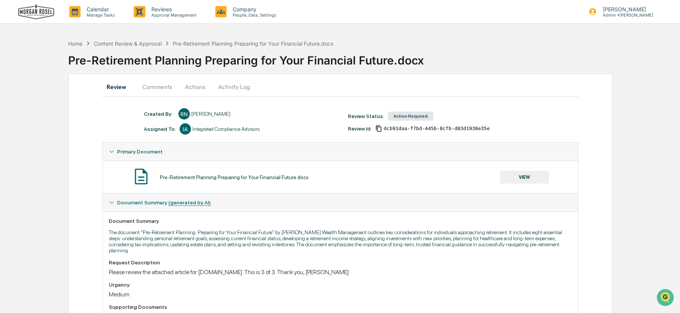
click at [197, 84] on button "Actions" at bounding box center [195, 87] width 34 height 18
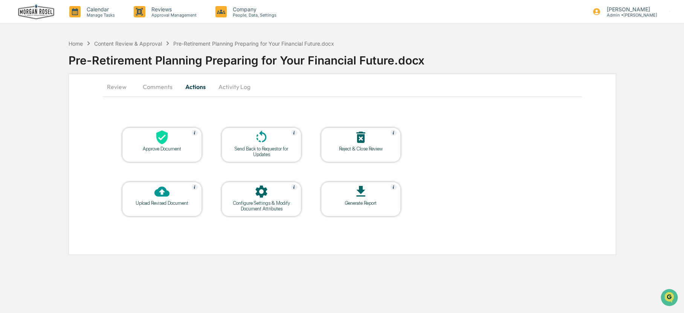
click at [226, 87] on button "Activity Log" at bounding box center [235, 87] width 44 height 18
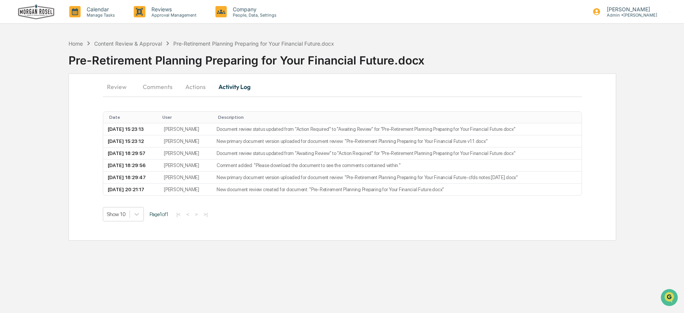
click at [197, 87] on button "Actions" at bounding box center [196, 87] width 34 height 18
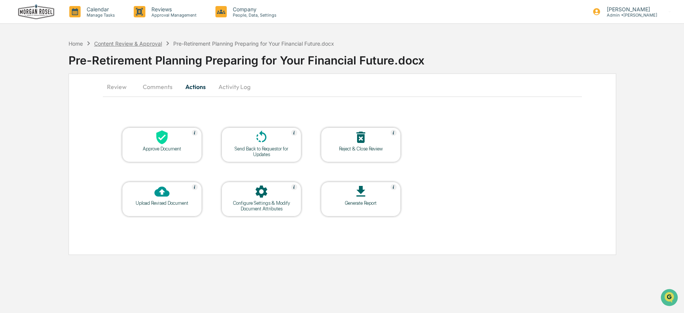
click at [123, 44] on div "Content Review & Approval" at bounding box center [128, 43] width 68 height 6
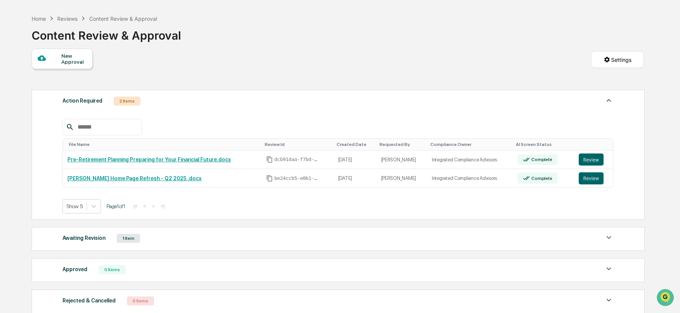
scroll to position [38, 0]
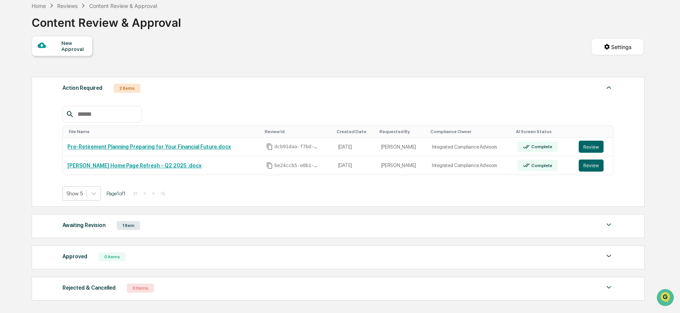
click at [125, 225] on div "1 Item" at bounding box center [128, 225] width 23 height 9
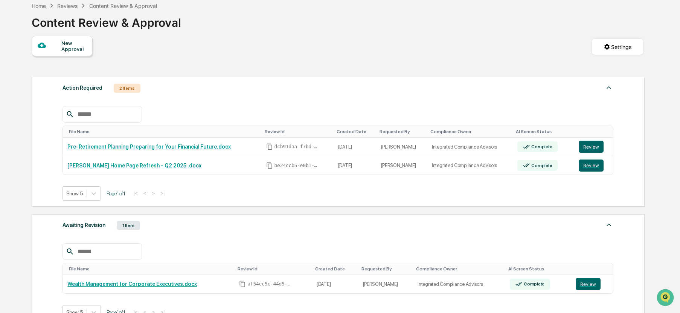
click at [641, 15] on div "Home Reviews Content Review & Approval Content Review & Approval" at bounding box center [338, 17] width 612 height 38
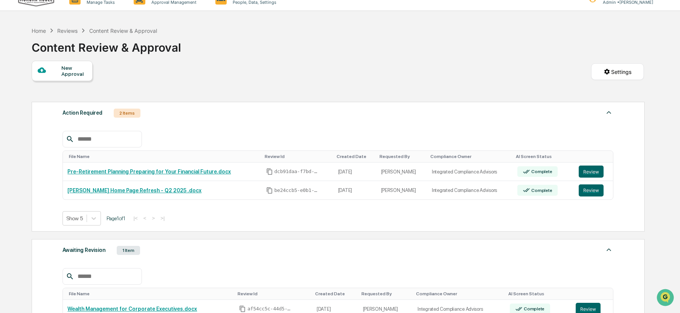
scroll to position [0, 0]
